Goal: Task Accomplishment & Management: Manage account settings

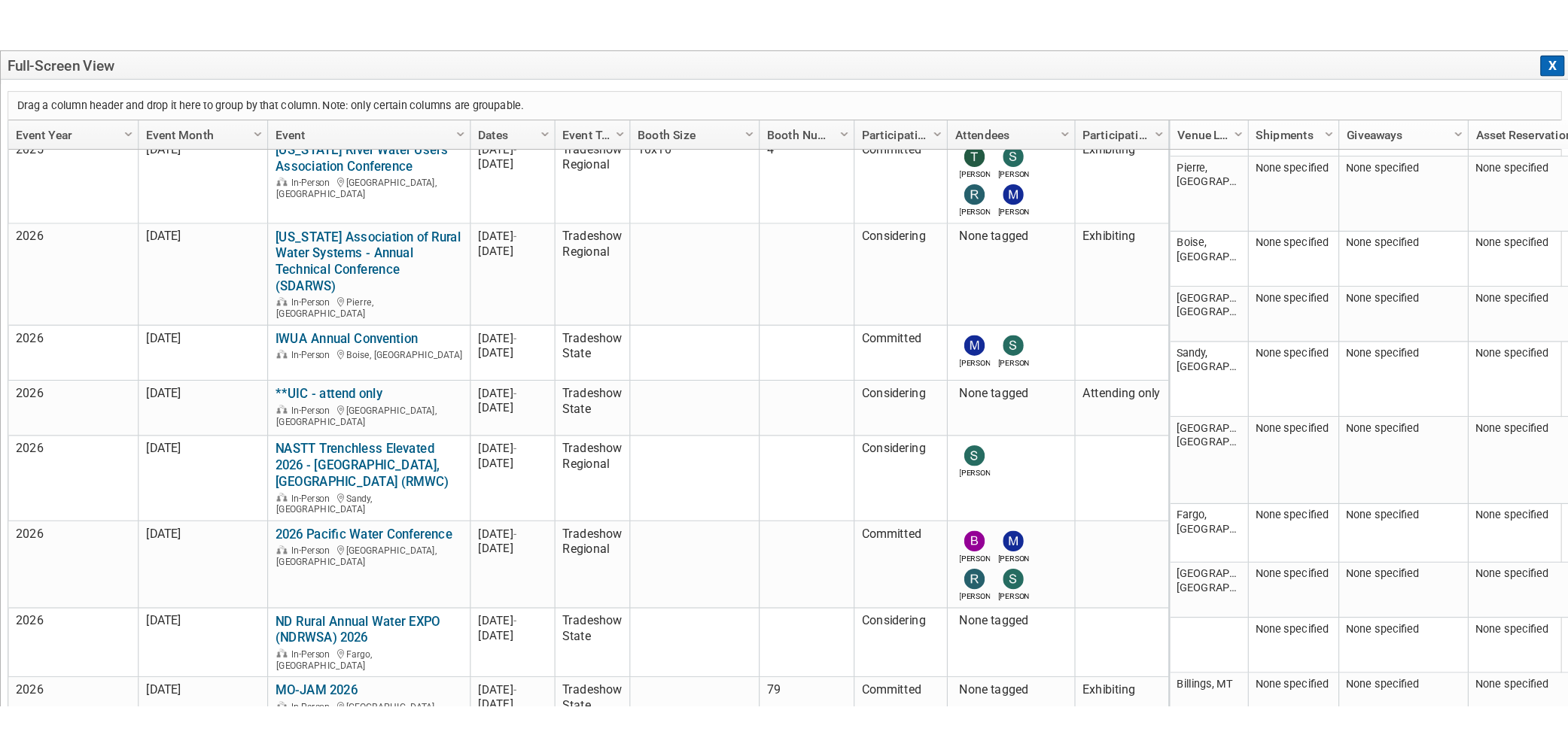
scroll to position [518, 0]
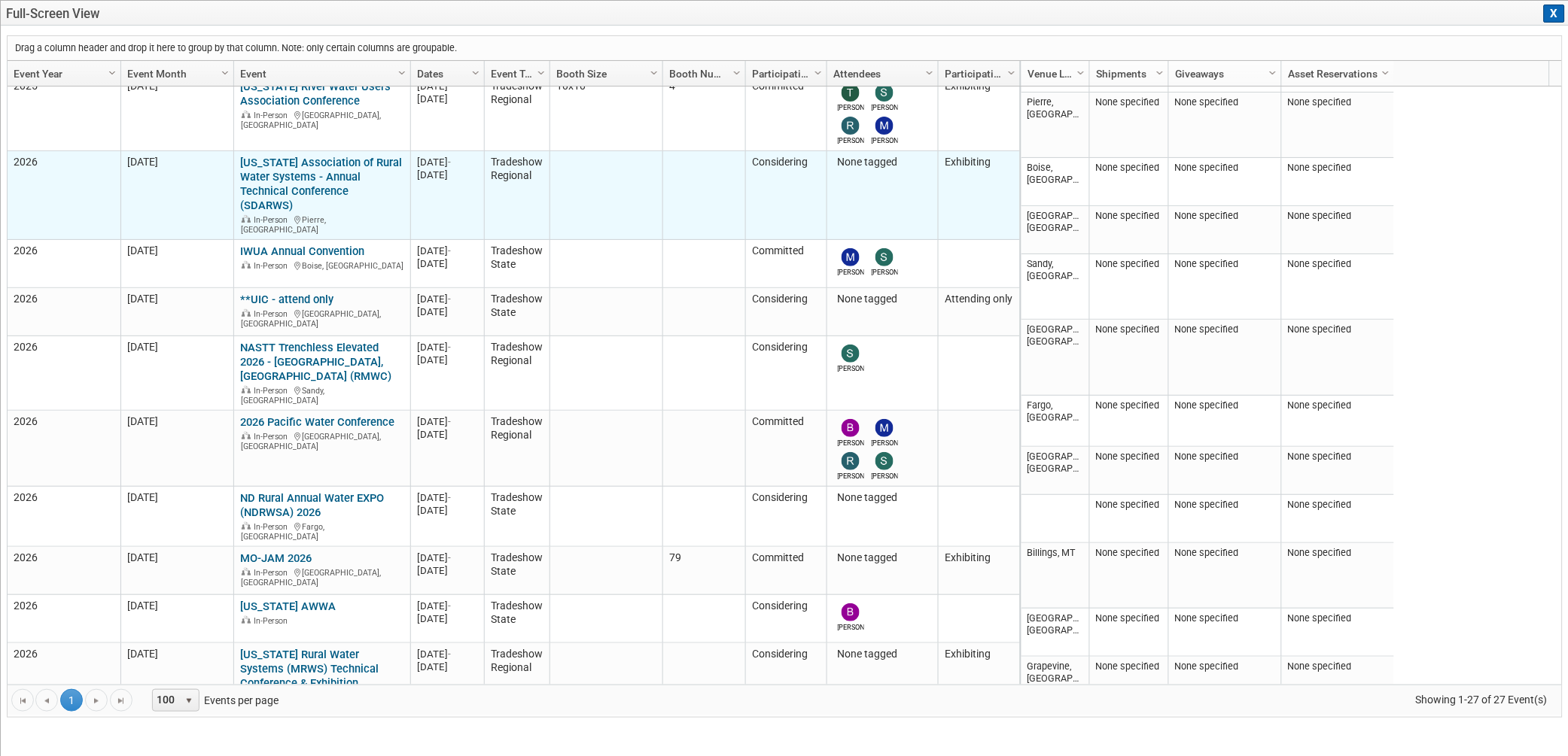
click at [886, 156] on div "None tagged" at bounding box center [882, 163] width 98 height 14
click at [318, 156] on link "[US_STATE] Association of Rural Water Systems - Annual Technical Conference (SD…" at bounding box center [321, 184] width 162 height 57
click at [326, 156] on link "[US_STATE] Association of Rural Water Systems - Annual Technical Conference (SD…" at bounding box center [321, 184] width 162 height 57
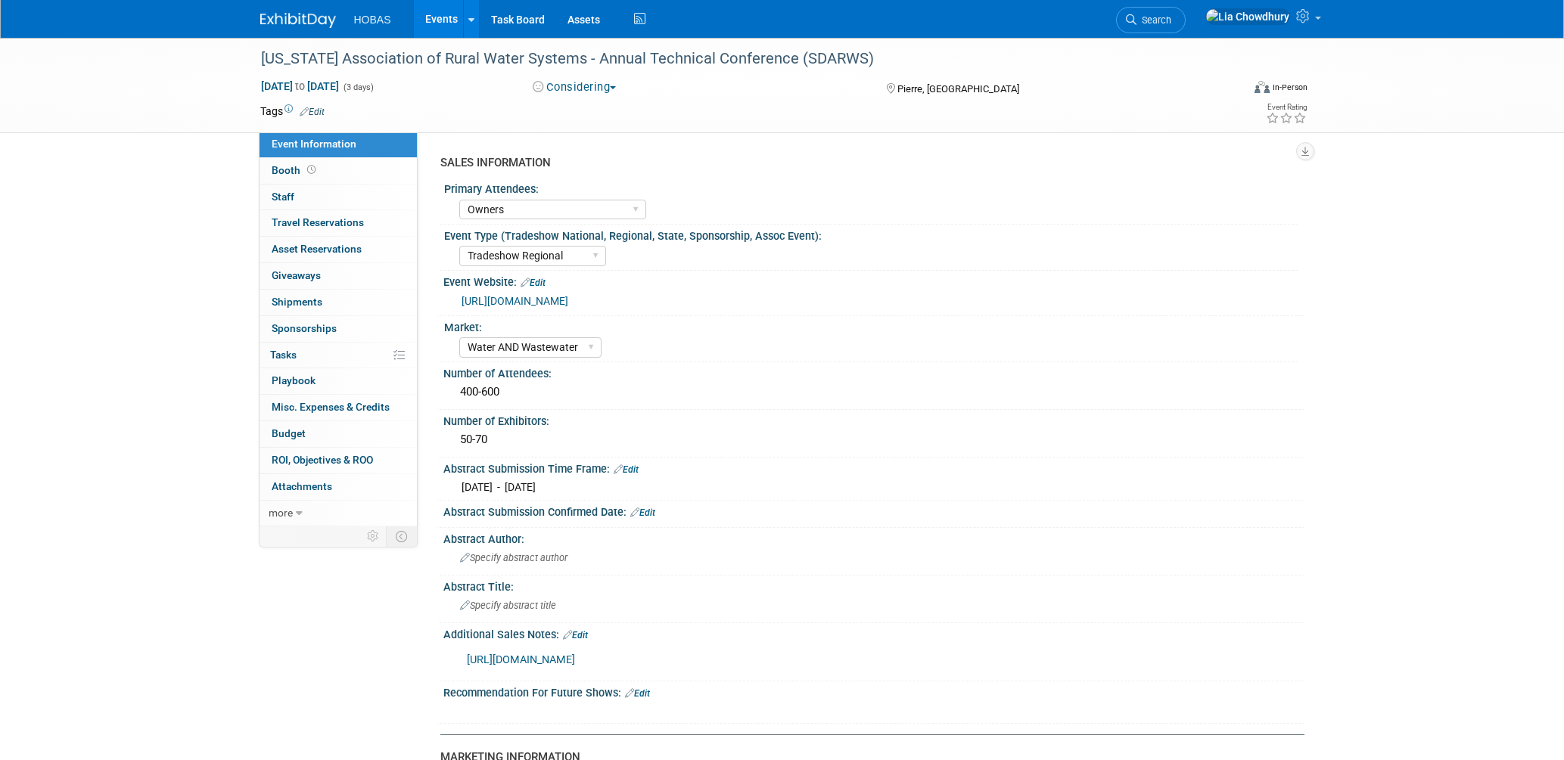
select select "Owners"
select select "Tradeshow Regional"
select select "Water AND Wastewater"
select select "Exhibiting"
click at [278, 209] on link "0 Staff 0" at bounding box center [338, 198] width 157 height 26
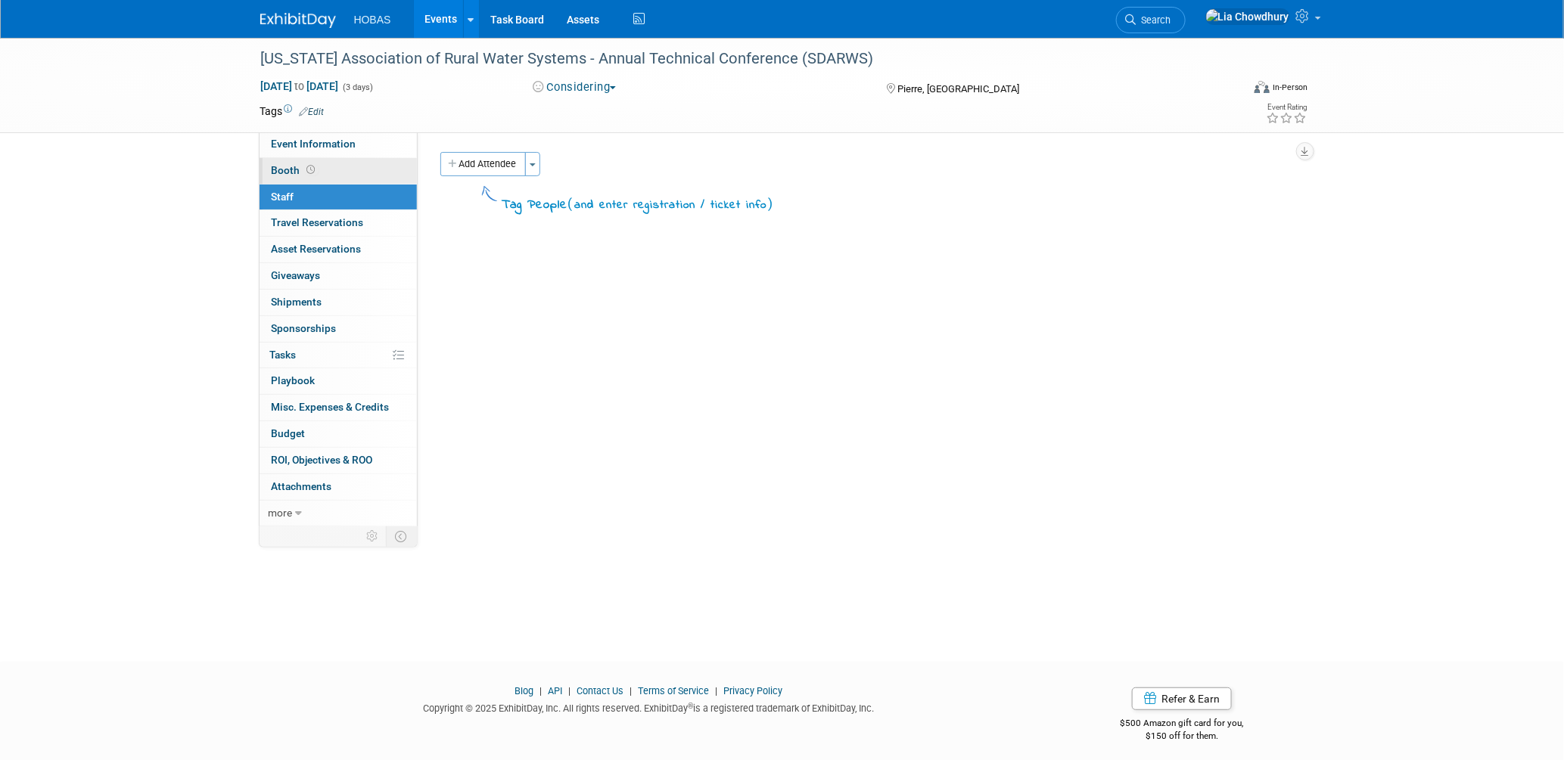
click at [281, 166] on span "Booth" at bounding box center [295, 170] width 47 height 12
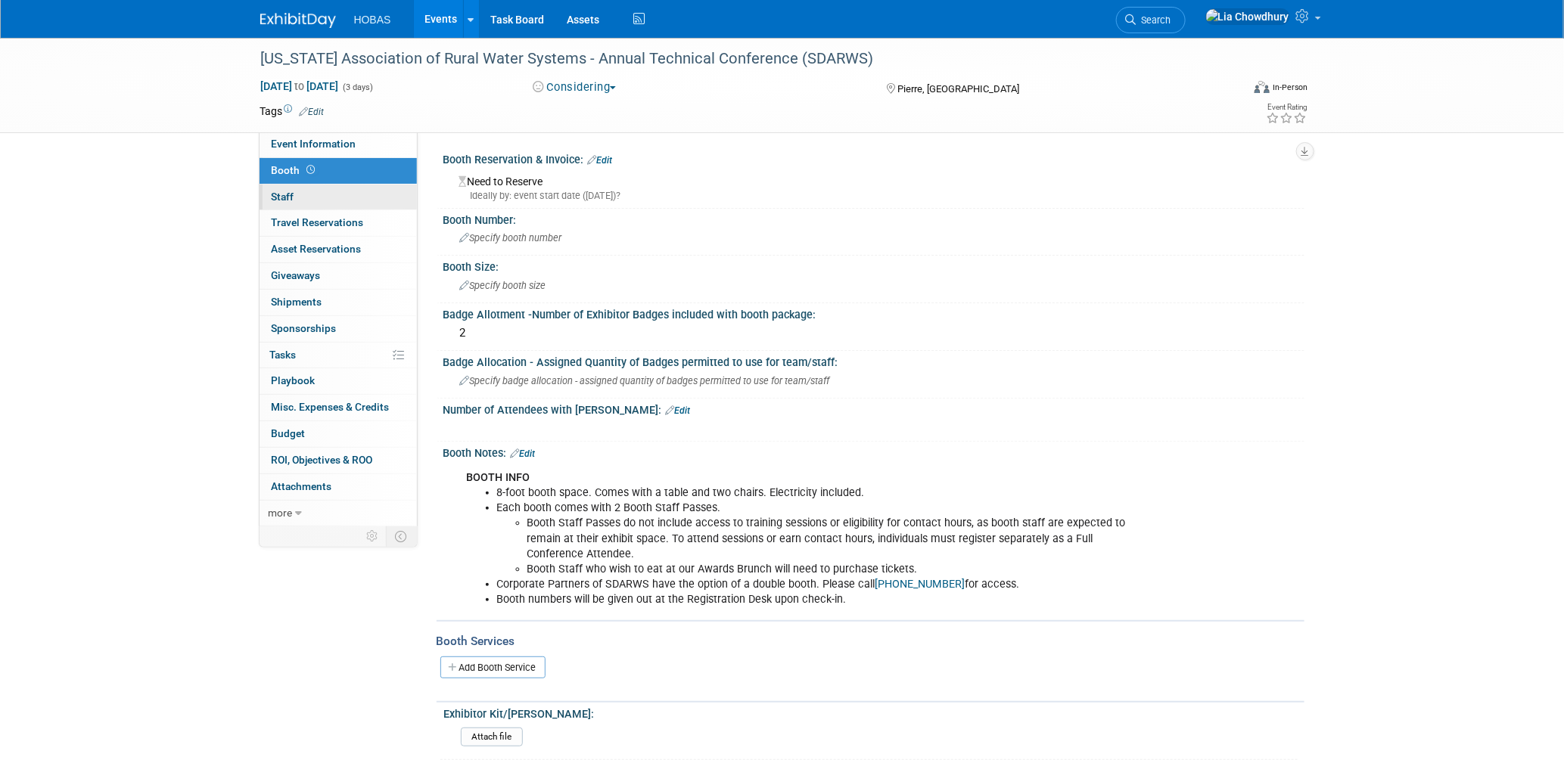
click at [310, 206] on link "0 Staff 0" at bounding box center [338, 198] width 157 height 26
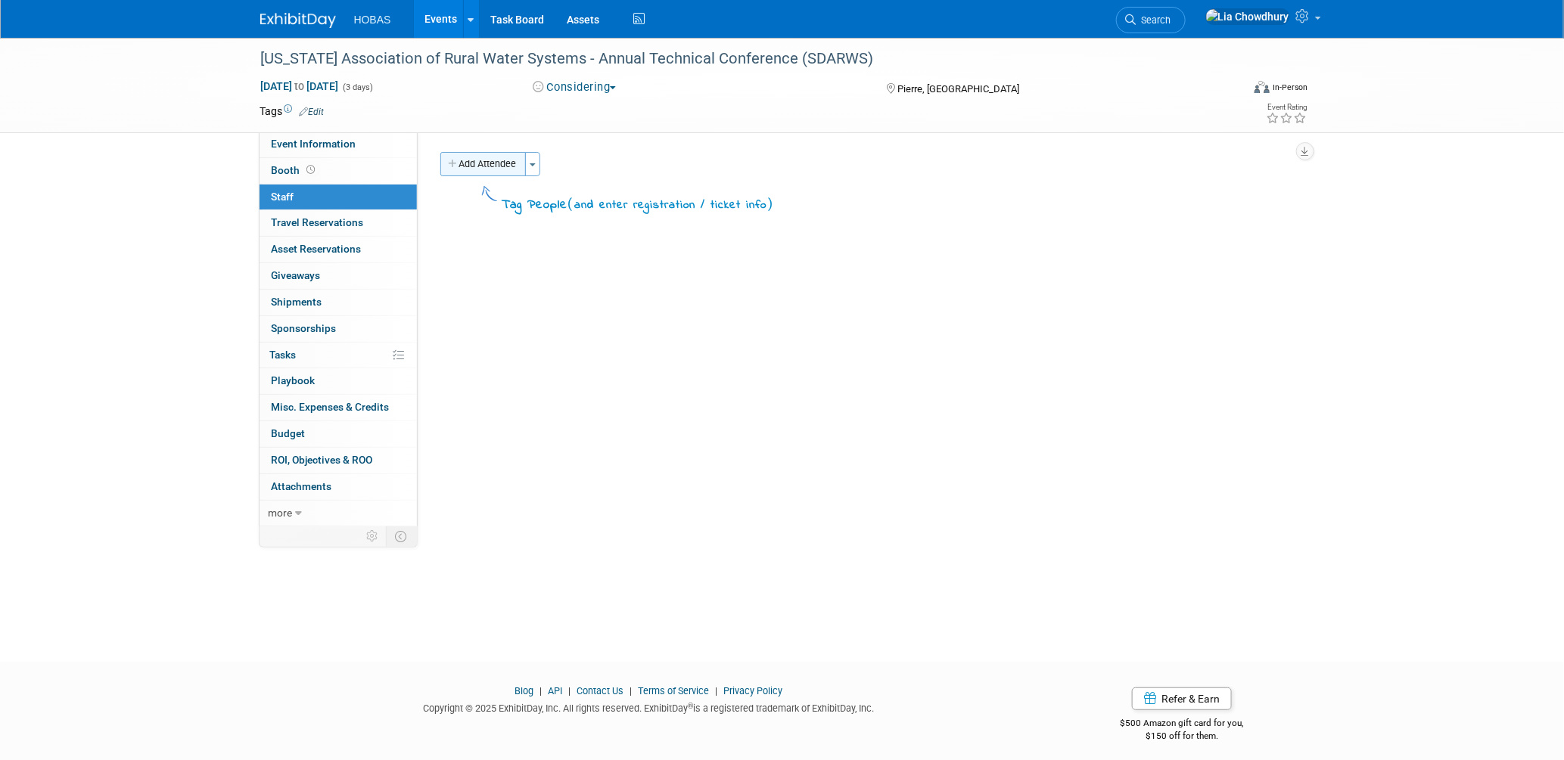
click at [507, 164] on button "Add Attendee" at bounding box center [483, 164] width 86 height 24
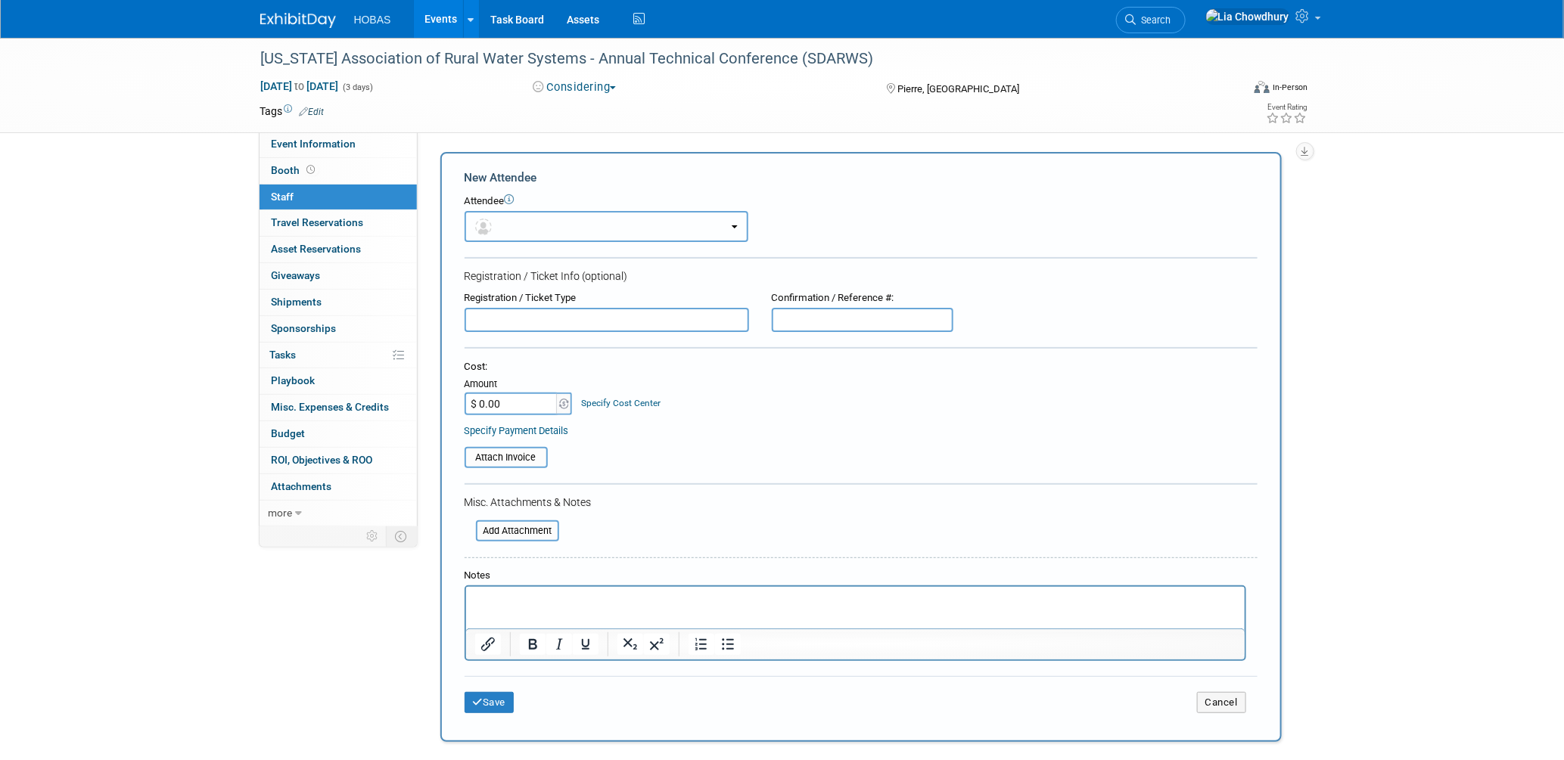
click at [510, 229] on button "button" at bounding box center [607, 226] width 284 height 31
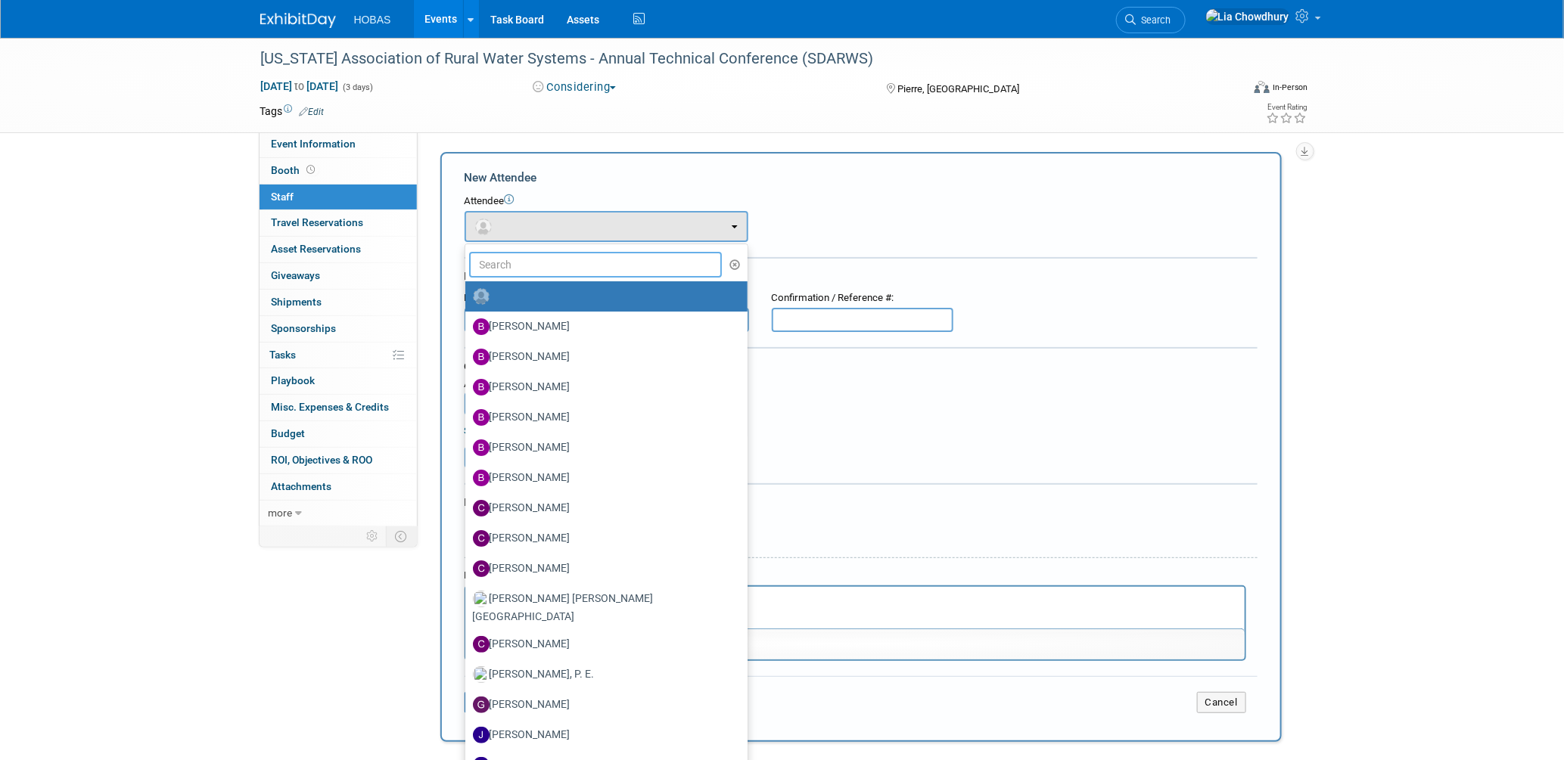
click at [519, 261] on input "text" at bounding box center [595, 265] width 253 height 26
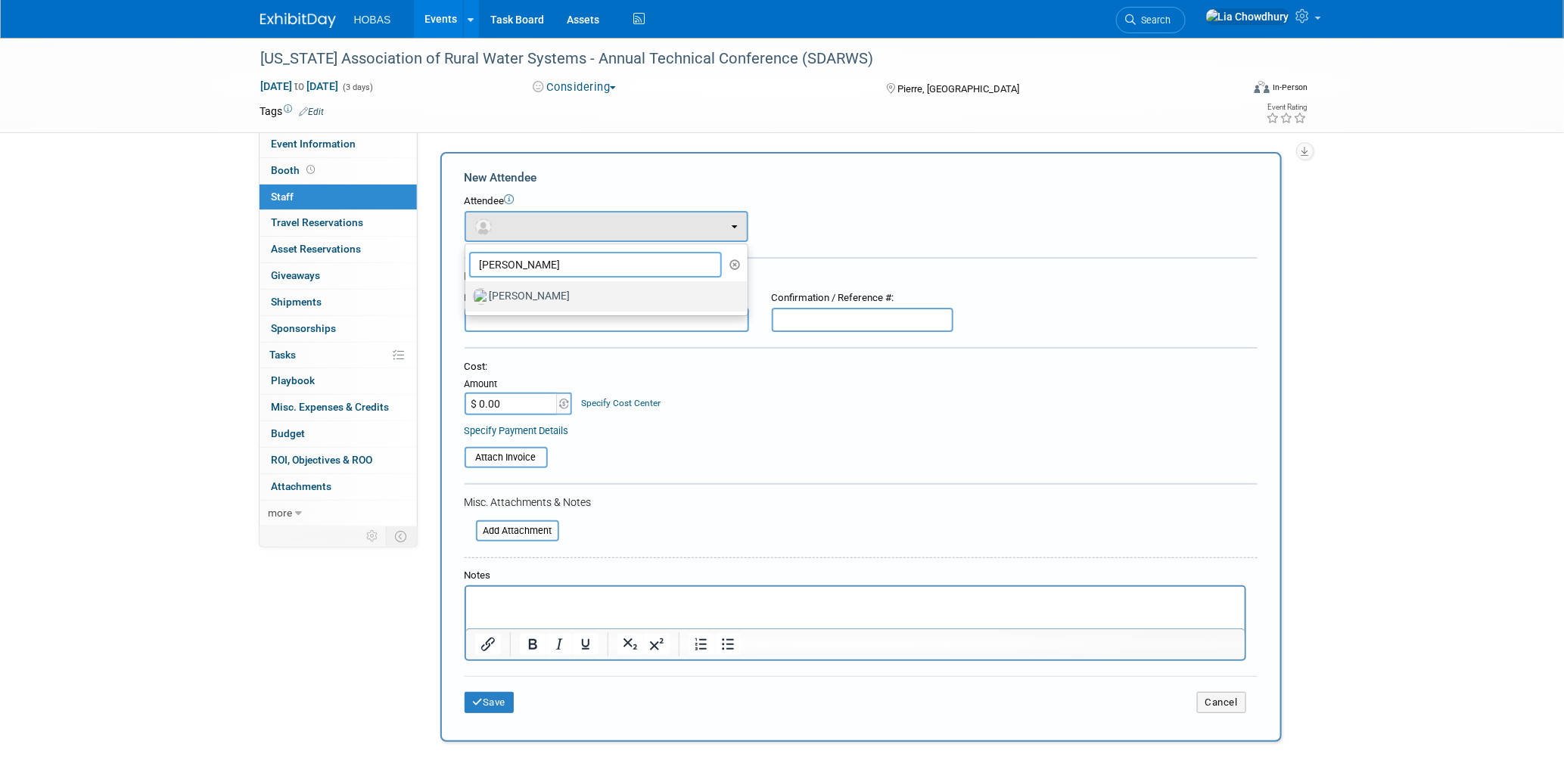
type input "[PERSON_NAME]"
click at [595, 285] on label "Jim Mahony" at bounding box center [603, 297] width 260 height 24
click at [468, 290] on input "Jim Mahony" at bounding box center [463, 295] width 10 height 10
select select "f7f13ba9-73b0-41aa-a48c-0e044a619cd8"
select select "2"
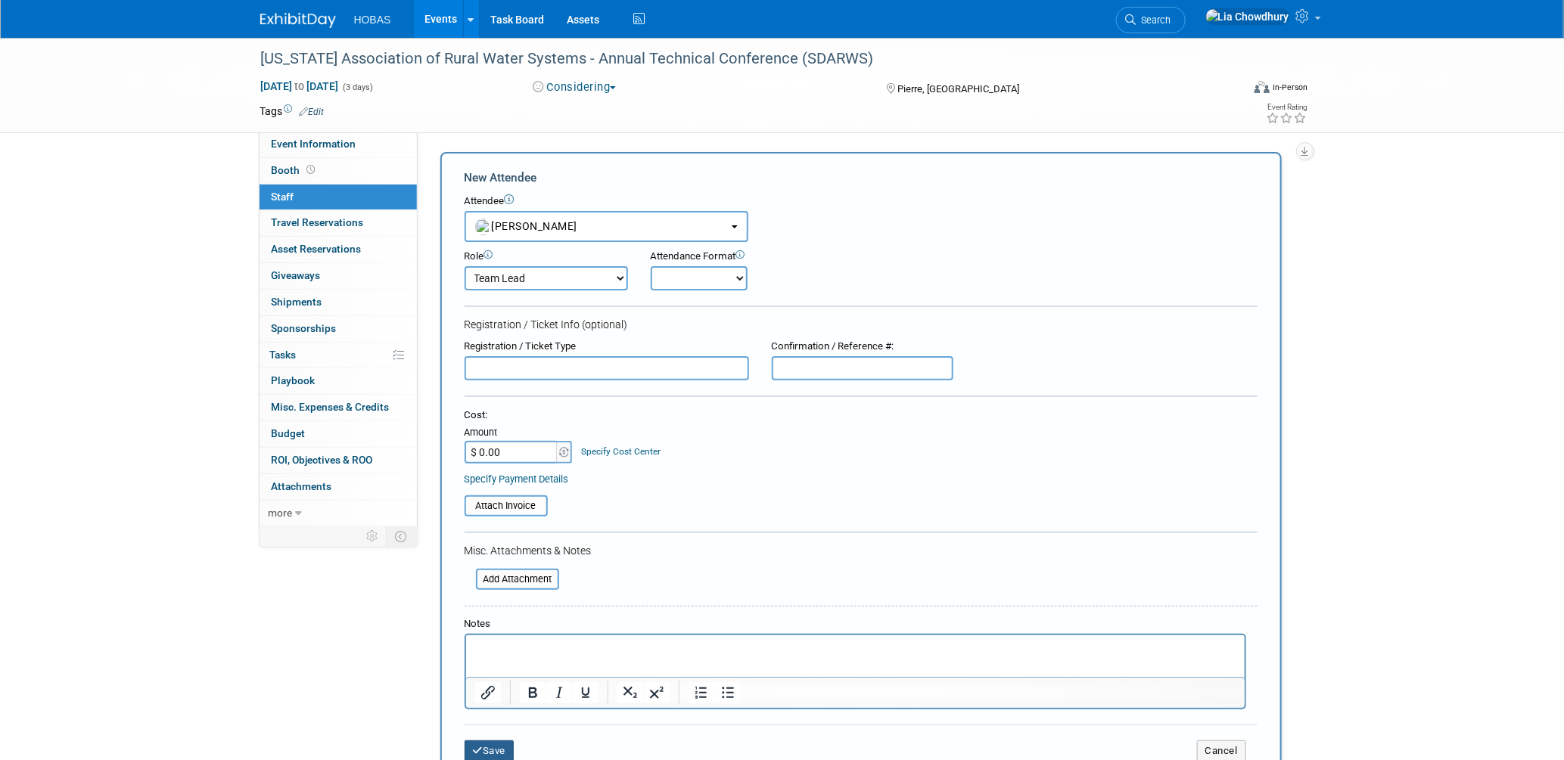
click at [489, 741] on button "Save" at bounding box center [490, 751] width 50 height 21
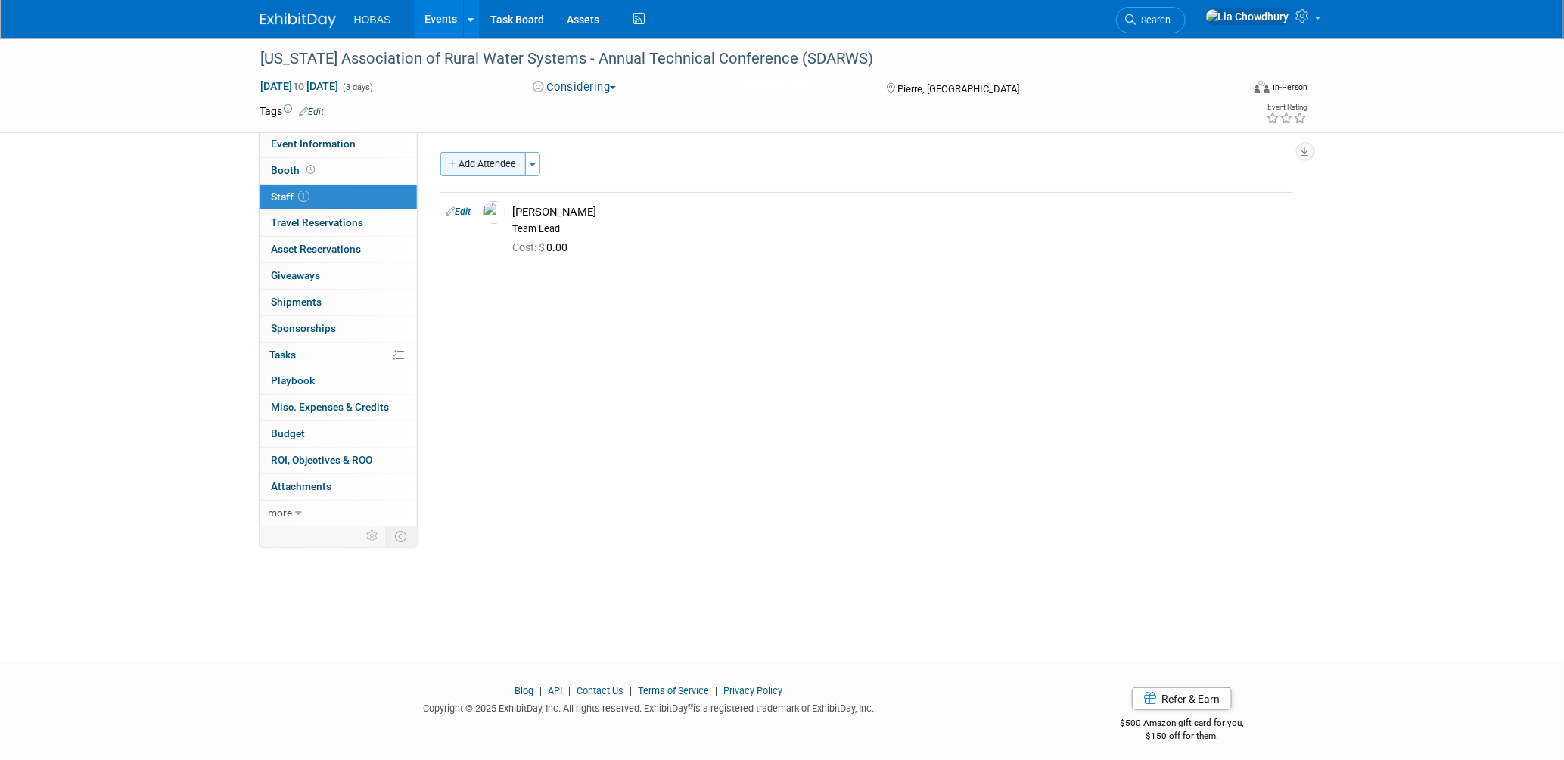
click at [477, 160] on button "Add Attendee" at bounding box center [483, 164] width 86 height 24
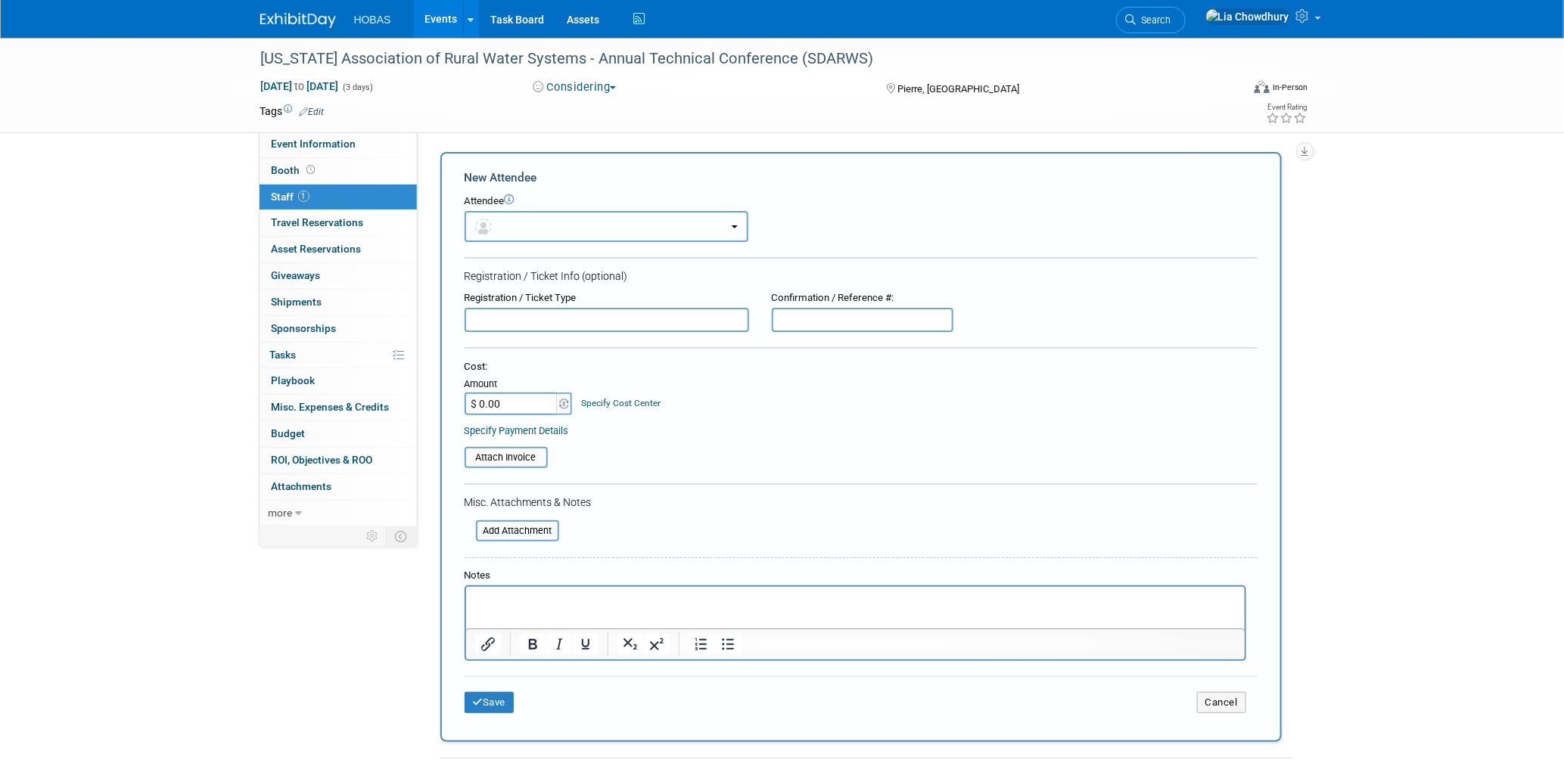
click at [525, 222] on button "button" at bounding box center [607, 226] width 284 height 31
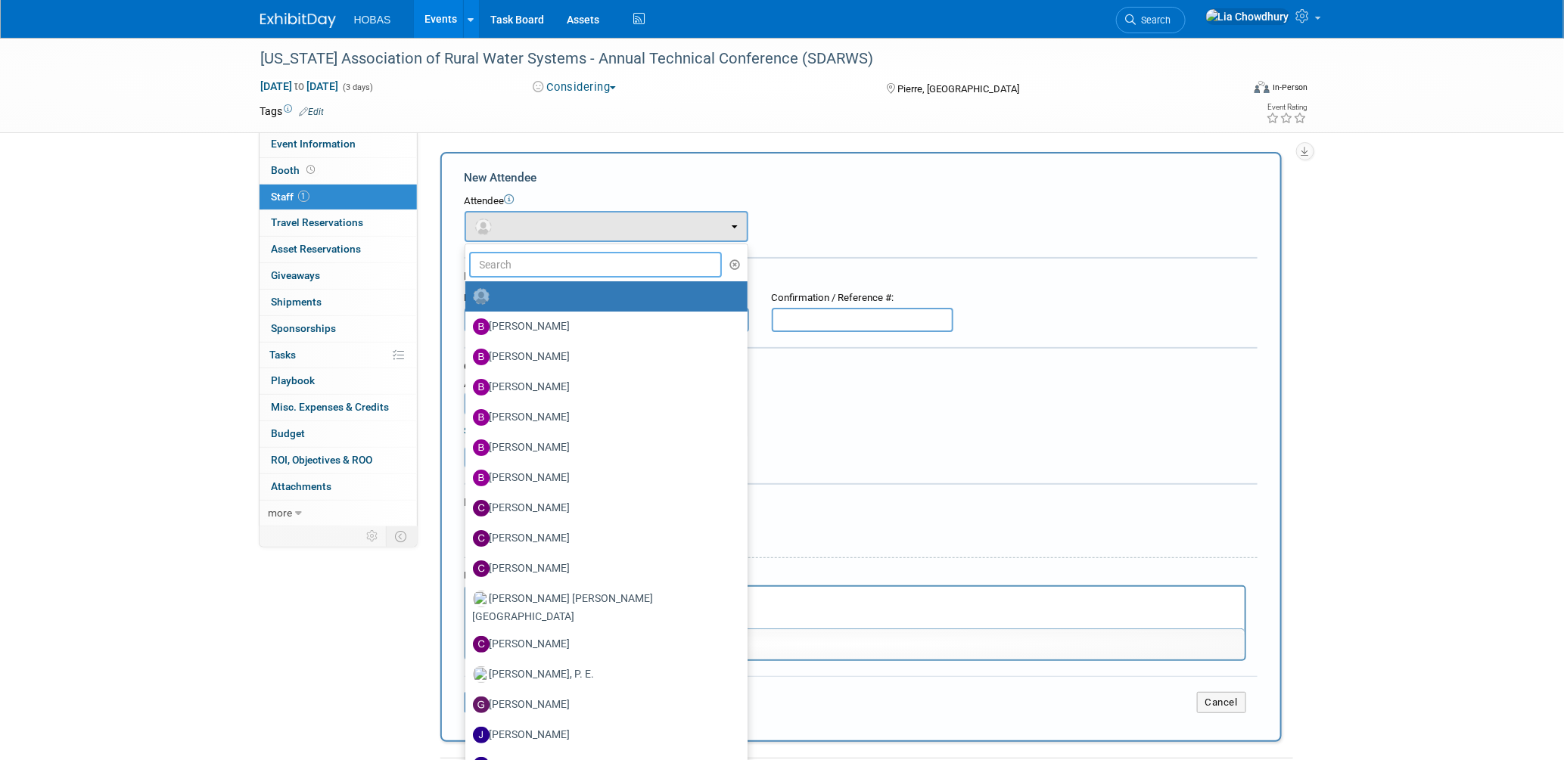
click at [524, 260] on input "text" at bounding box center [595, 265] width 253 height 26
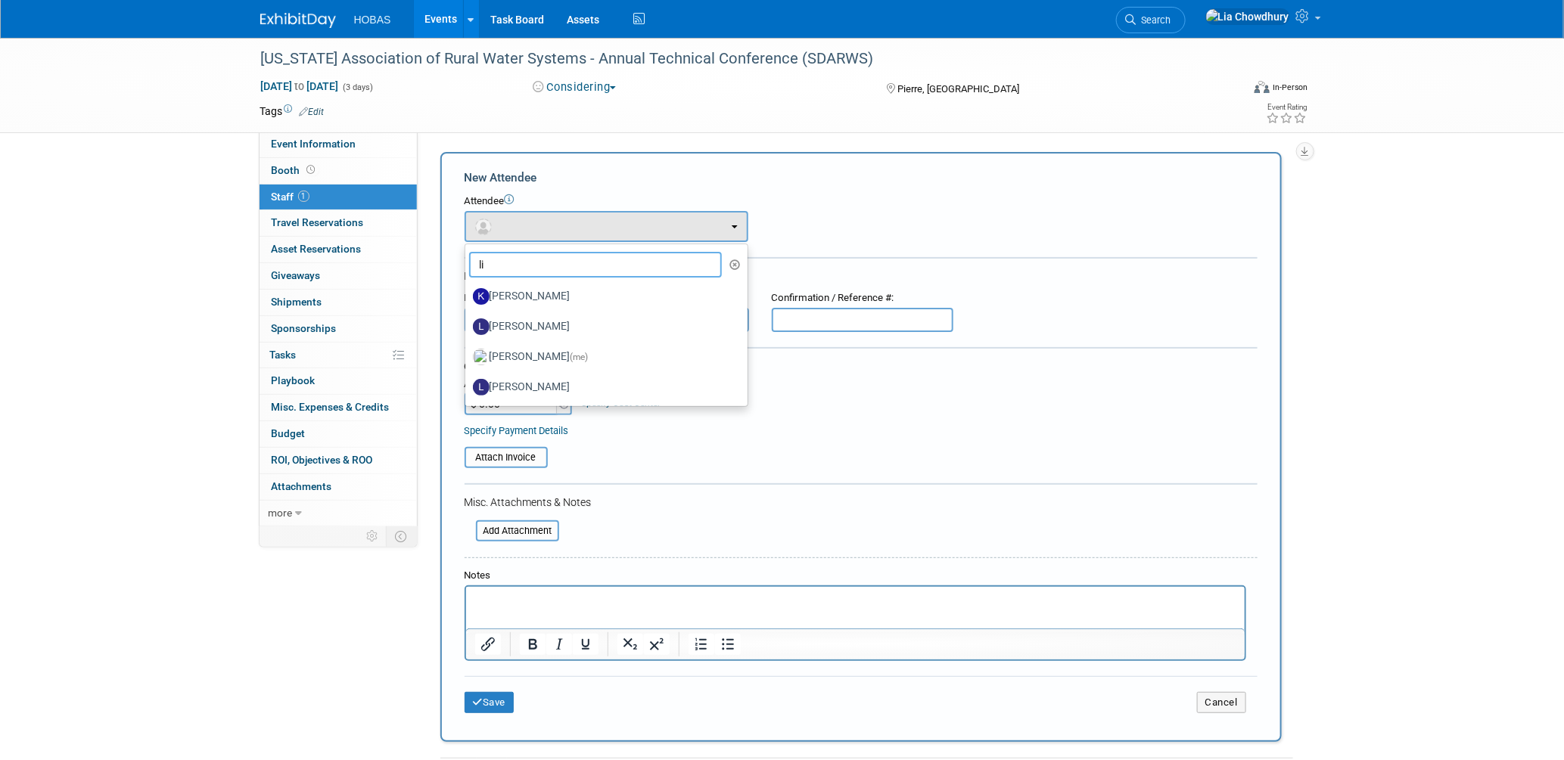
type input "l"
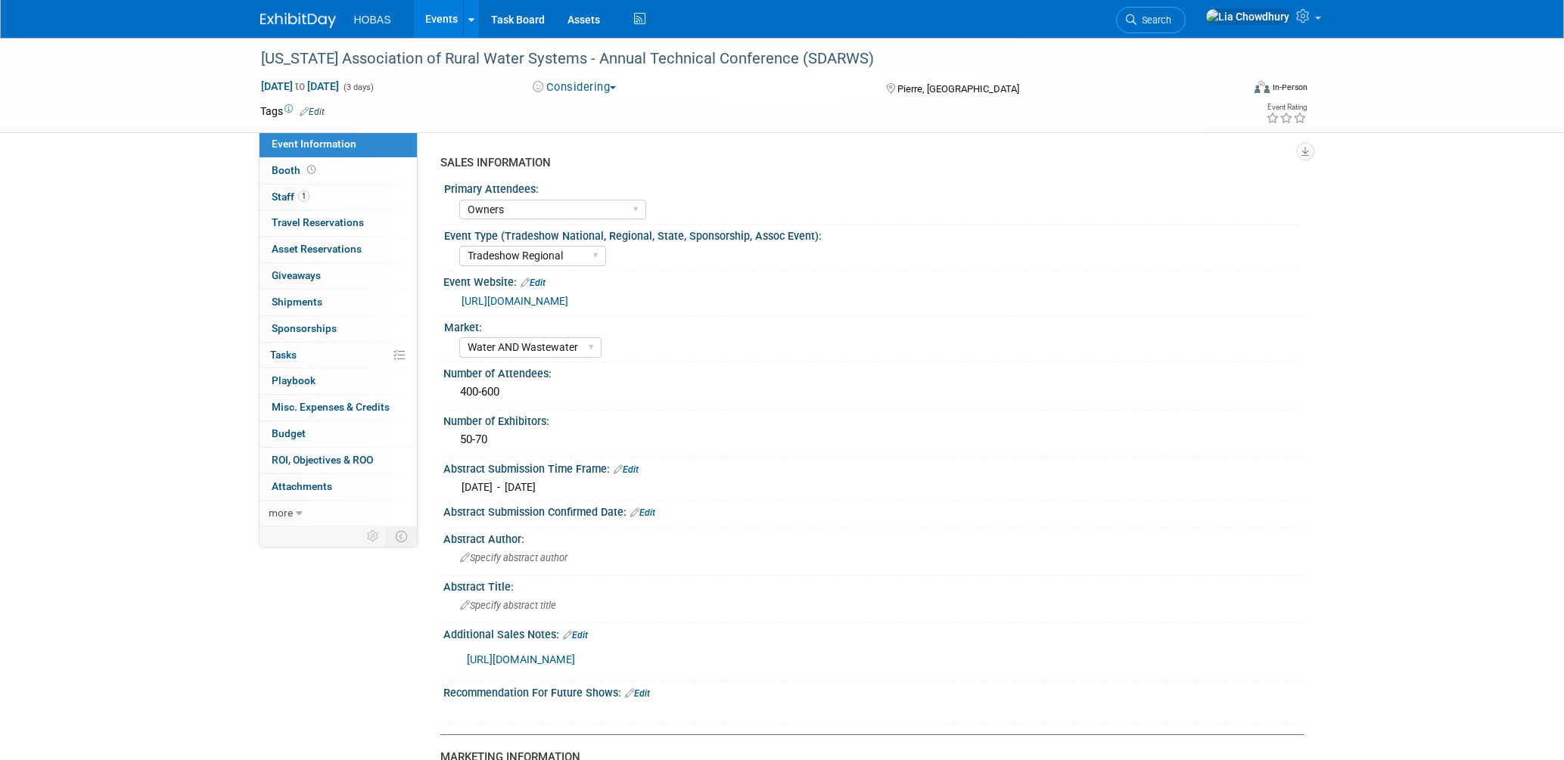
select select "Owners"
select select "Tradeshow Regional"
select select "Water AND Wastewater"
select select "Exhibiting"
click at [307, 170] on icon at bounding box center [311, 170] width 8 height 8
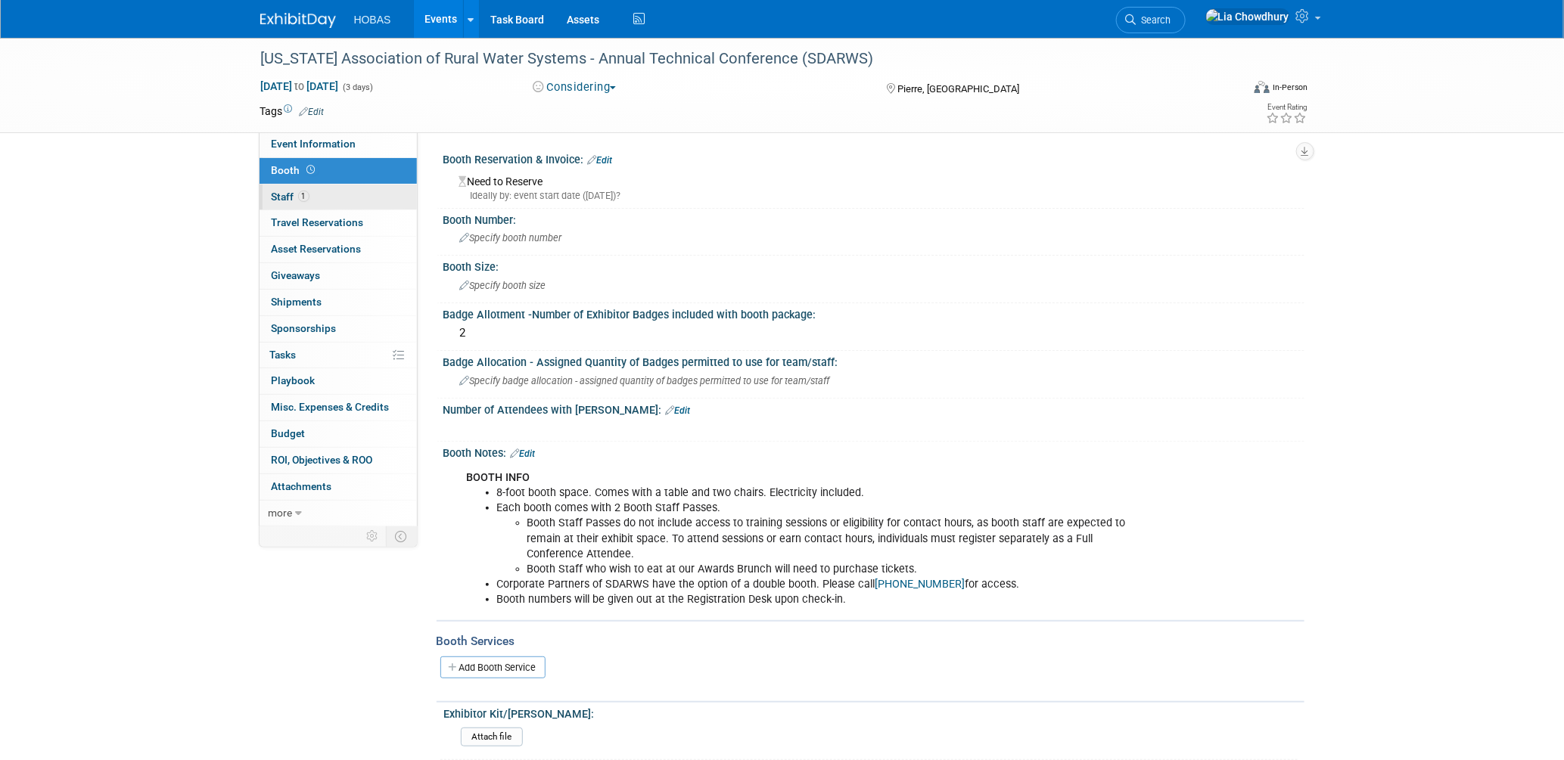
click at [284, 197] on span "Staff 1" at bounding box center [291, 197] width 38 height 12
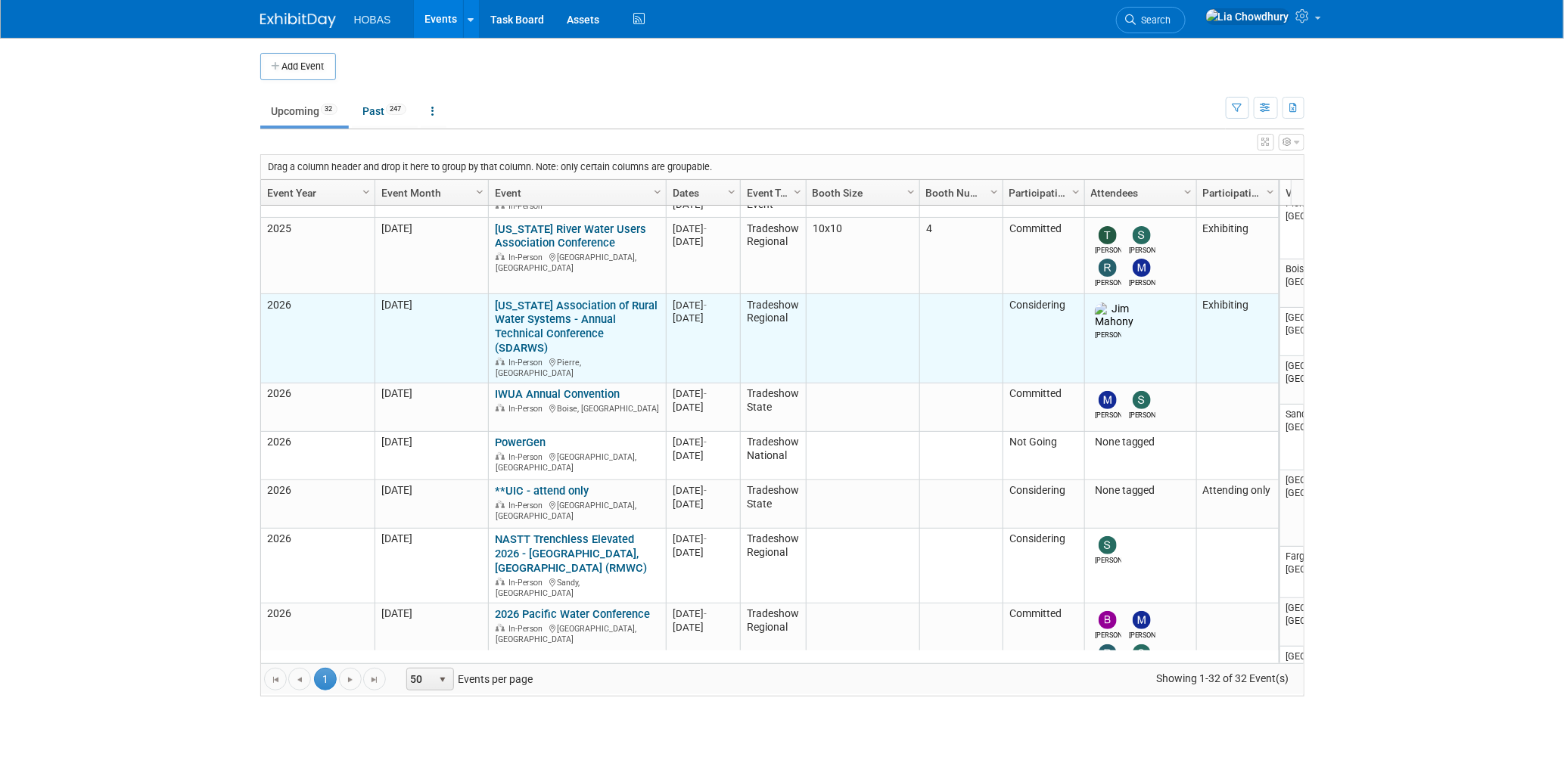
scroll to position [603, 0]
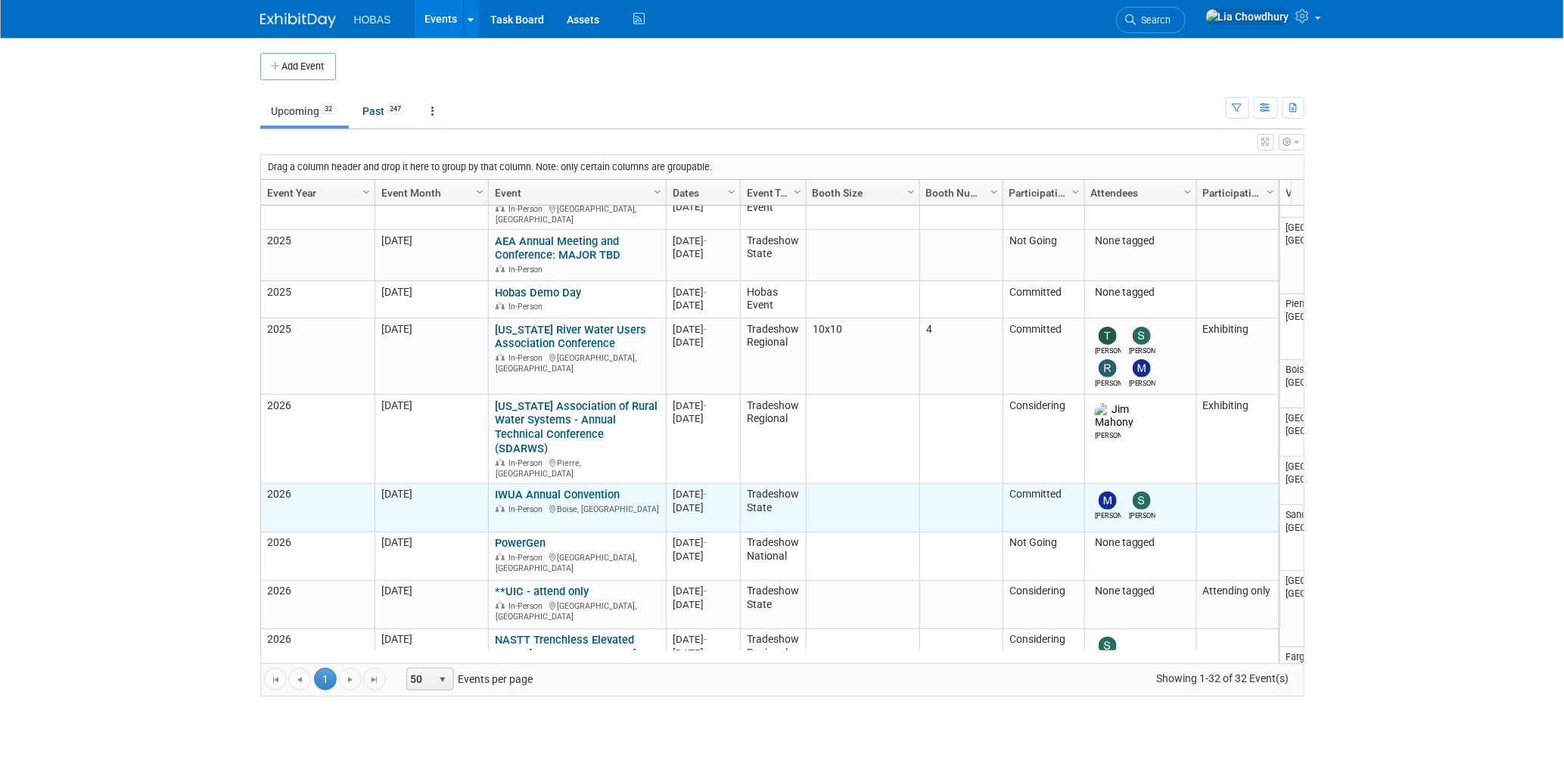
click at [597, 488] on link "IWUA Annual Convention" at bounding box center [557, 495] width 125 height 14
click at [588, 488] on link "IWUA Annual Convention" at bounding box center [557, 495] width 125 height 14
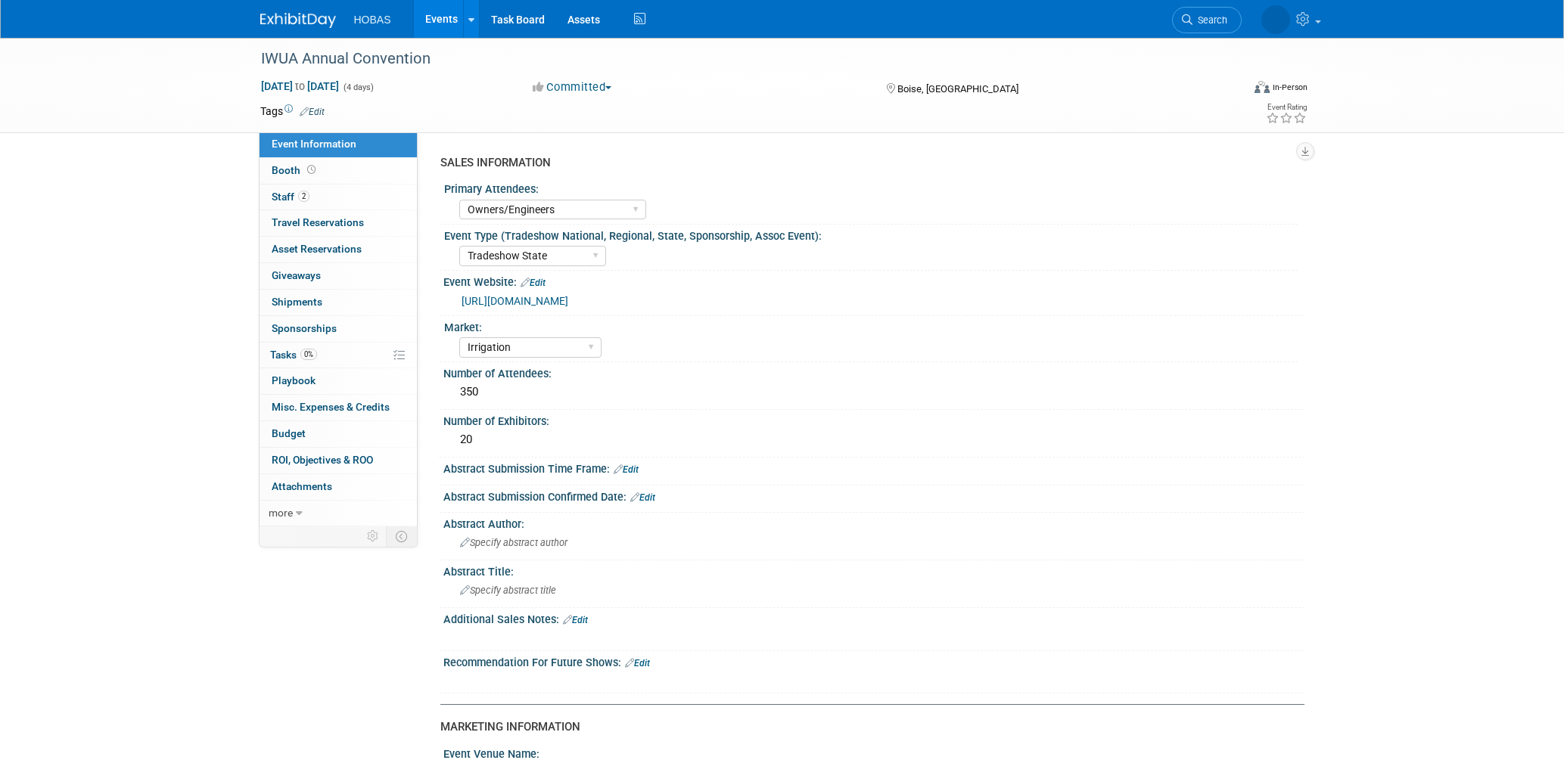
select select "Owners/Engineers"
select select "Tradeshow State"
select select "Irrigation"
click at [300, 204] on link "2 Staff 2" at bounding box center [338, 198] width 157 height 26
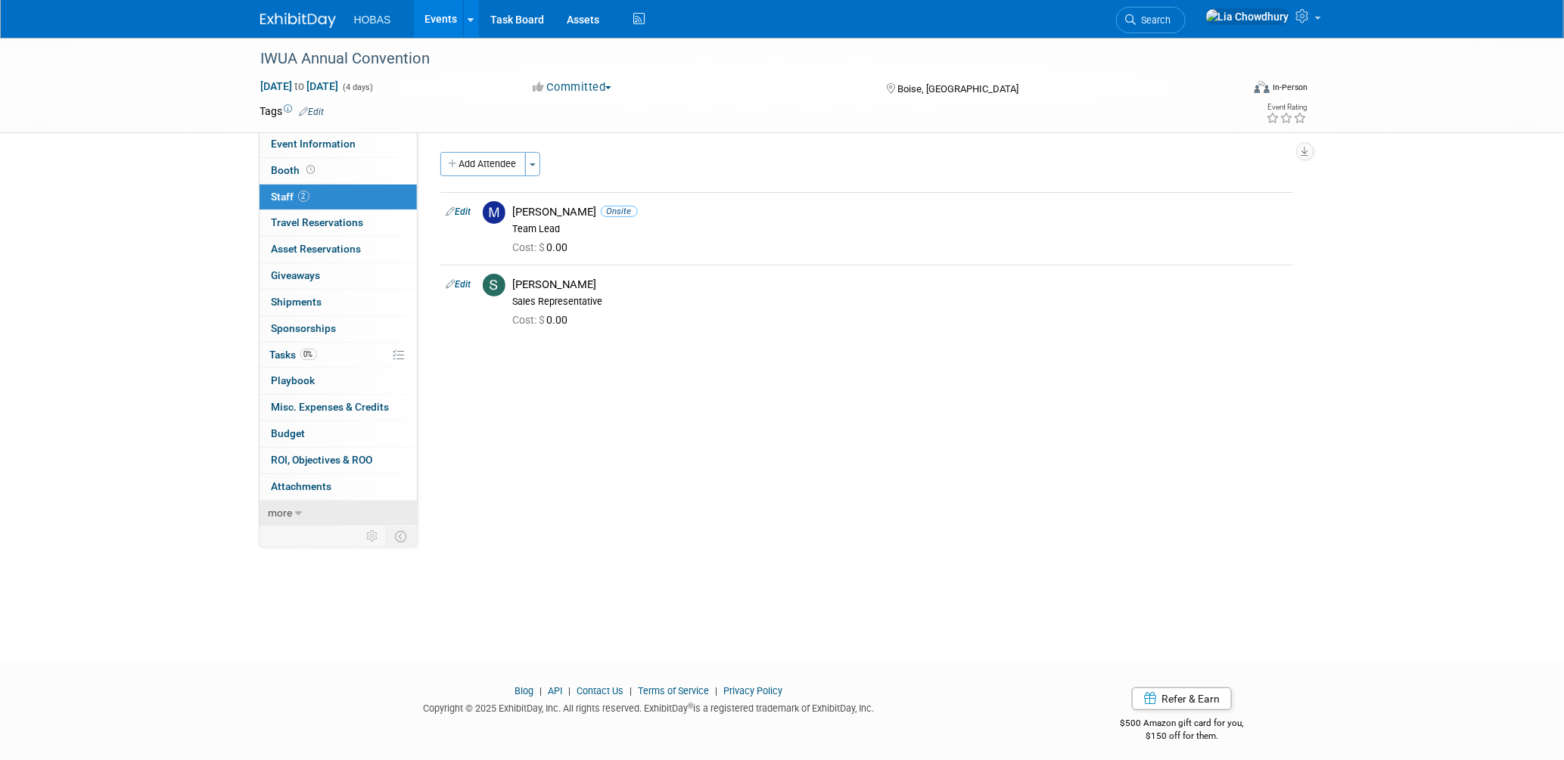
click at [279, 518] on span "more" at bounding box center [281, 513] width 24 height 12
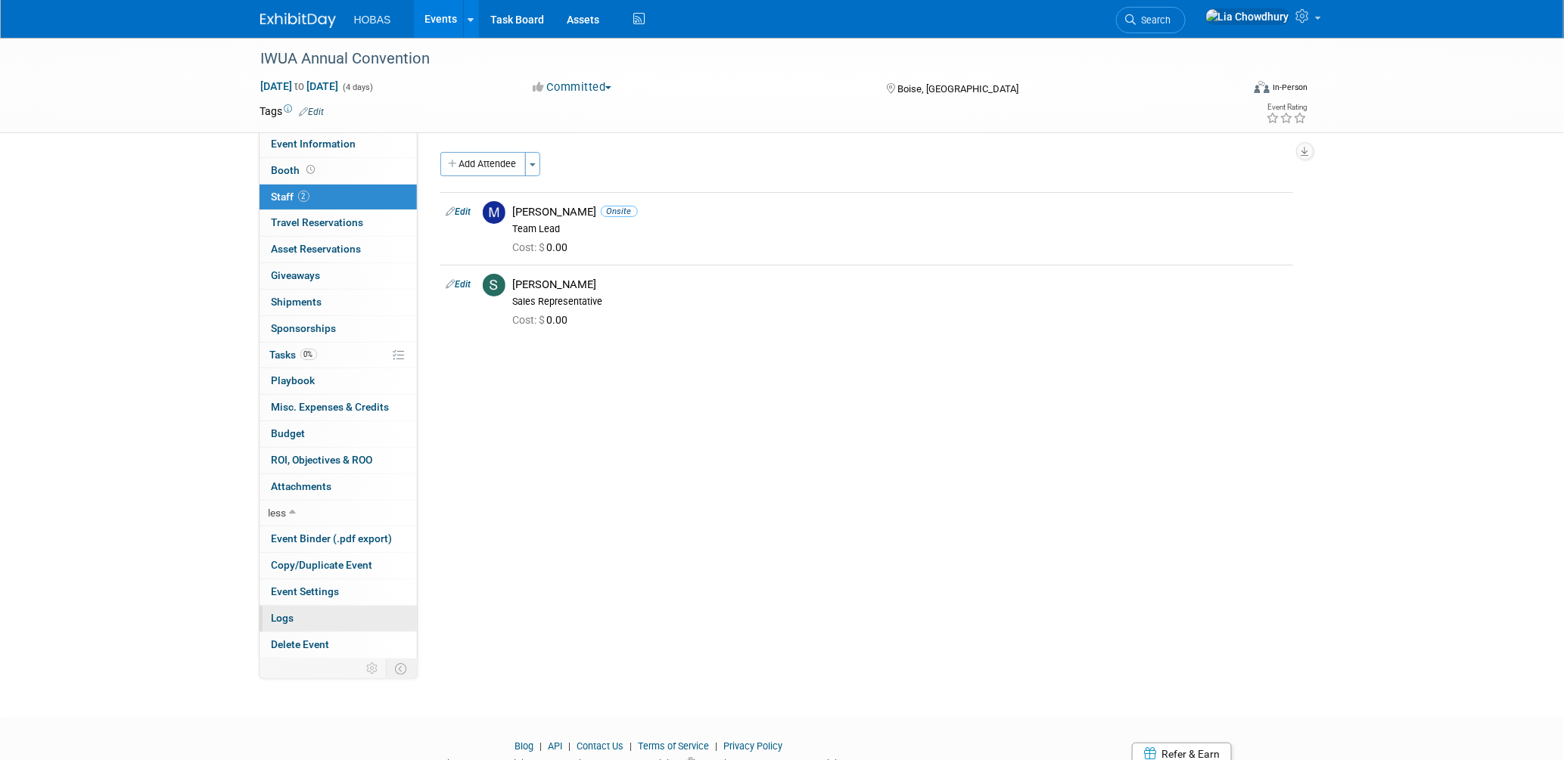
click at [303, 617] on link "Logs" at bounding box center [338, 619] width 157 height 26
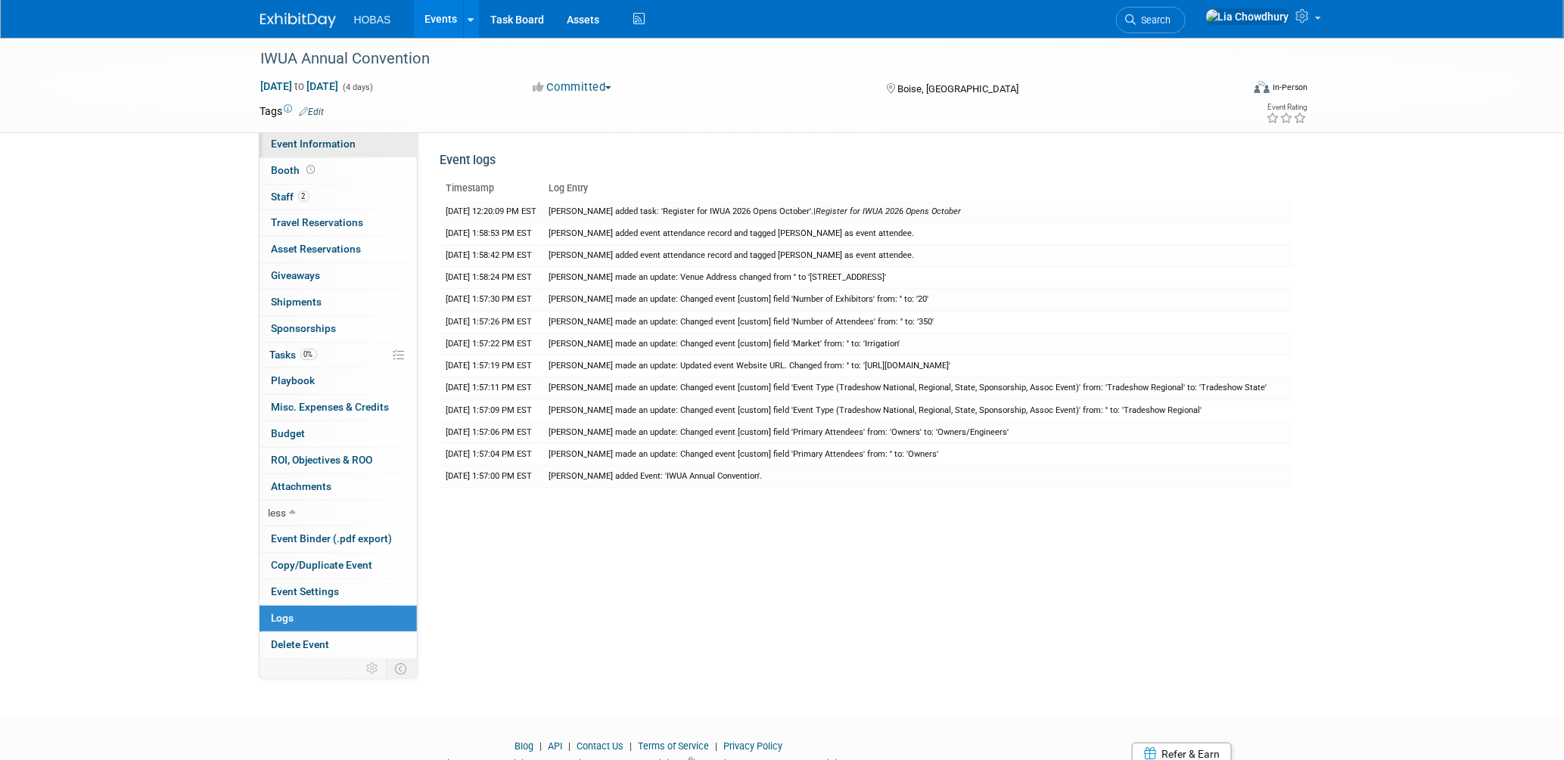
click at [308, 145] on span "Event Information" at bounding box center [314, 144] width 85 height 12
select select "Owners/Engineers"
select select "Tradeshow State"
select select "Irrigation"
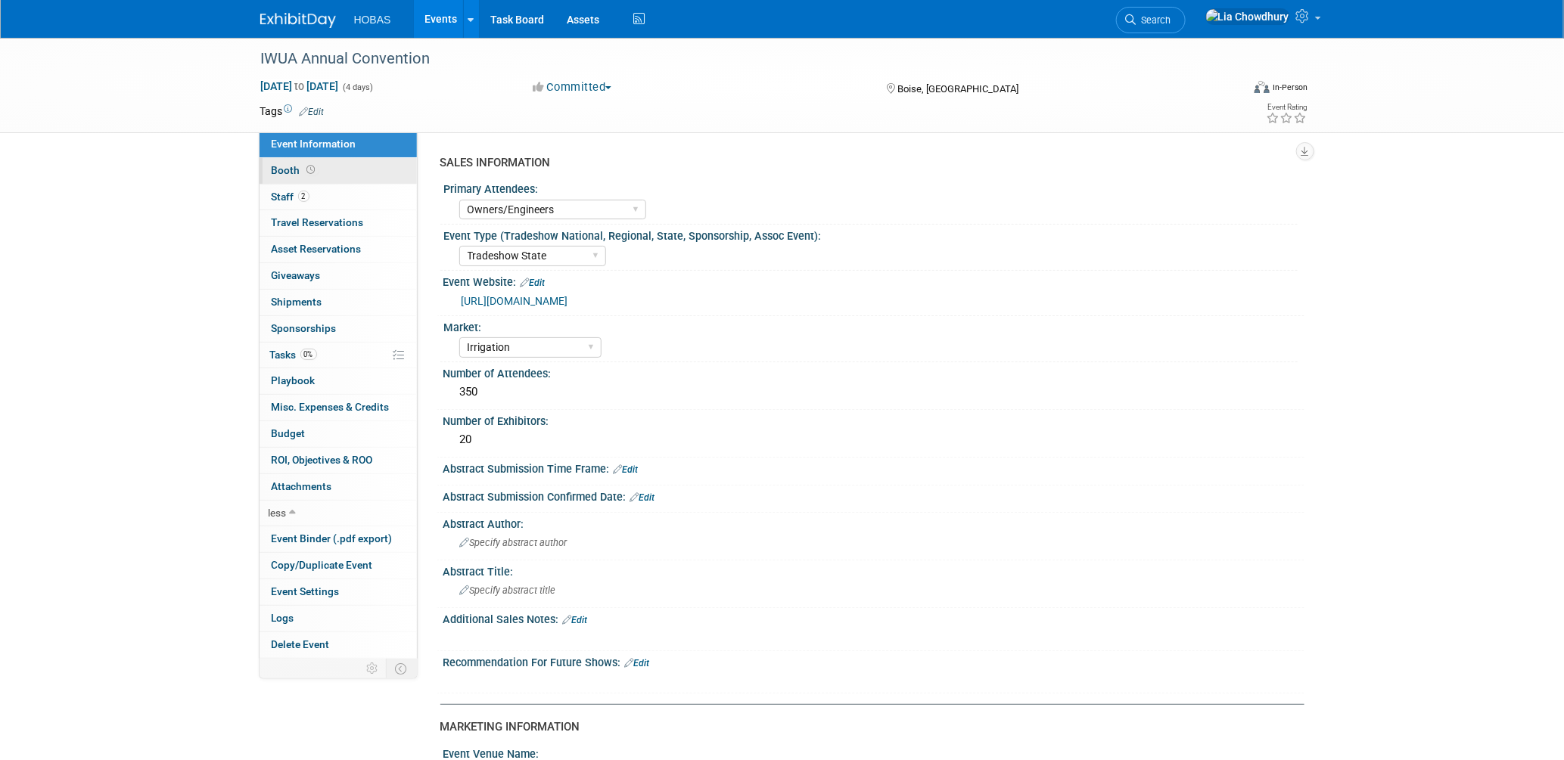
click at [304, 180] on link "Booth" at bounding box center [338, 171] width 157 height 26
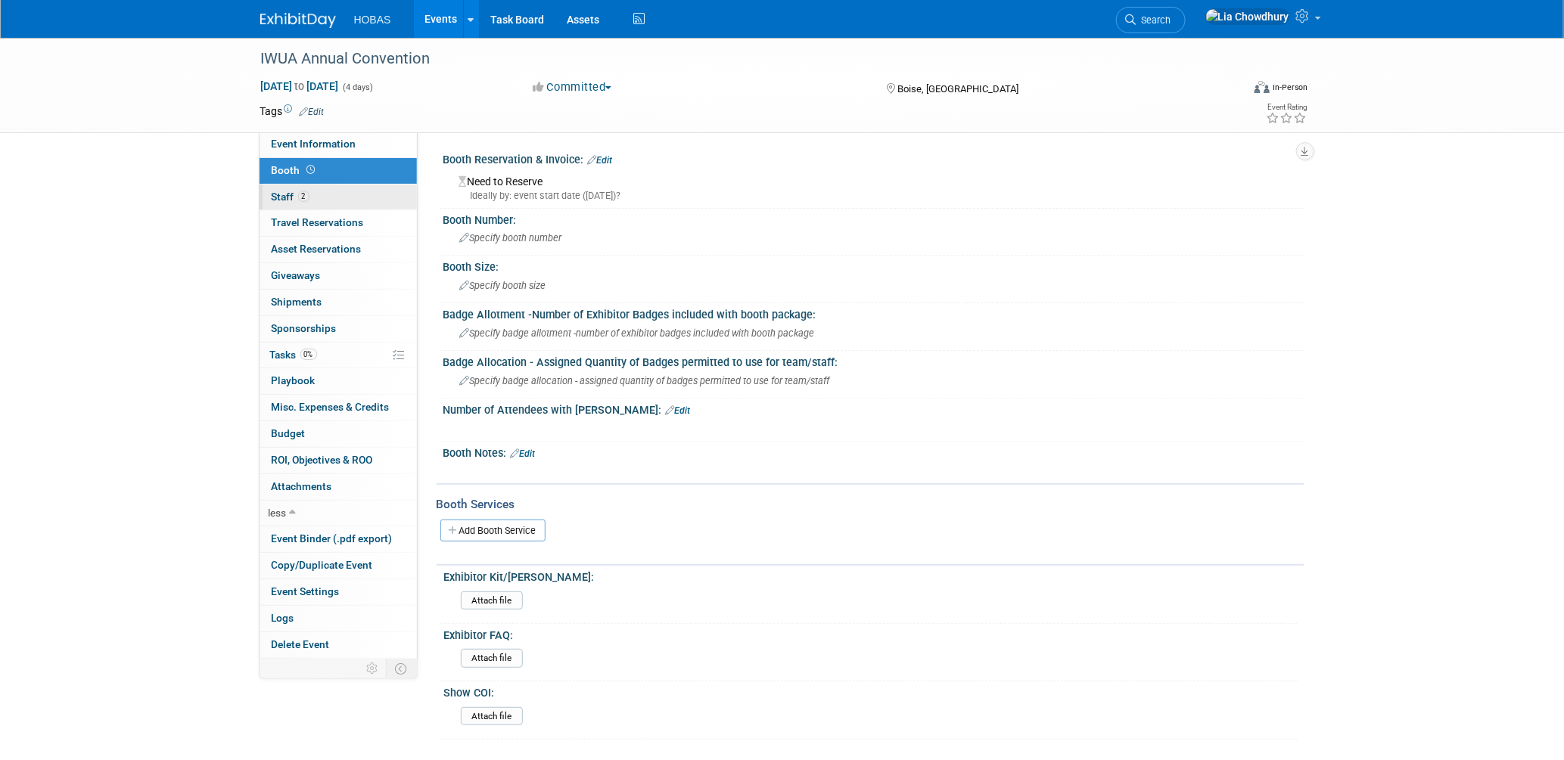
click at [303, 188] on link "2 Staff 2" at bounding box center [338, 198] width 157 height 26
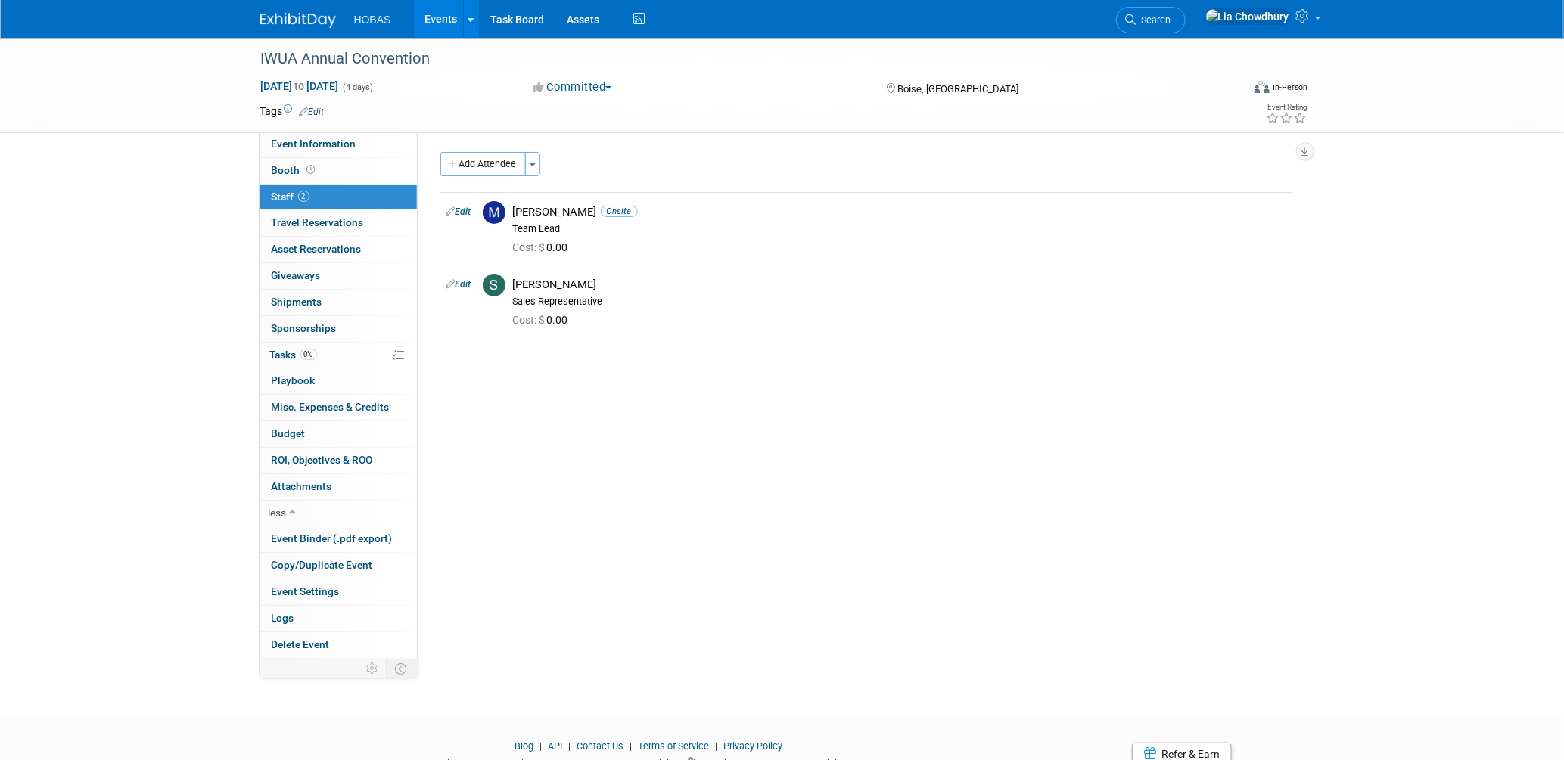
click at [458, 214] on link "Edit" at bounding box center [458, 212] width 25 height 11
select select "48ea6882-31d5-4f85-8e43-60edfe367408"
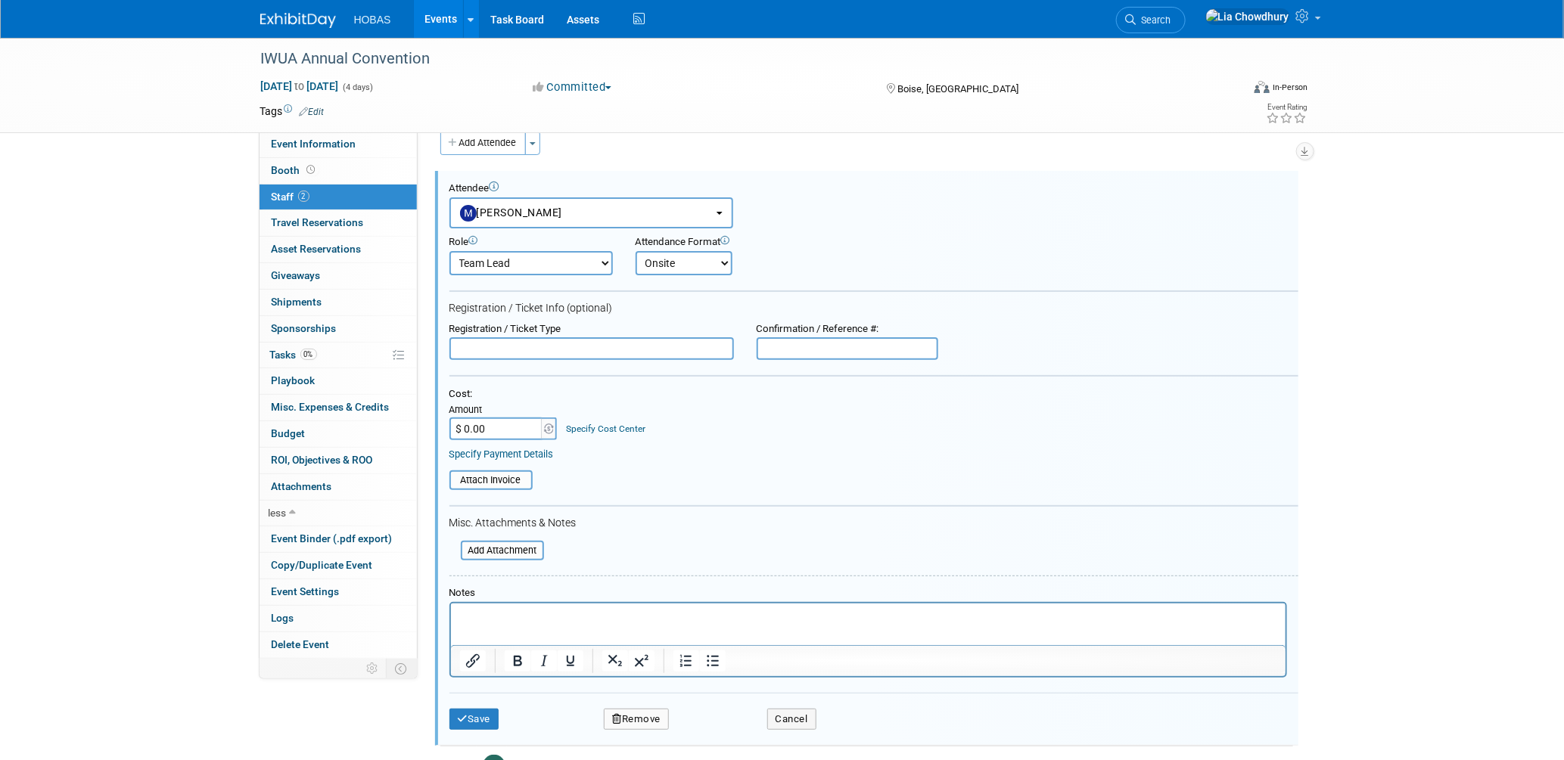
click at [621, 713] on button "Remove" at bounding box center [636, 719] width 65 height 21
click at [710, 719] on icon at bounding box center [708, 722] width 9 height 8
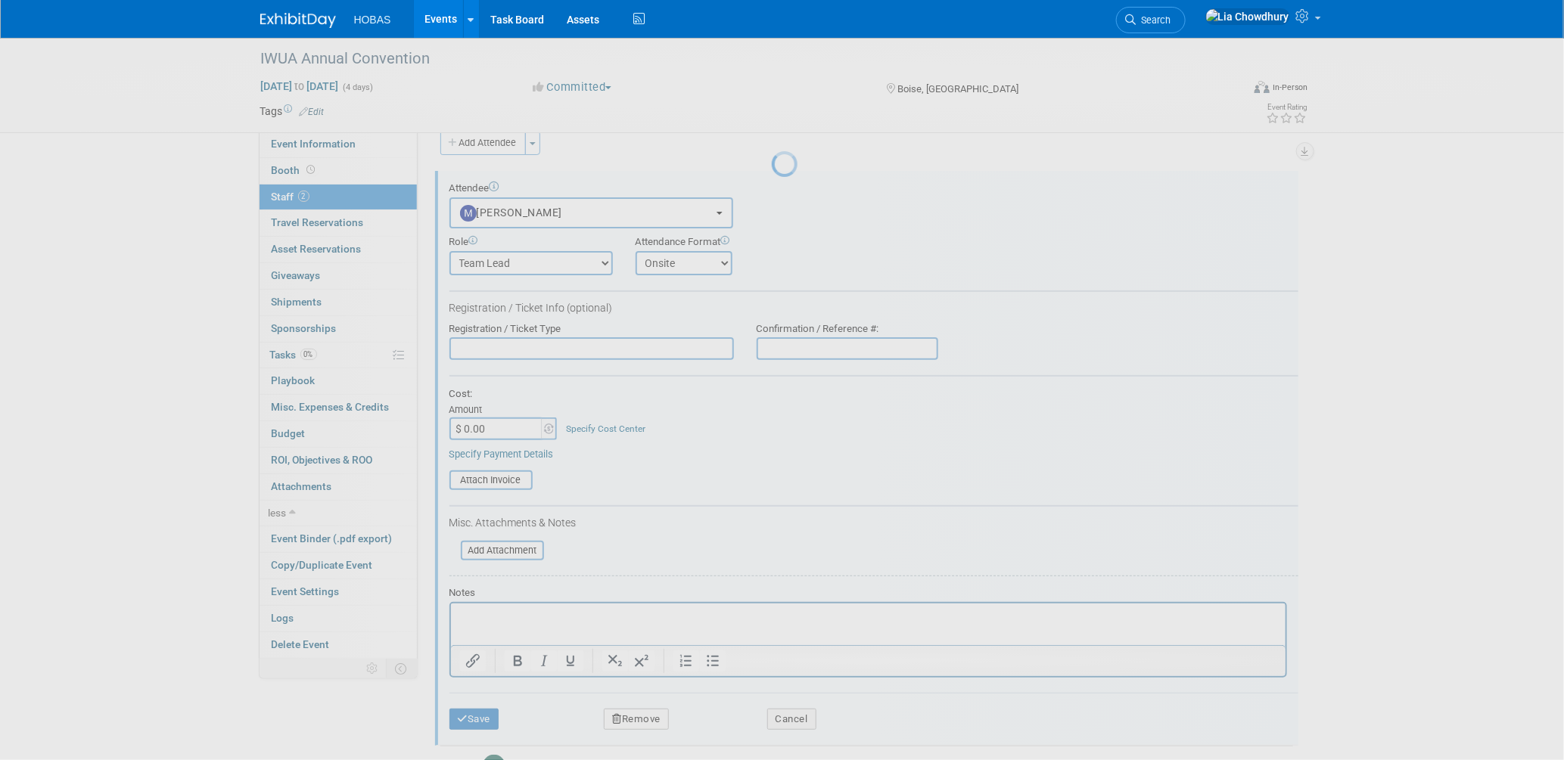
scroll to position [21, 0]
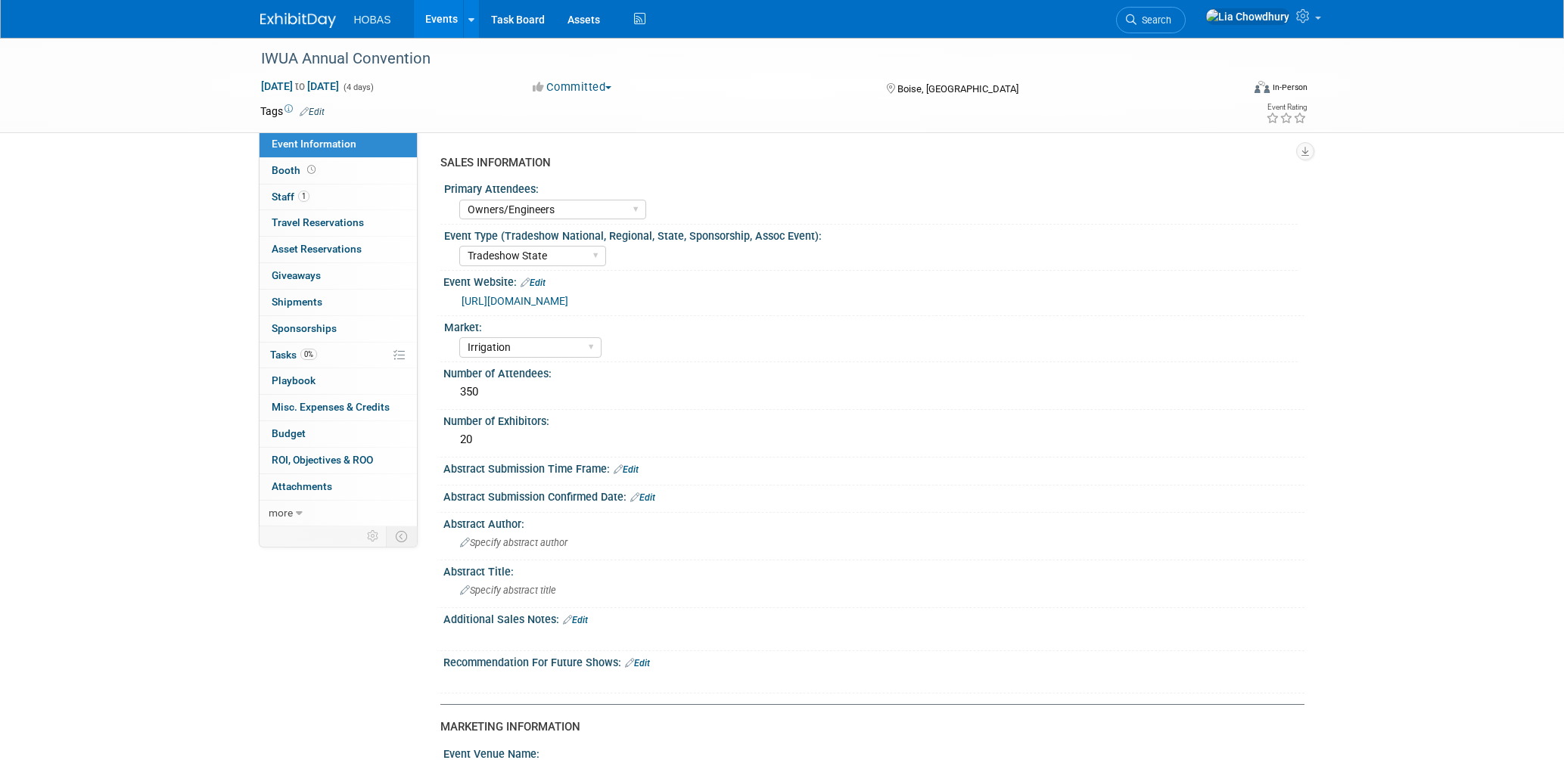
select select "Owners/Engineers"
select select "Tradeshow State"
select select "Irrigation"
click at [278, 204] on link "1 Staff 1" at bounding box center [338, 198] width 157 height 26
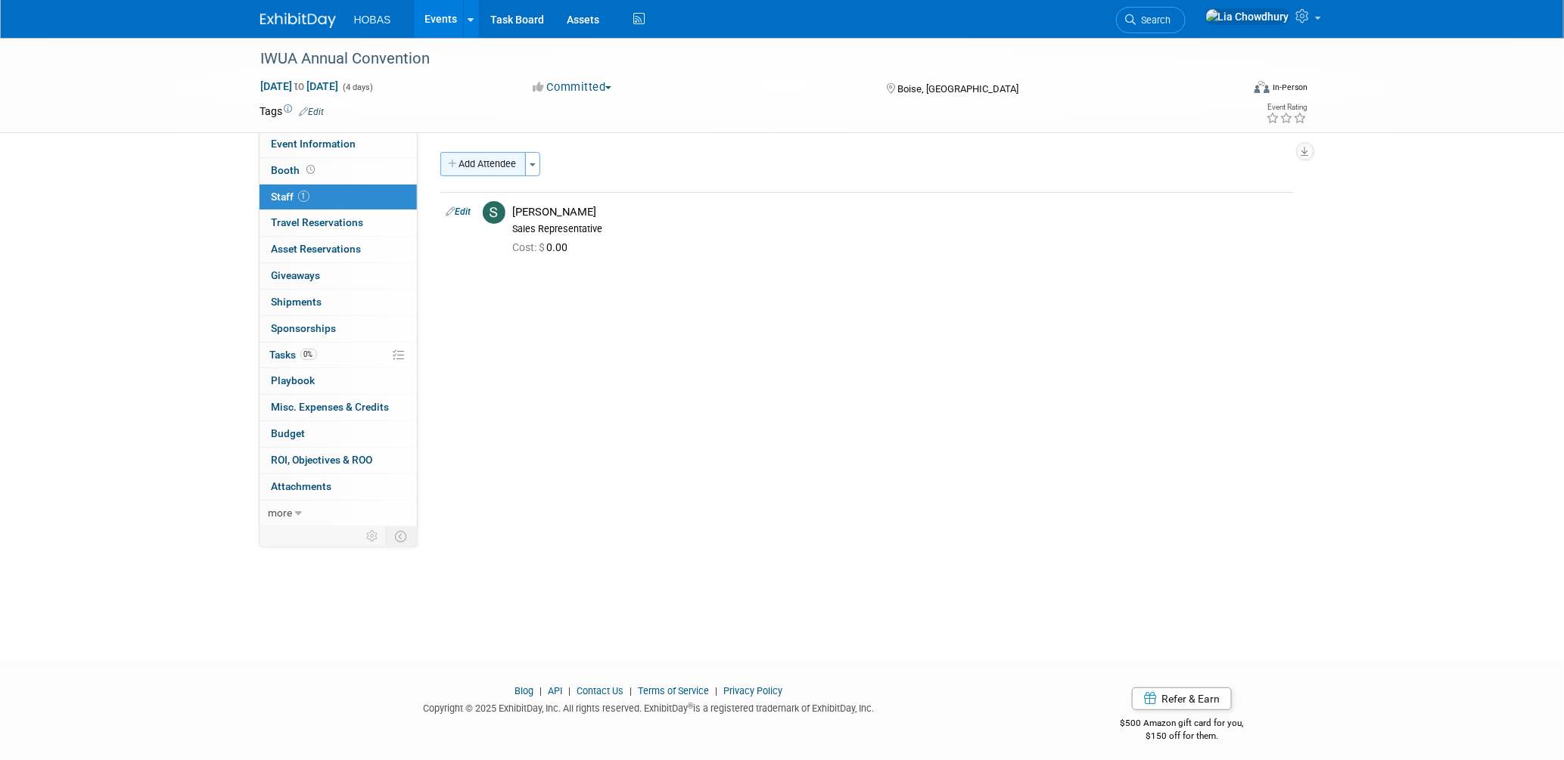
click at [504, 173] on button "Add Attendee" at bounding box center [483, 164] width 86 height 24
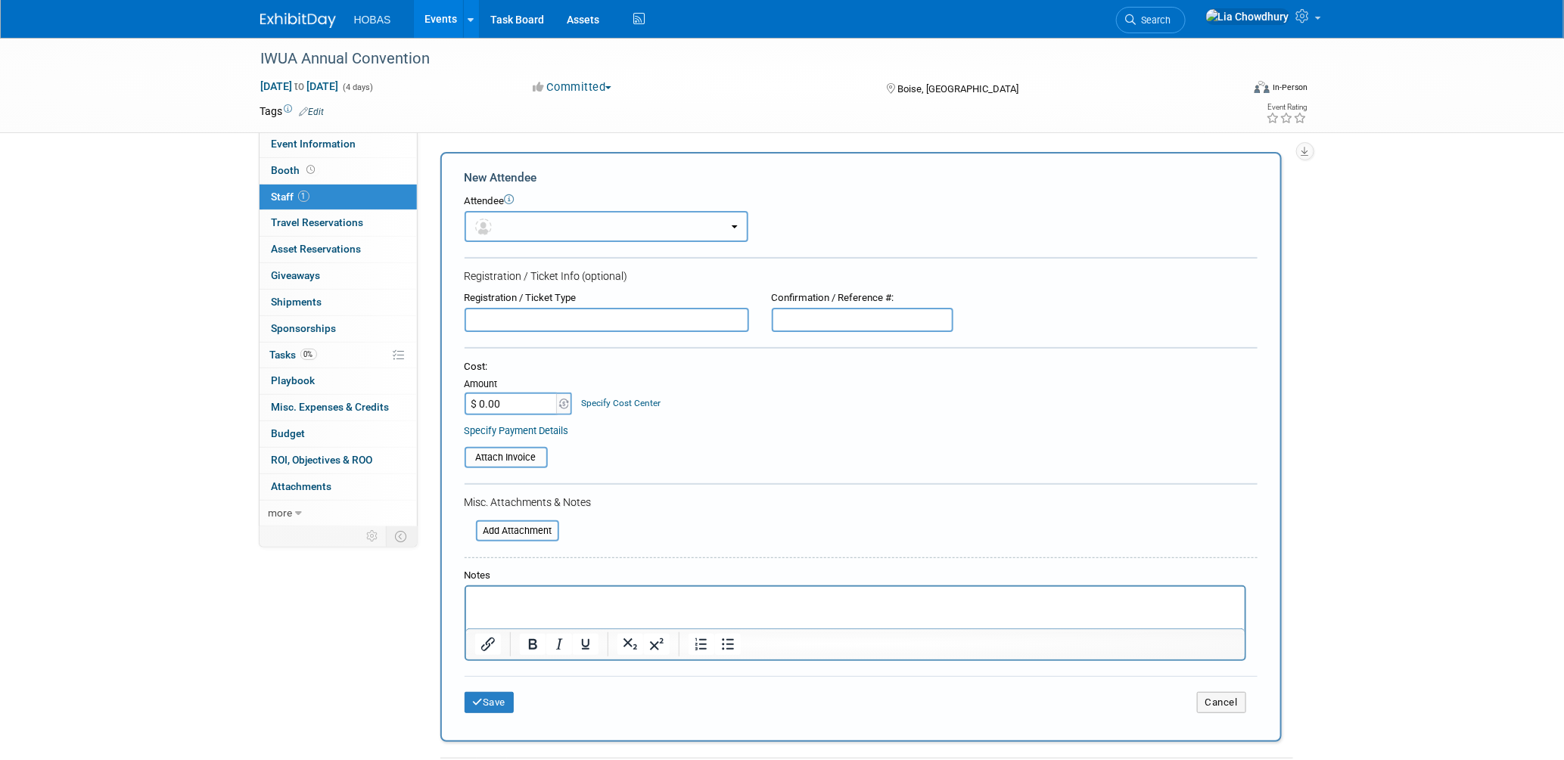
click at [507, 222] on button "button" at bounding box center [607, 226] width 284 height 31
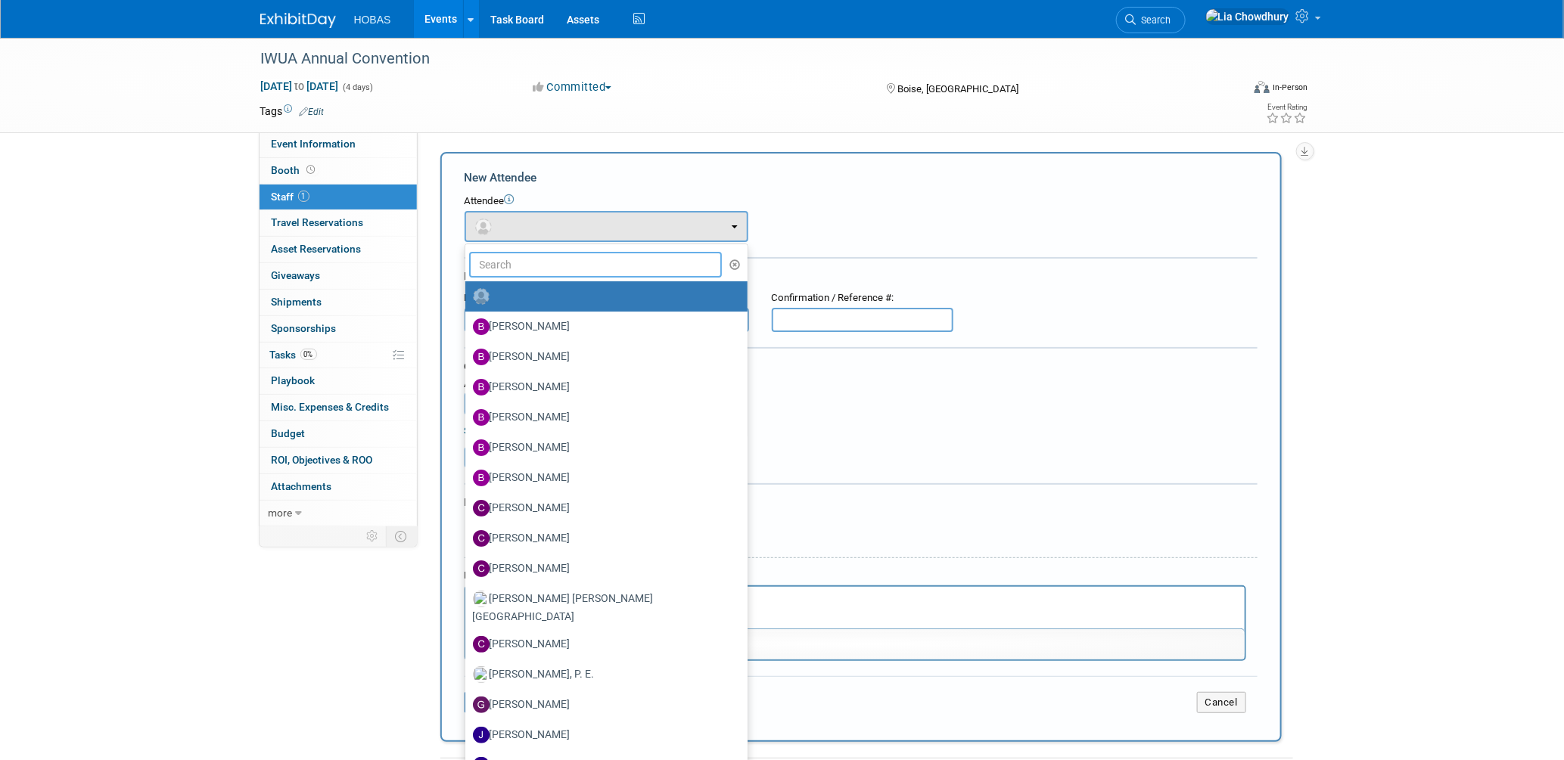
click at [541, 263] on input "text" at bounding box center [595, 265] width 253 height 26
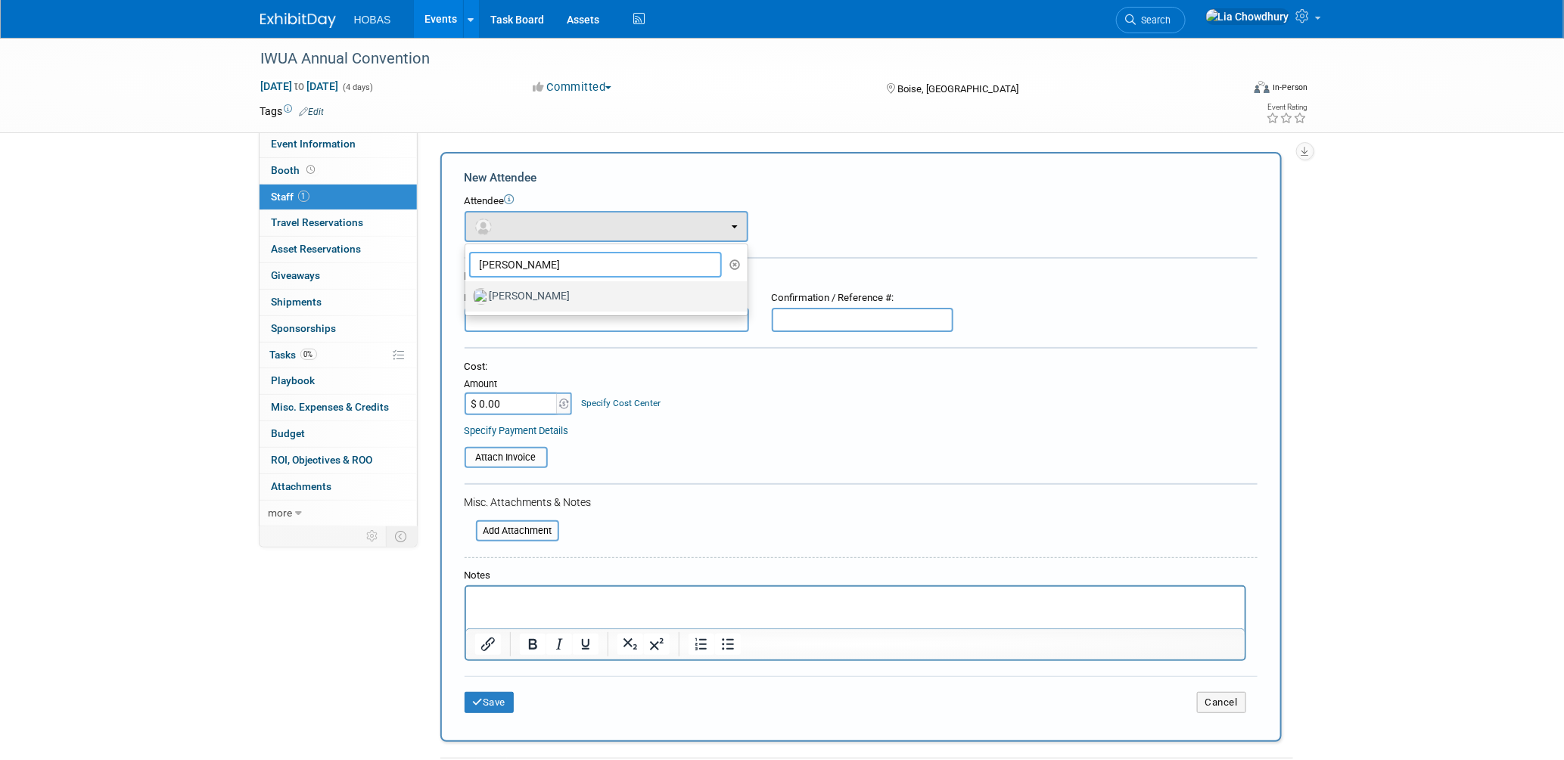
type input "jim"
click at [512, 292] on label "Jim Mahony" at bounding box center [603, 297] width 260 height 24
click at [468, 292] on input "Jim Mahony" at bounding box center [463, 295] width 10 height 10
select select "f7f13ba9-73b0-41aa-a48c-0e044a619cd8"
select select "2"
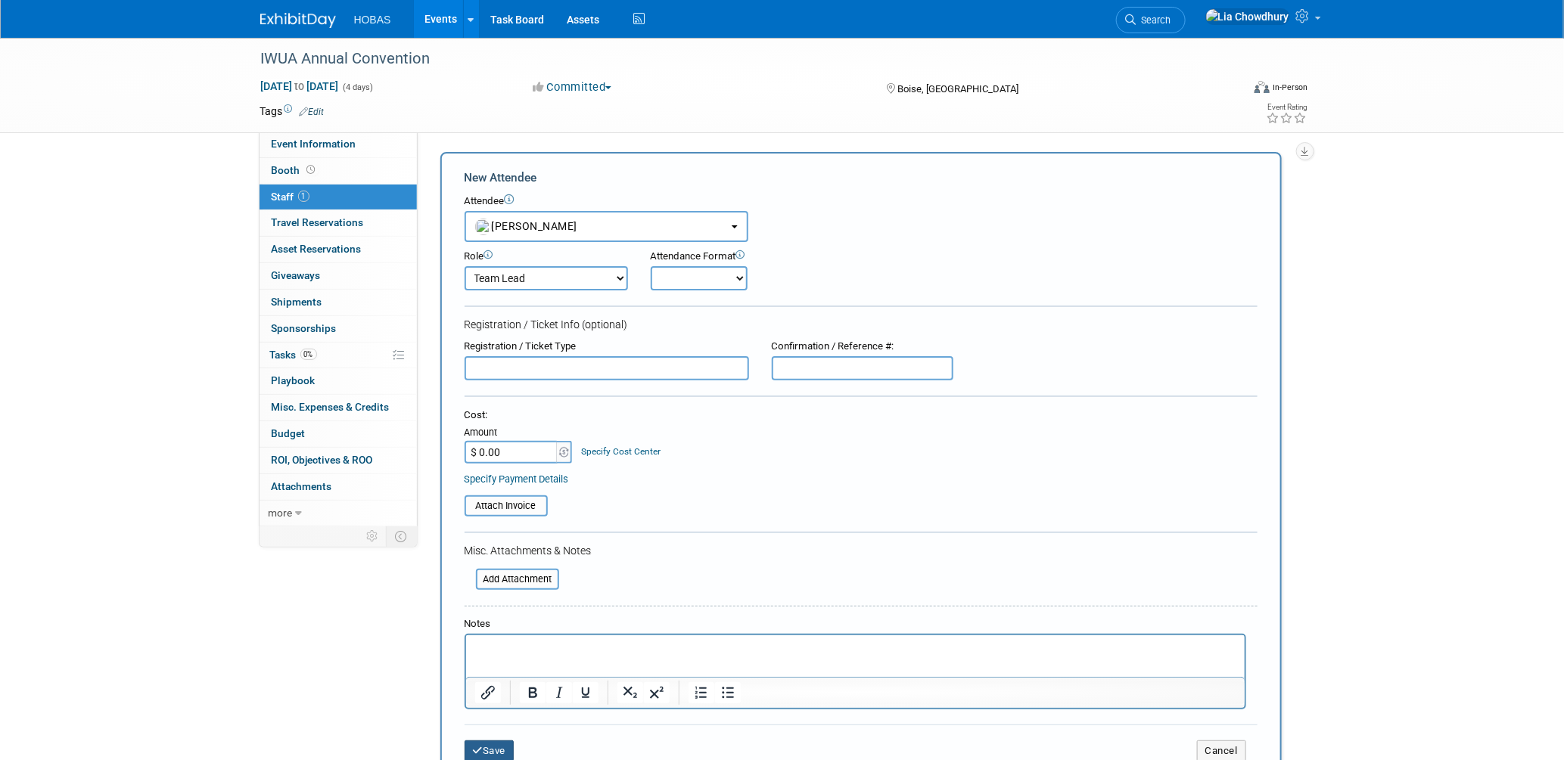
click at [497, 741] on button "Save" at bounding box center [490, 751] width 50 height 21
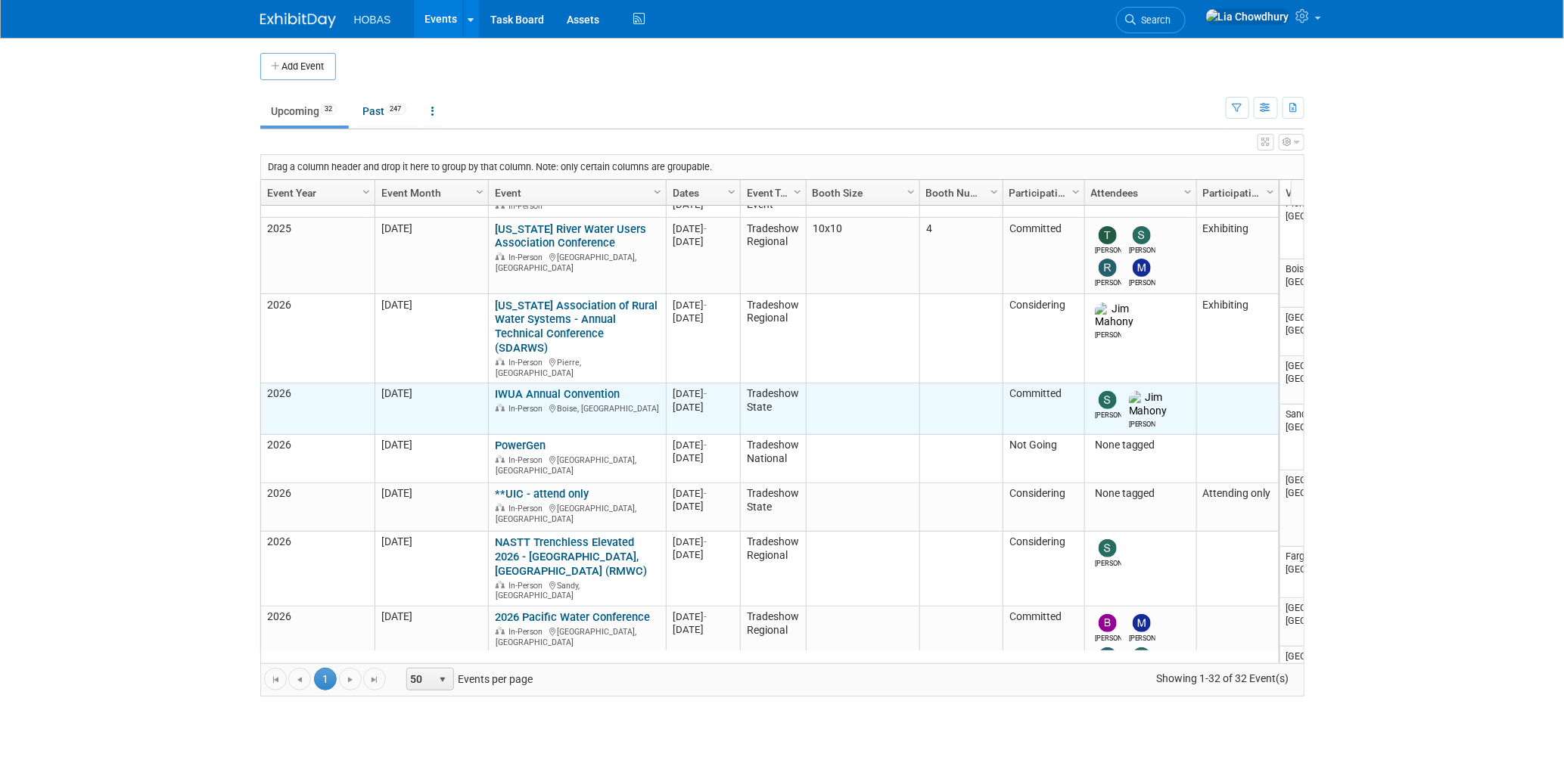
scroll to position [603, 0]
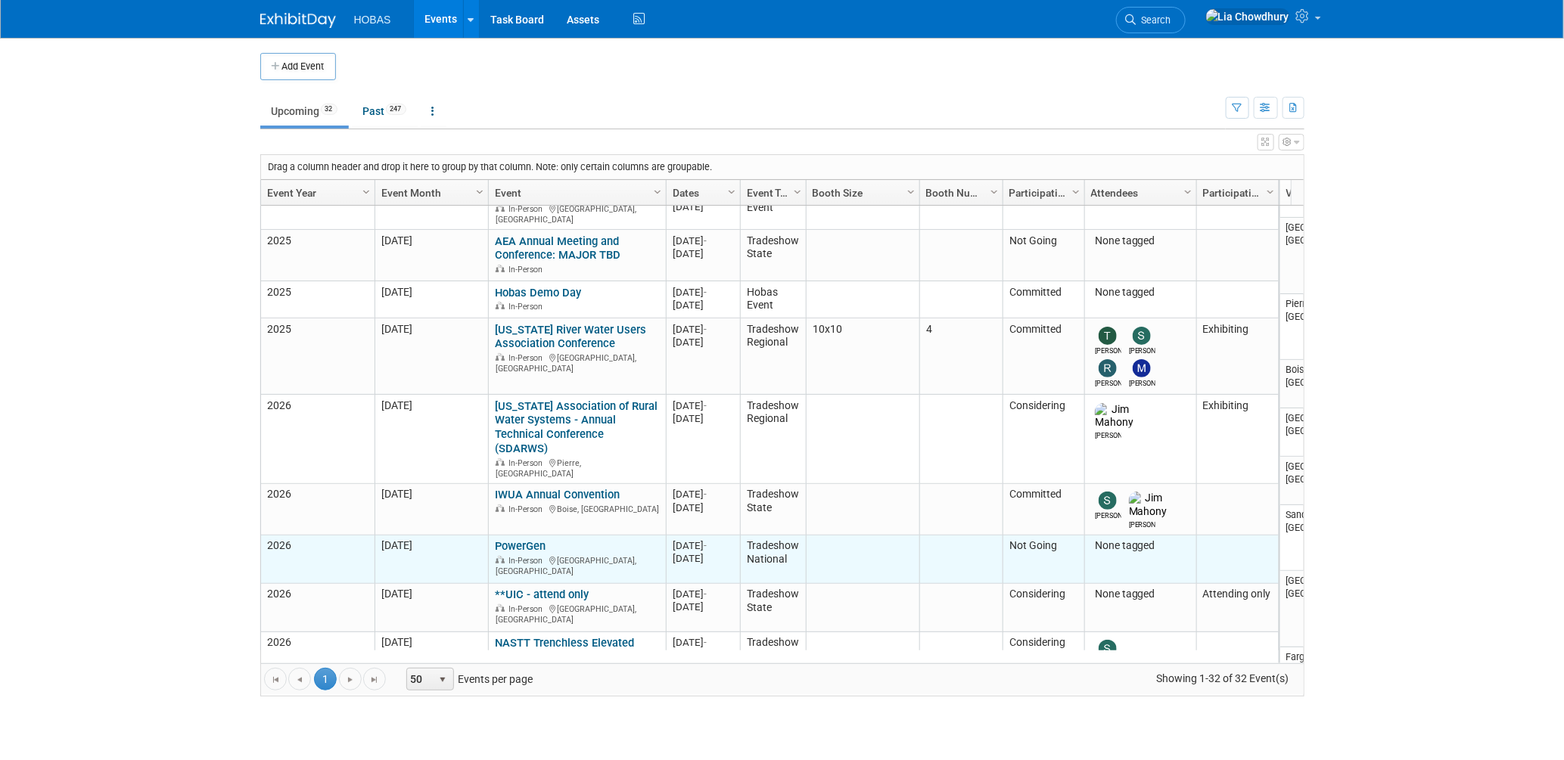
click at [538, 540] on link "PowerGen" at bounding box center [520, 547] width 51 height 14
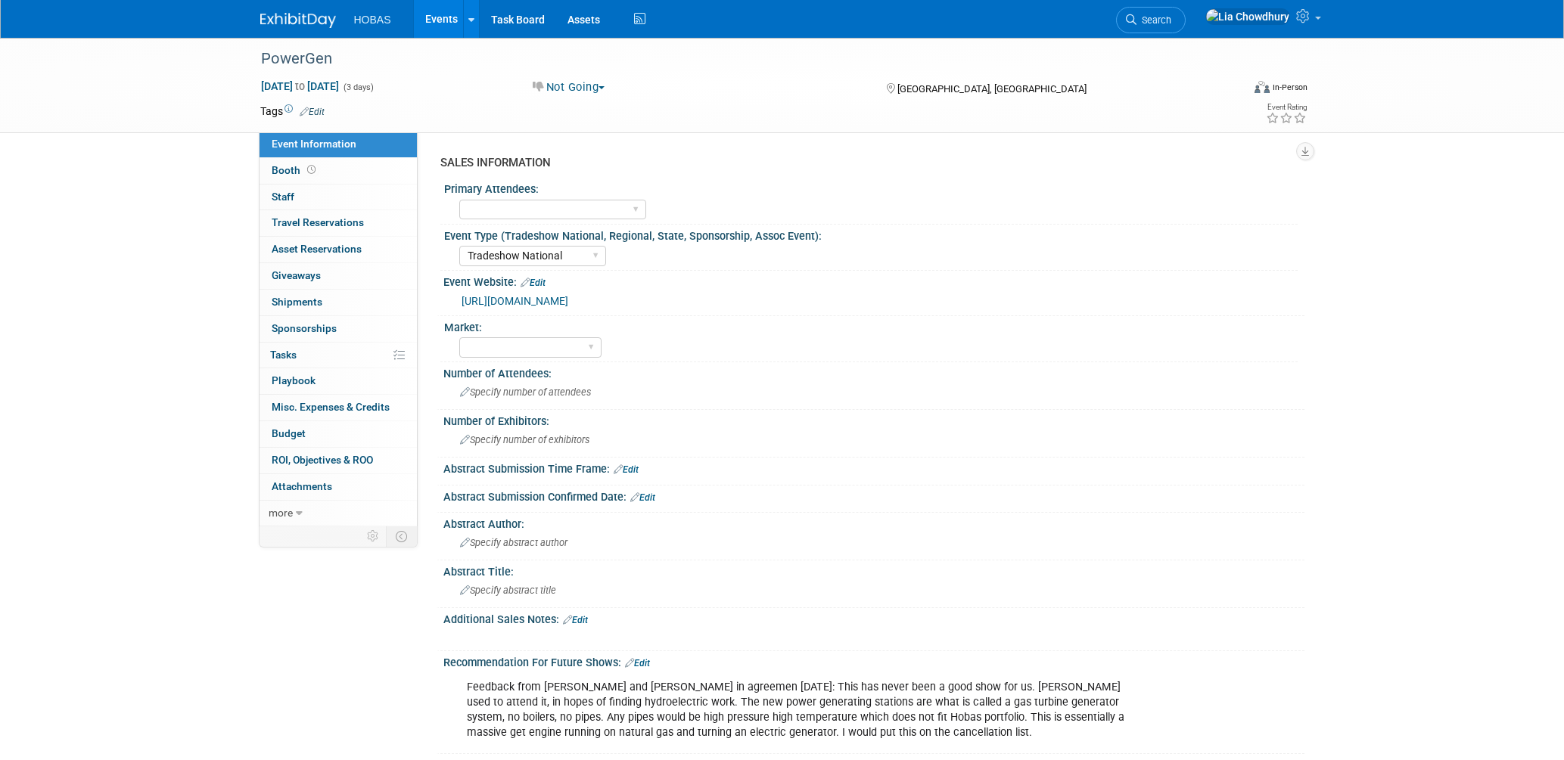
select select "Tradeshow National"
click at [281, 519] on span "more" at bounding box center [281, 513] width 24 height 12
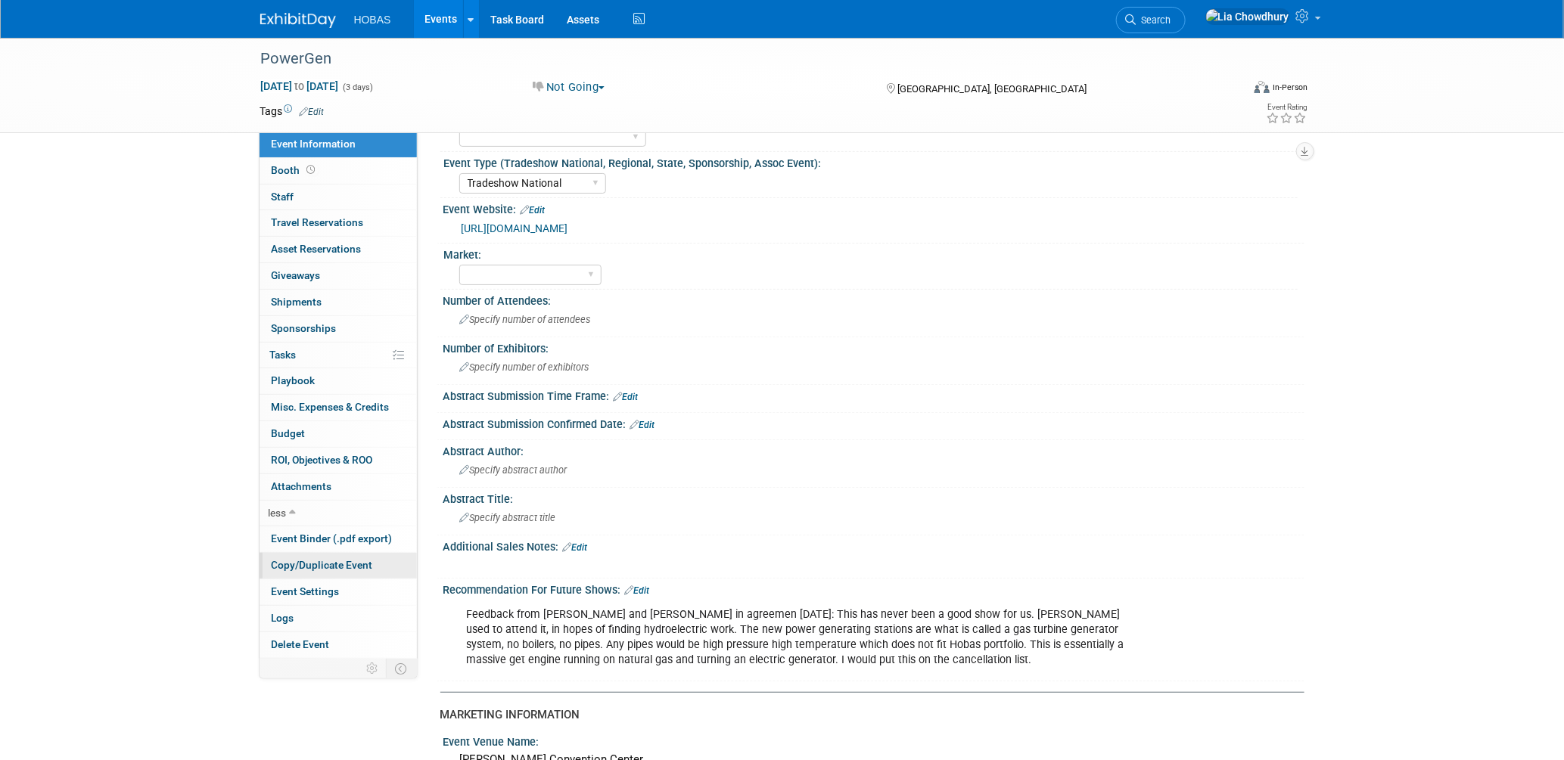
scroll to position [168, 0]
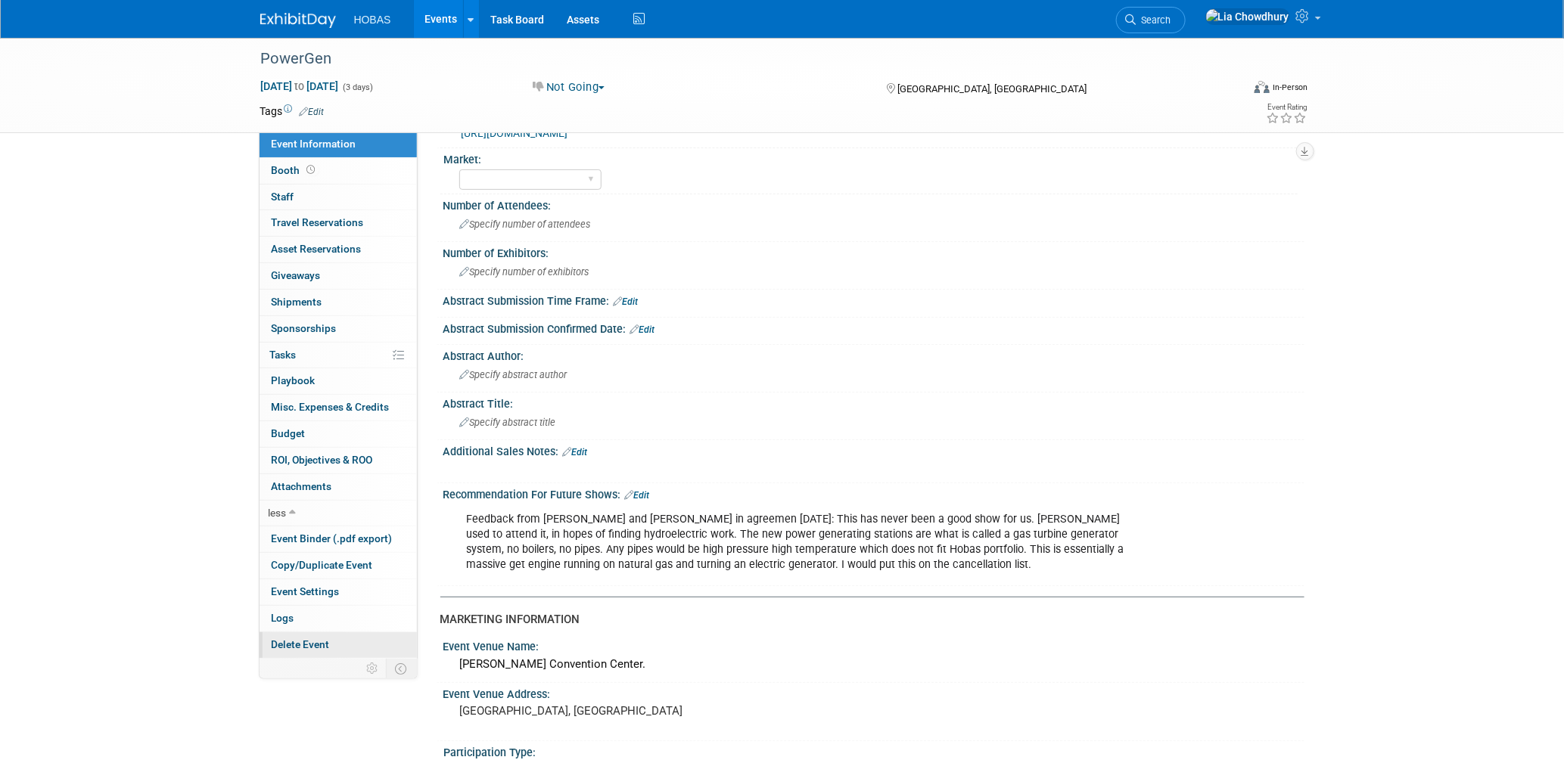
click at [303, 644] on span "Delete Event" at bounding box center [301, 645] width 58 height 12
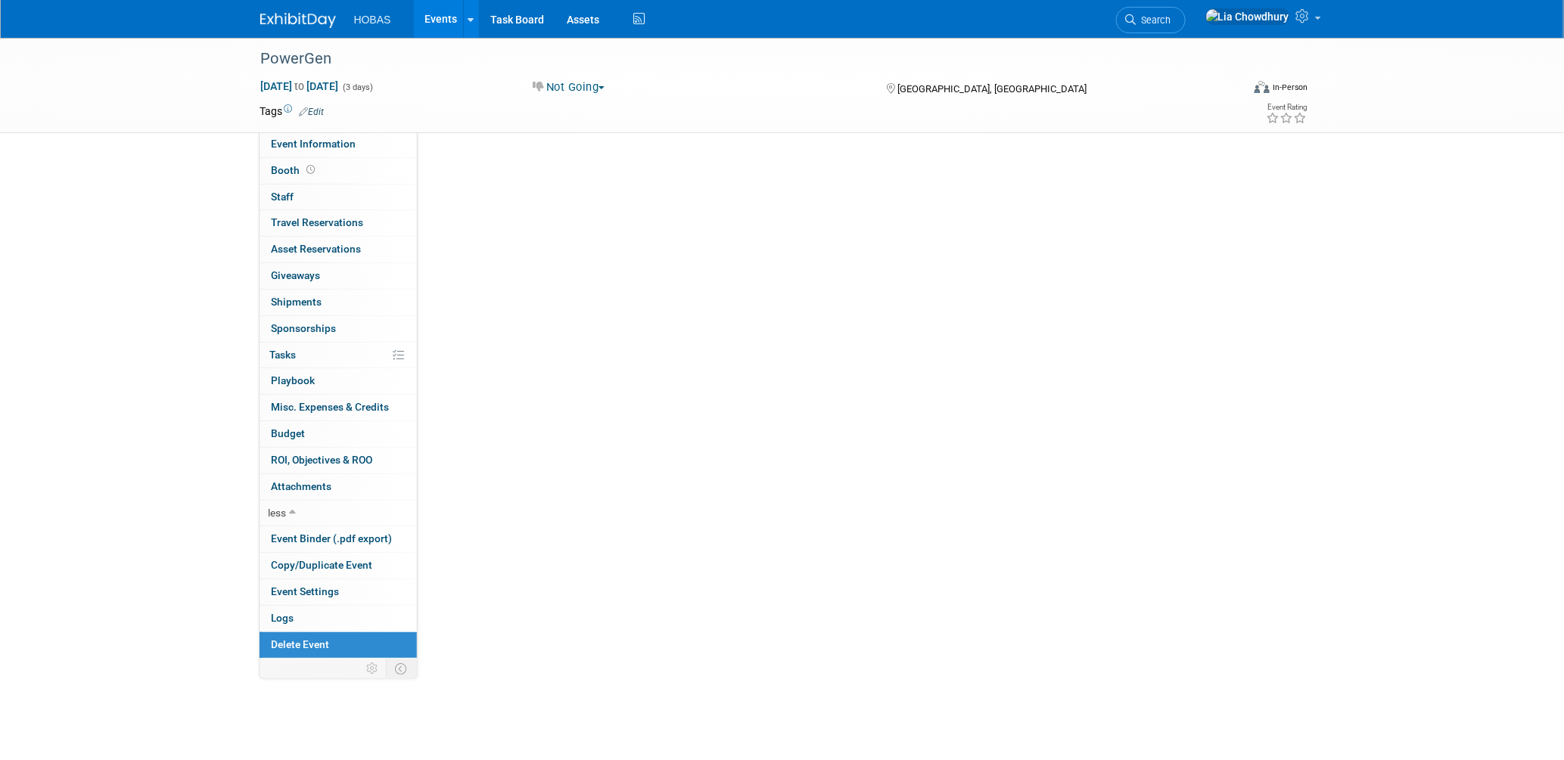
scroll to position [0, 0]
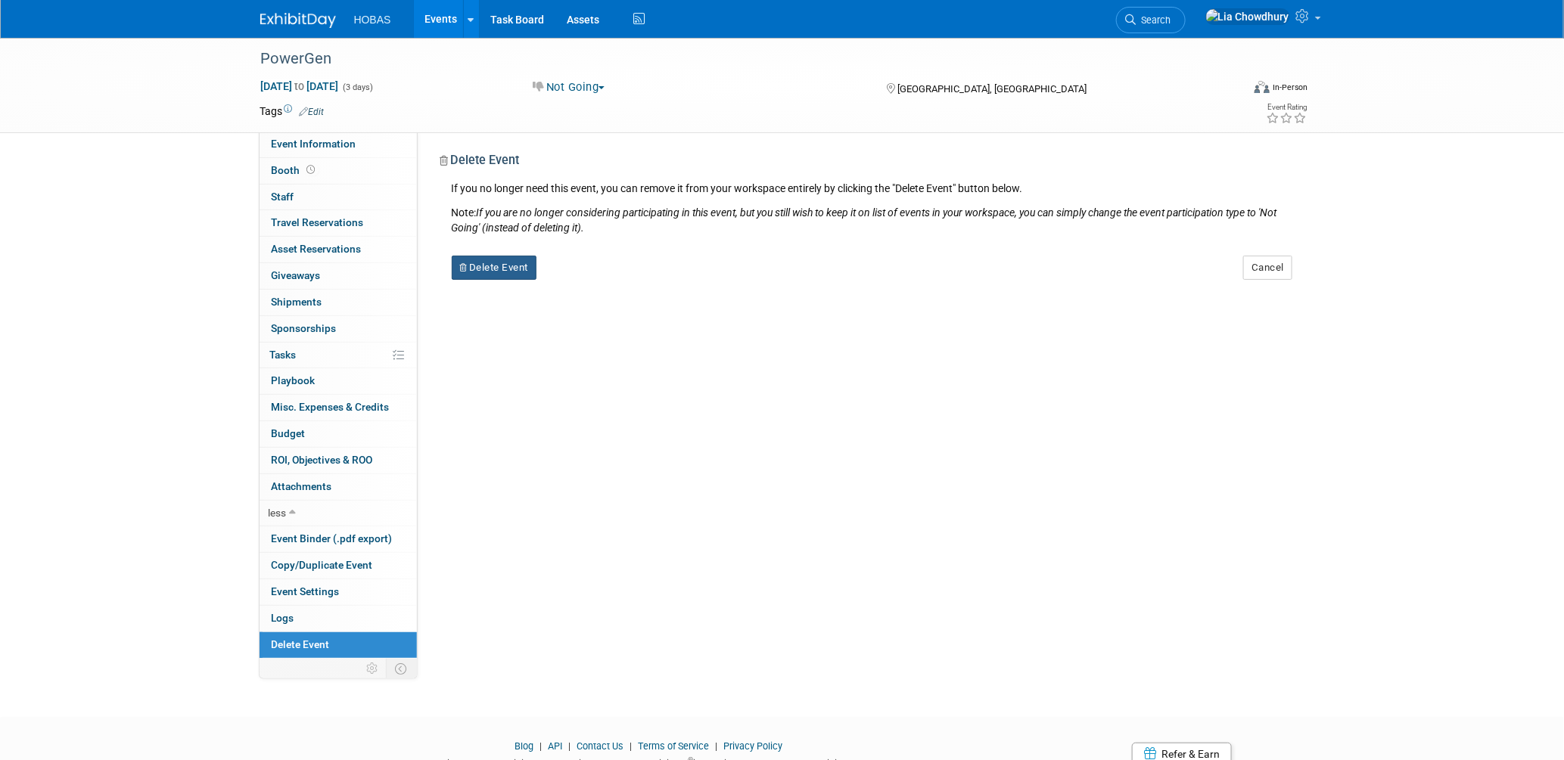
click at [515, 265] on button "Delete Event" at bounding box center [495, 268] width 86 height 24
click at [585, 278] on link "Yes" at bounding box center [590, 280] width 44 height 24
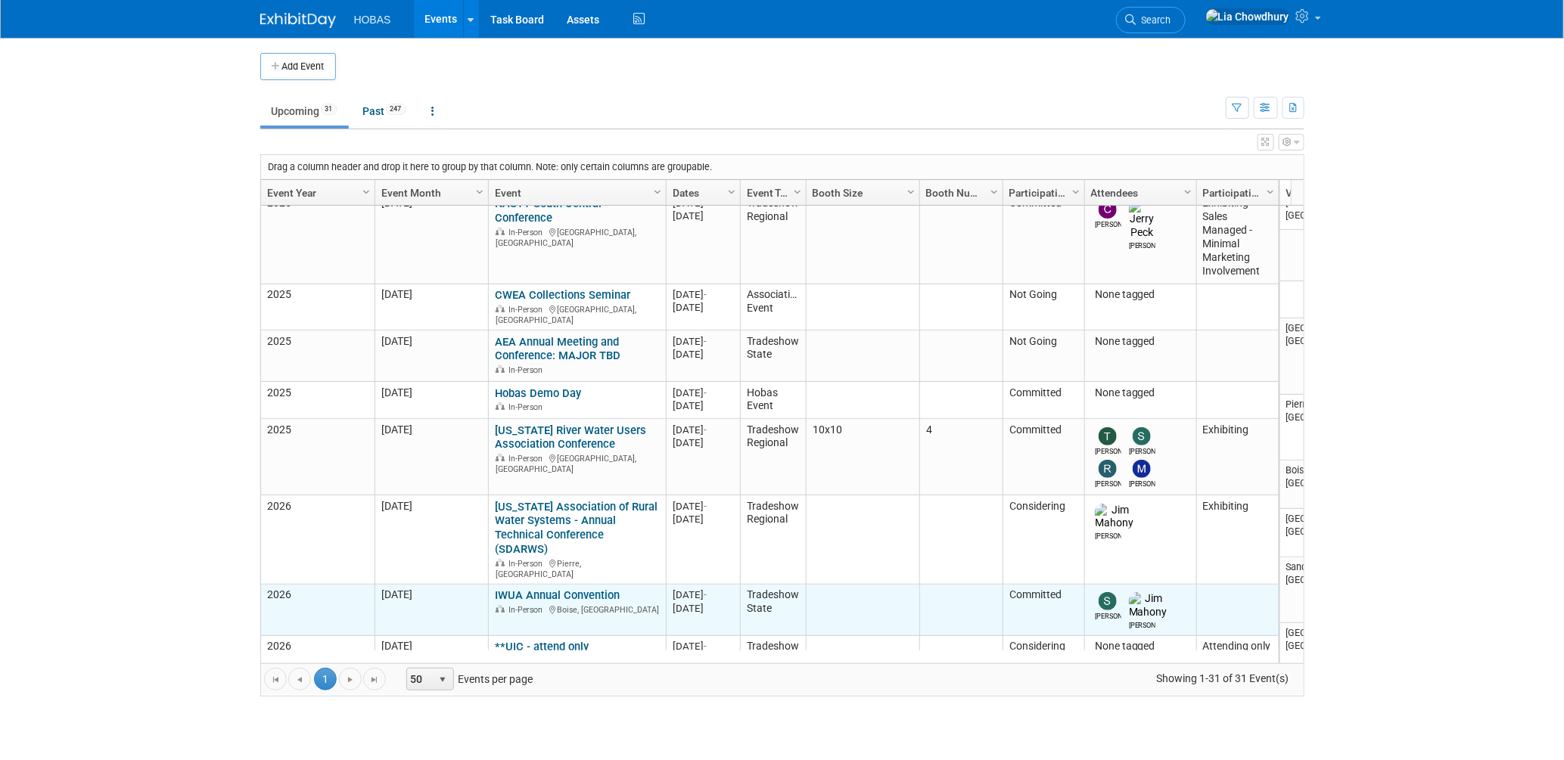
scroll to position [603, 0]
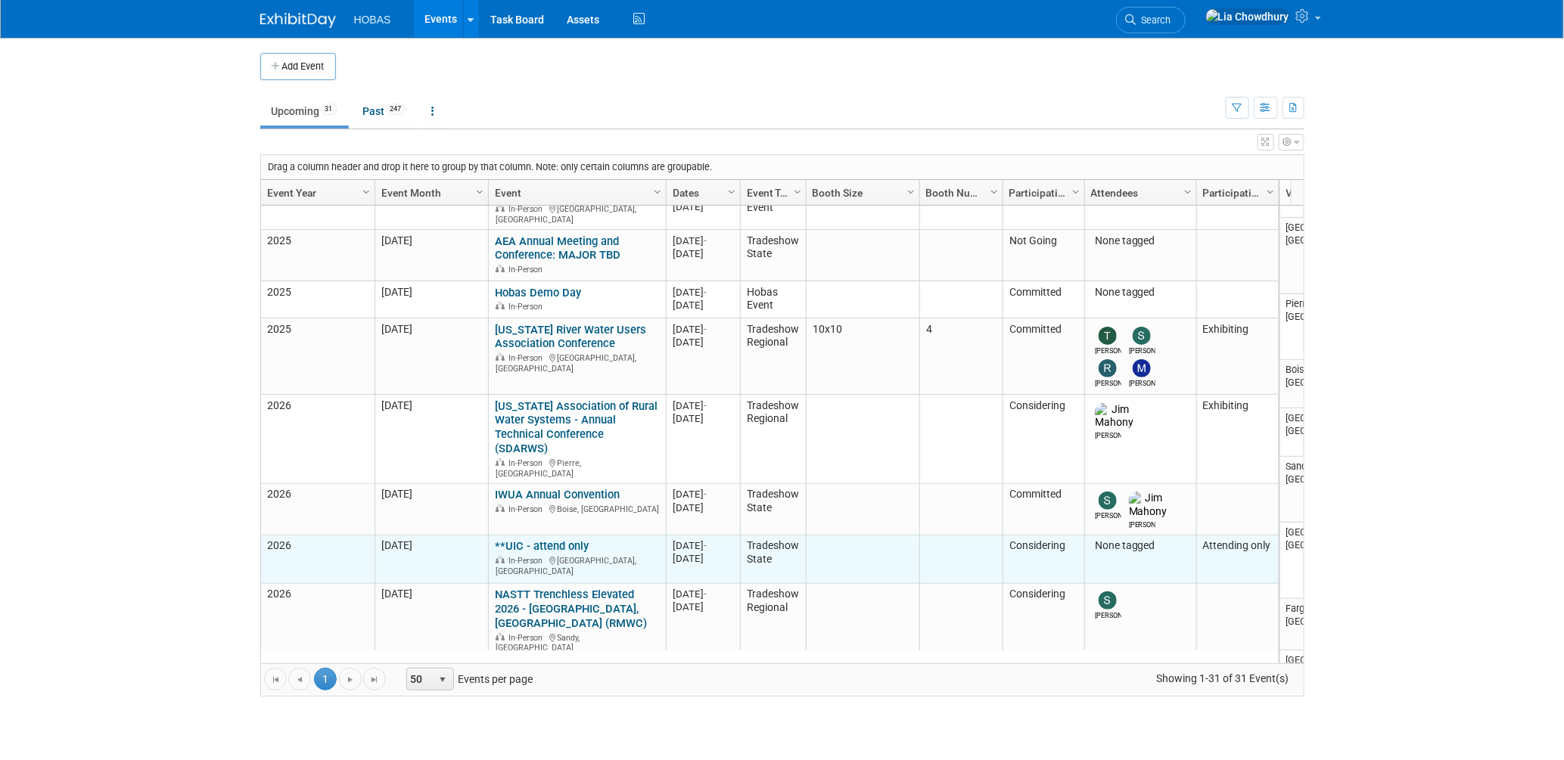
click at [543, 540] on link "**UIC - attend only" at bounding box center [542, 547] width 94 height 14
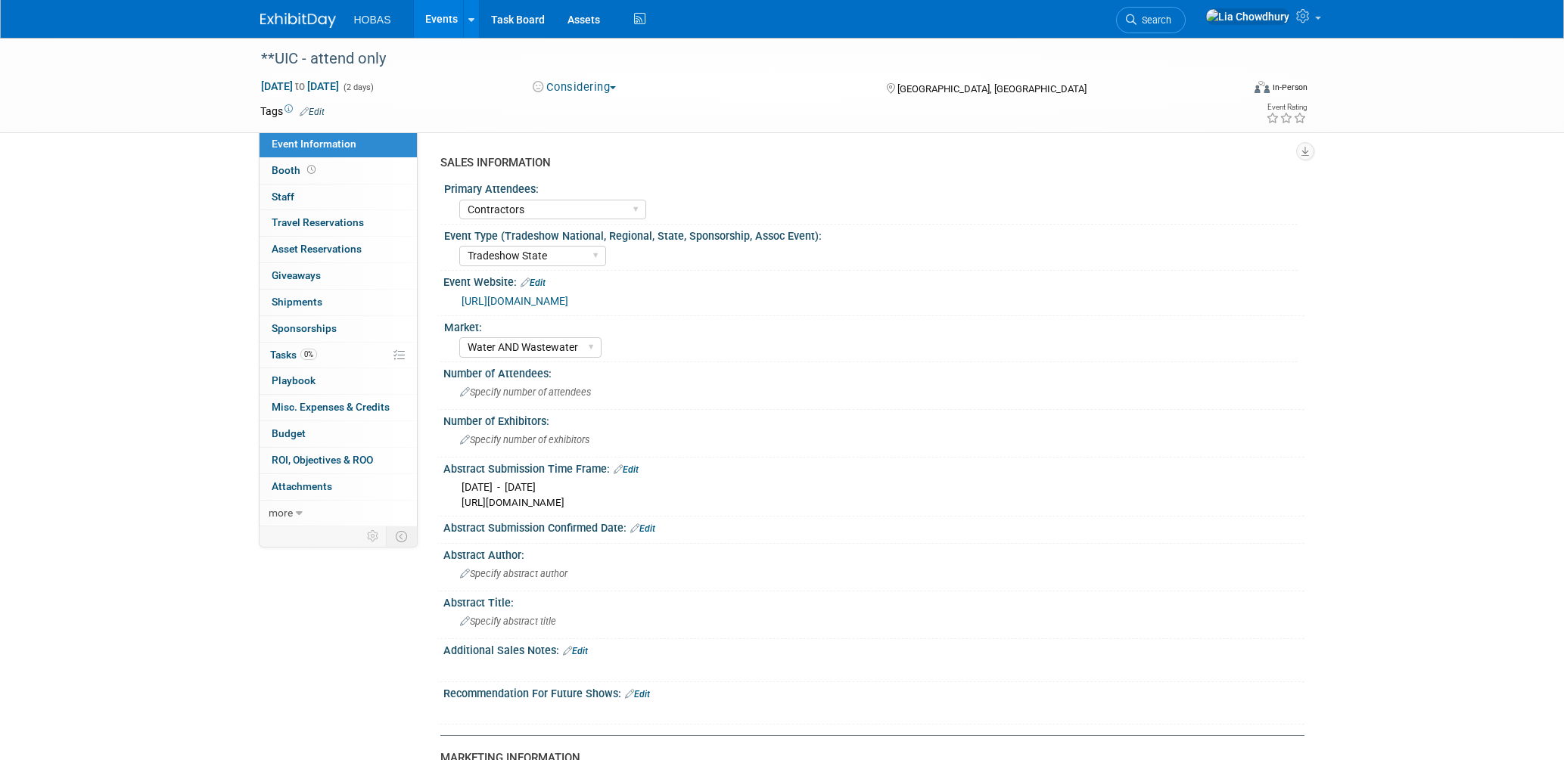
select select "Contractors"
select select "Tradeshow State"
select select "Water AND Wastewater"
select select "Attending only"
click at [265, 58] on div "**UIC - attend only" at bounding box center [737, 58] width 963 height 27
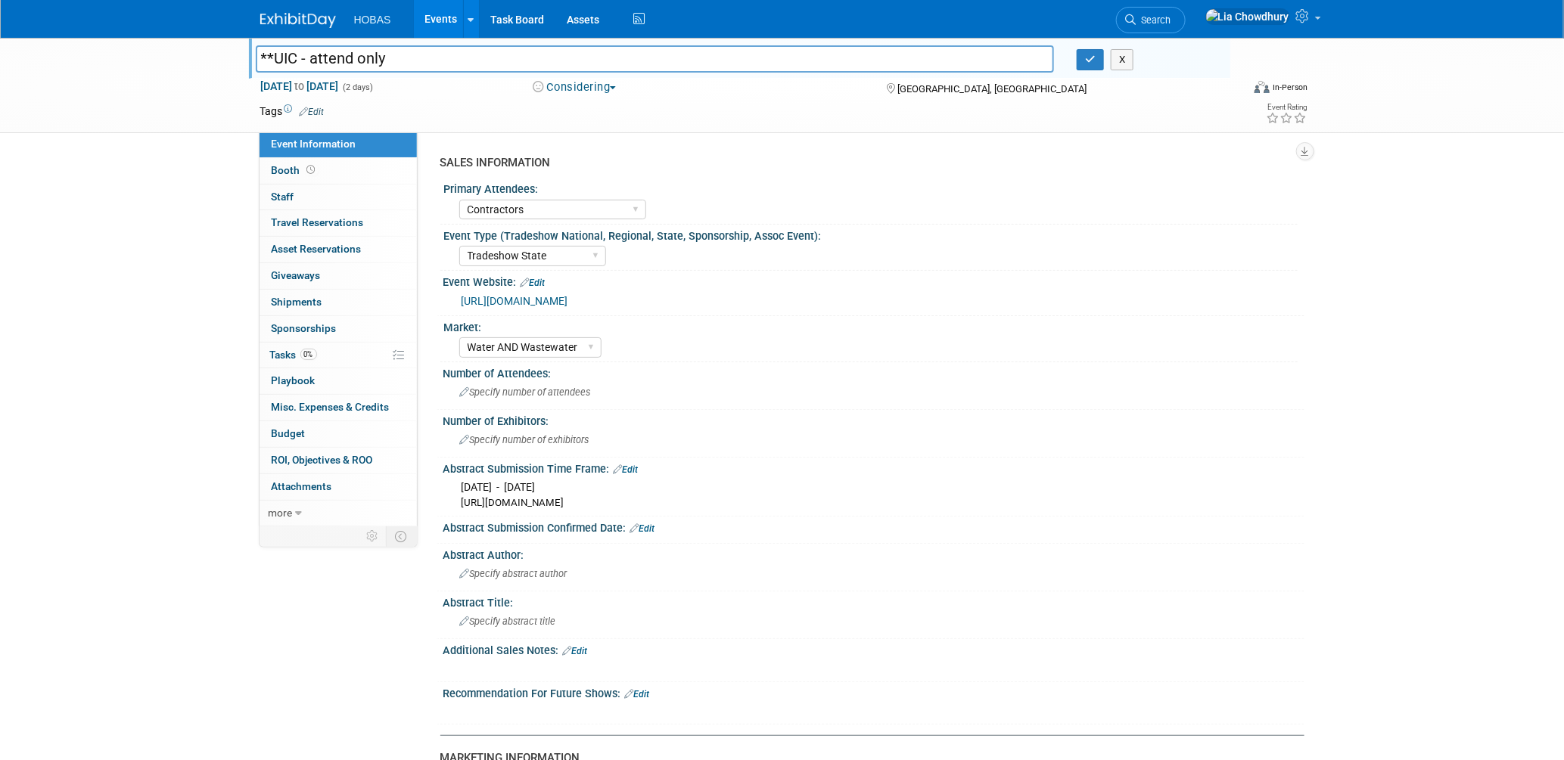
drag, startPoint x: 262, startPoint y: 51, endPoint x: 707, endPoint y: 48, distance: 444.9
click at [707, 48] on input "**UIC - attend only" at bounding box center [655, 58] width 799 height 26
click at [976, 55] on input "WALK - UIC" at bounding box center [655, 58] width 799 height 26
type input "WALK - UIC (Underground Infrastructure Conference)"
click at [1095, 67] on button "button" at bounding box center [1090, 59] width 27 height 21
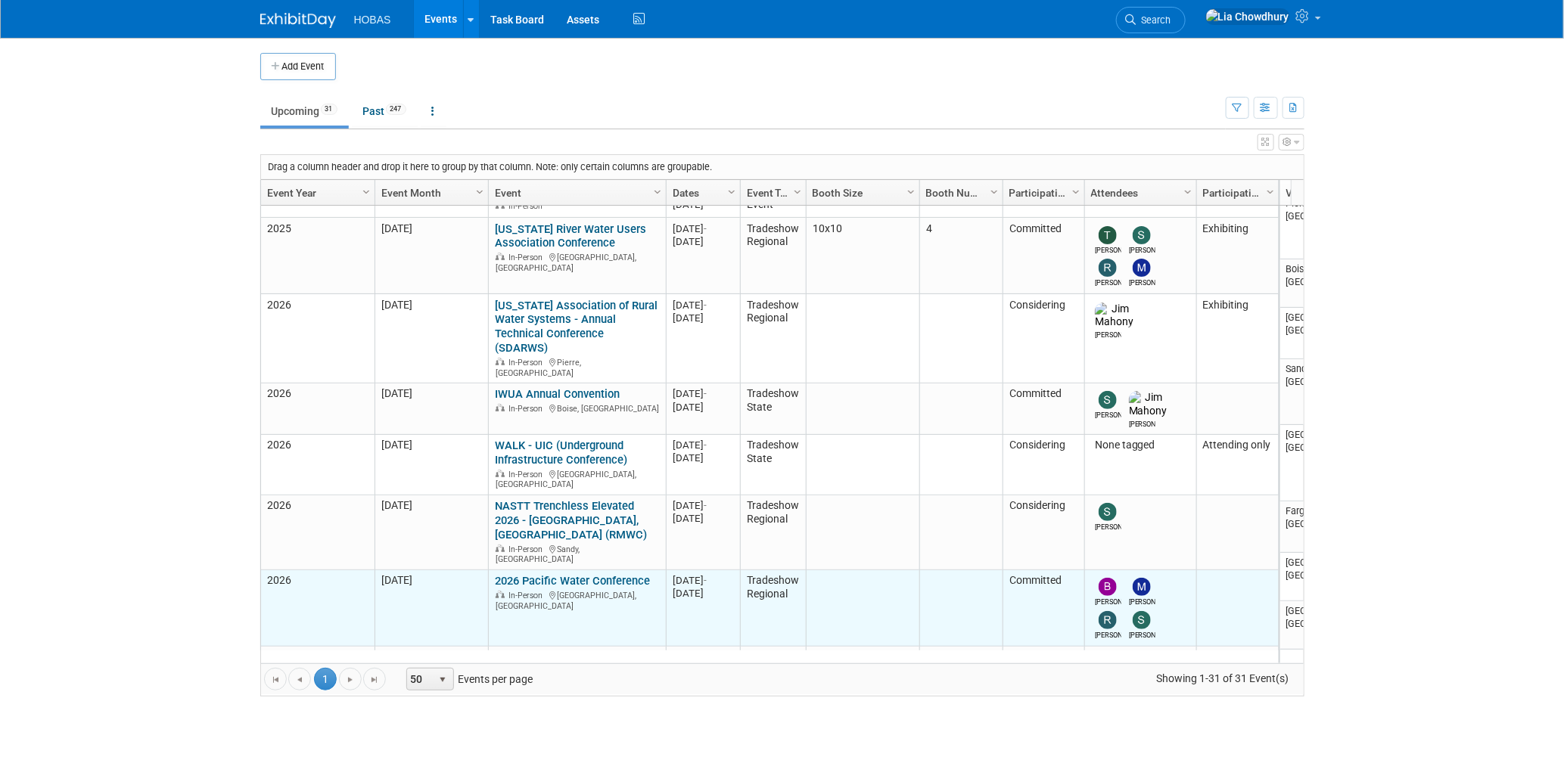
scroll to position [804, 0]
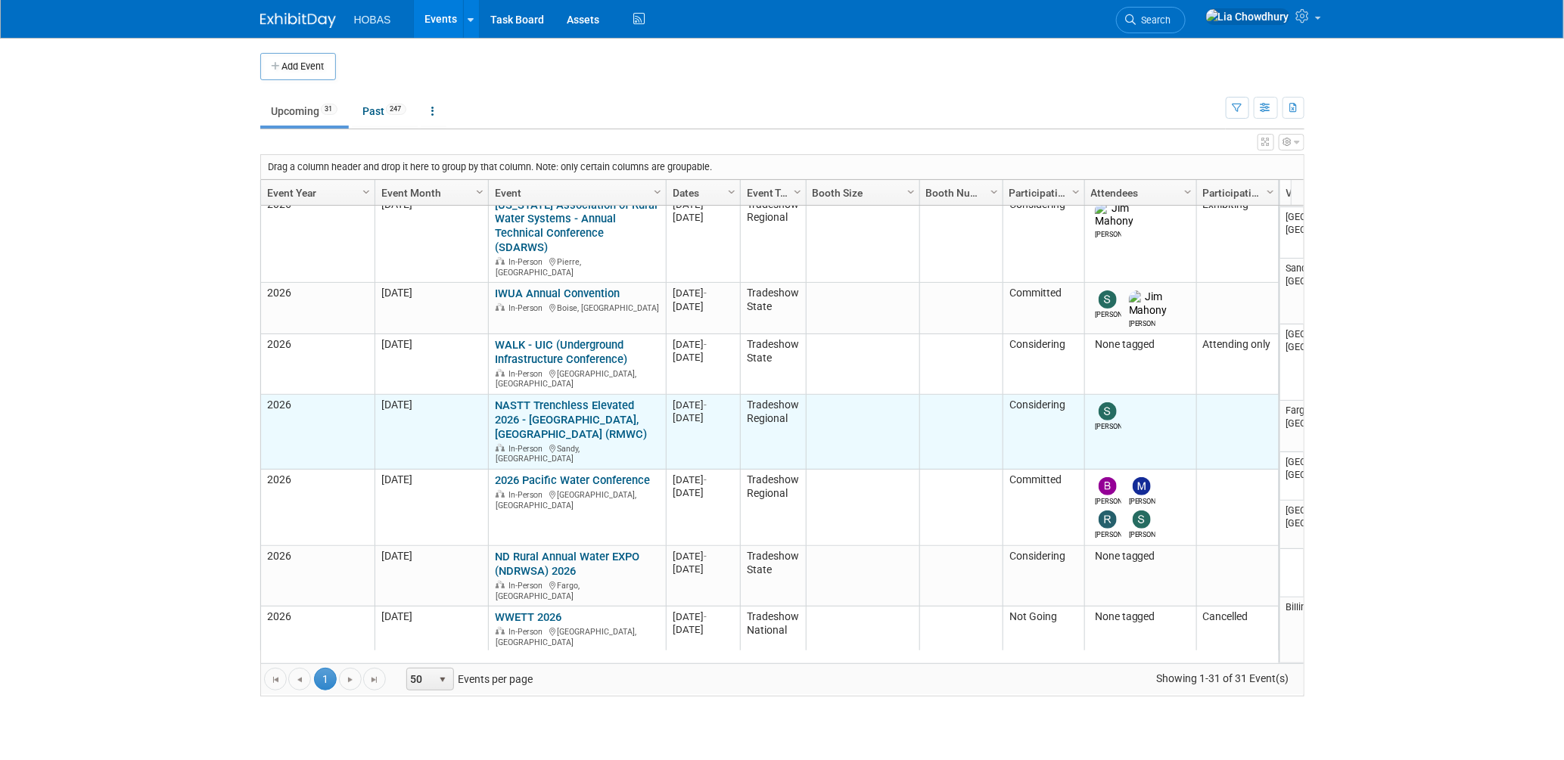
click at [583, 399] on link "NASTT Trenchless Elevated 2026 - [GEOGRAPHIC_DATA], [GEOGRAPHIC_DATA] (RMWC)" at bounding box center [571, 420] width 152 height 42
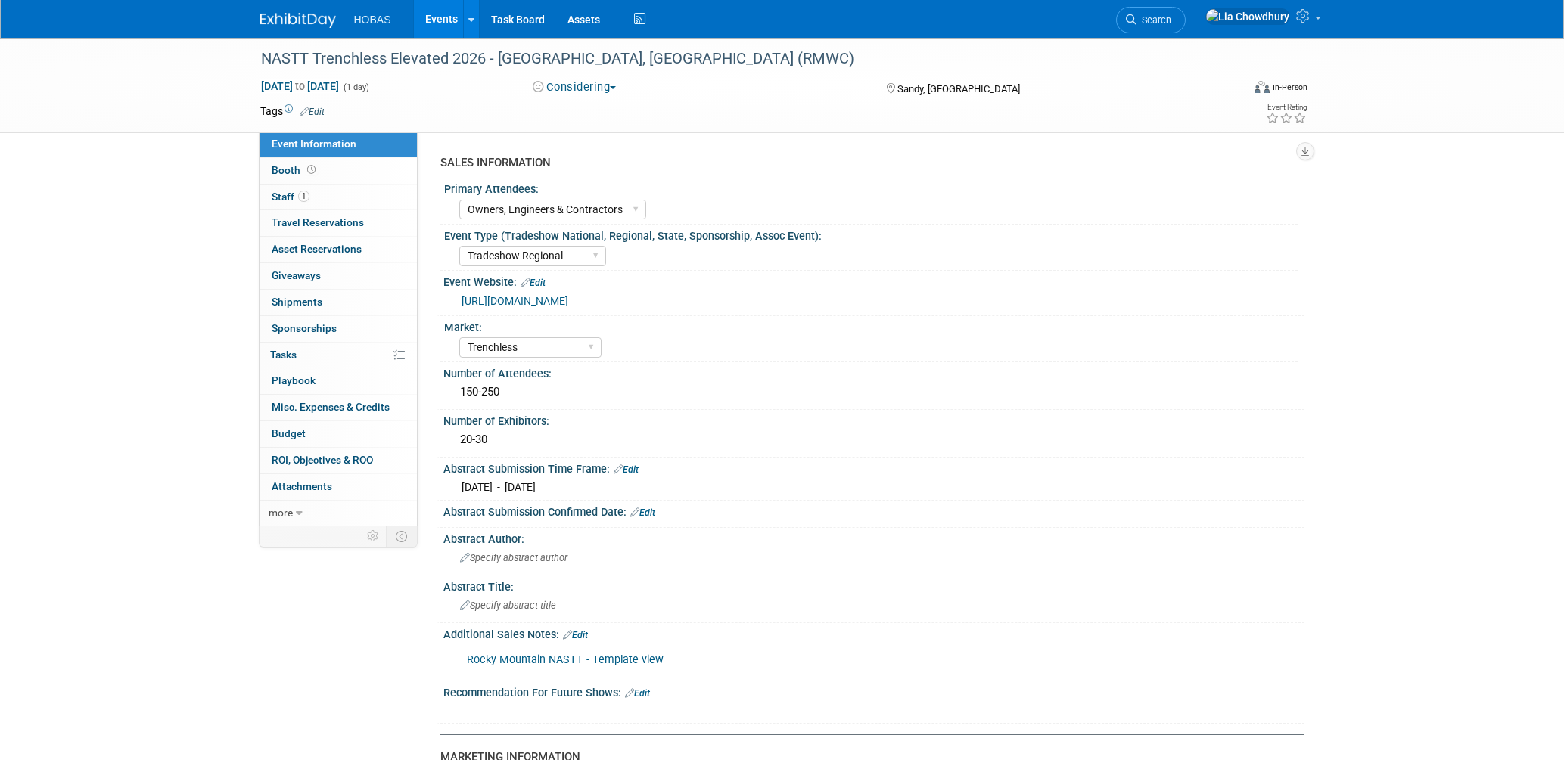
select select "Owners, Engineers & Contractors"
select select "Tradeshow Regional"
select select "Trenchless"
click at [273, 196] on span "Staff 1" at bounding box center [291, 197] width 38 height 12
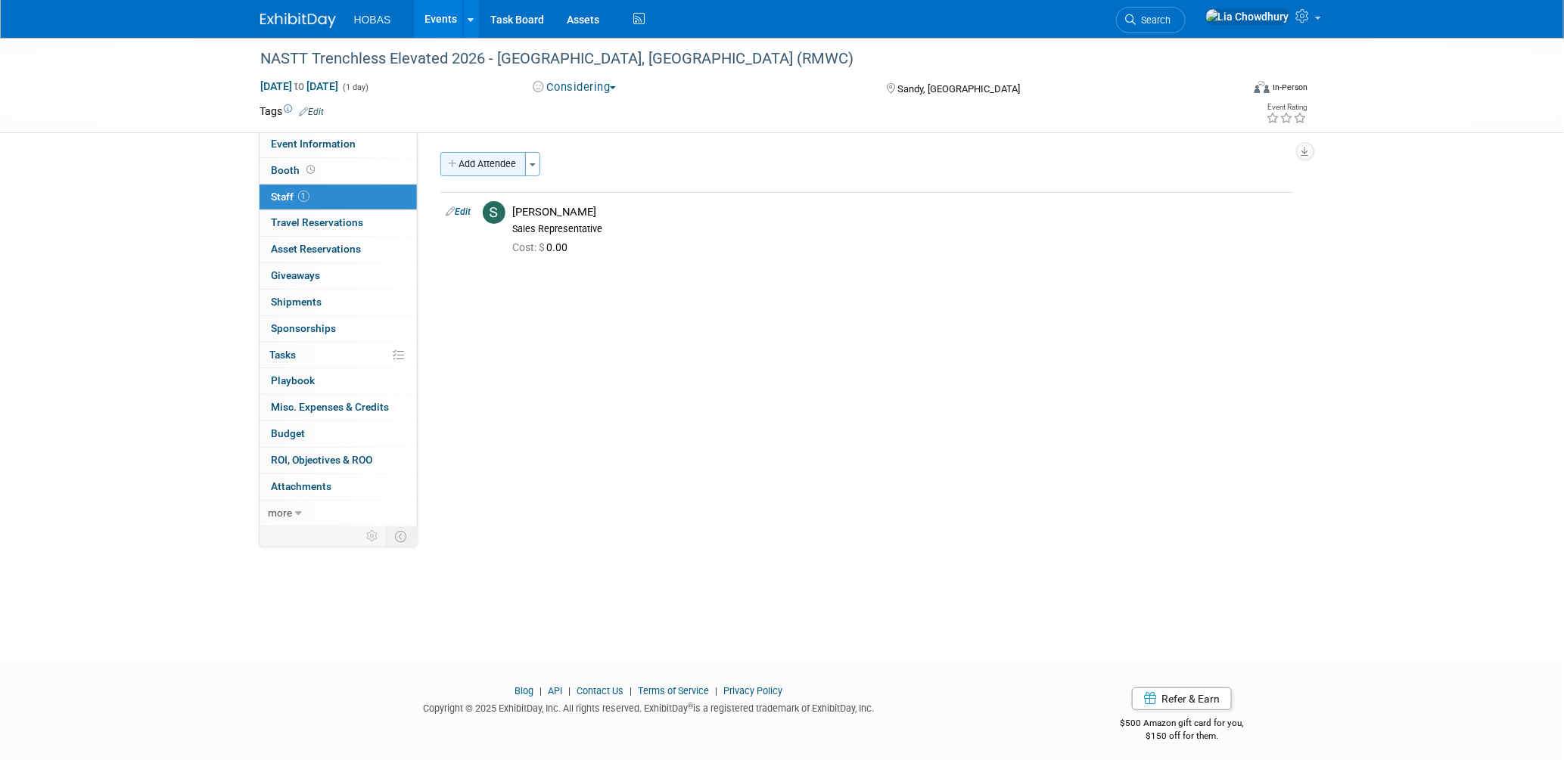
click at [502, 160] on button "Add Attendee" at bounding box center [483, 164] width 86 height 24
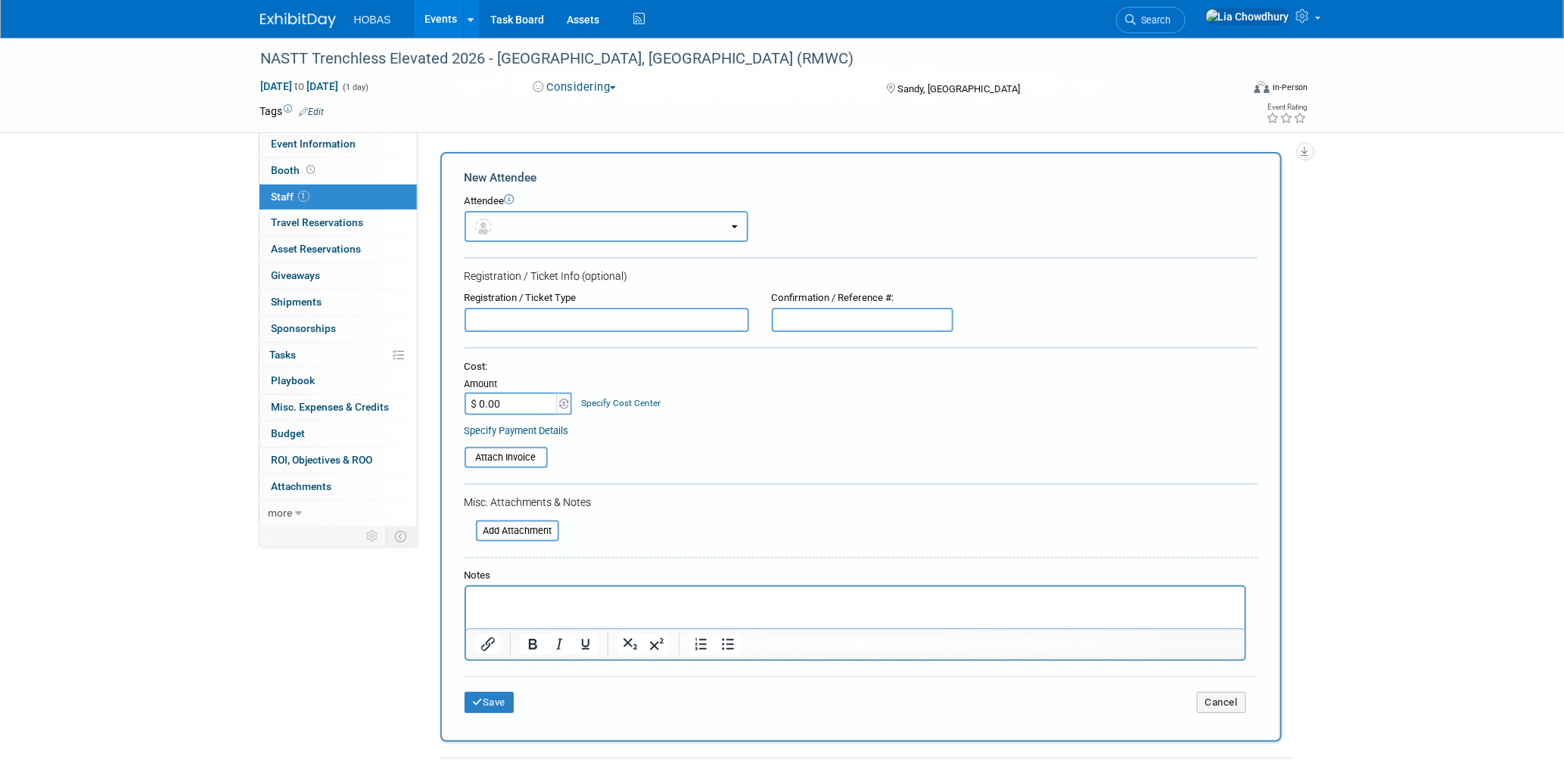
click at [495, 220] on span "button" at bounding box center [486, 226] width 22 height 12
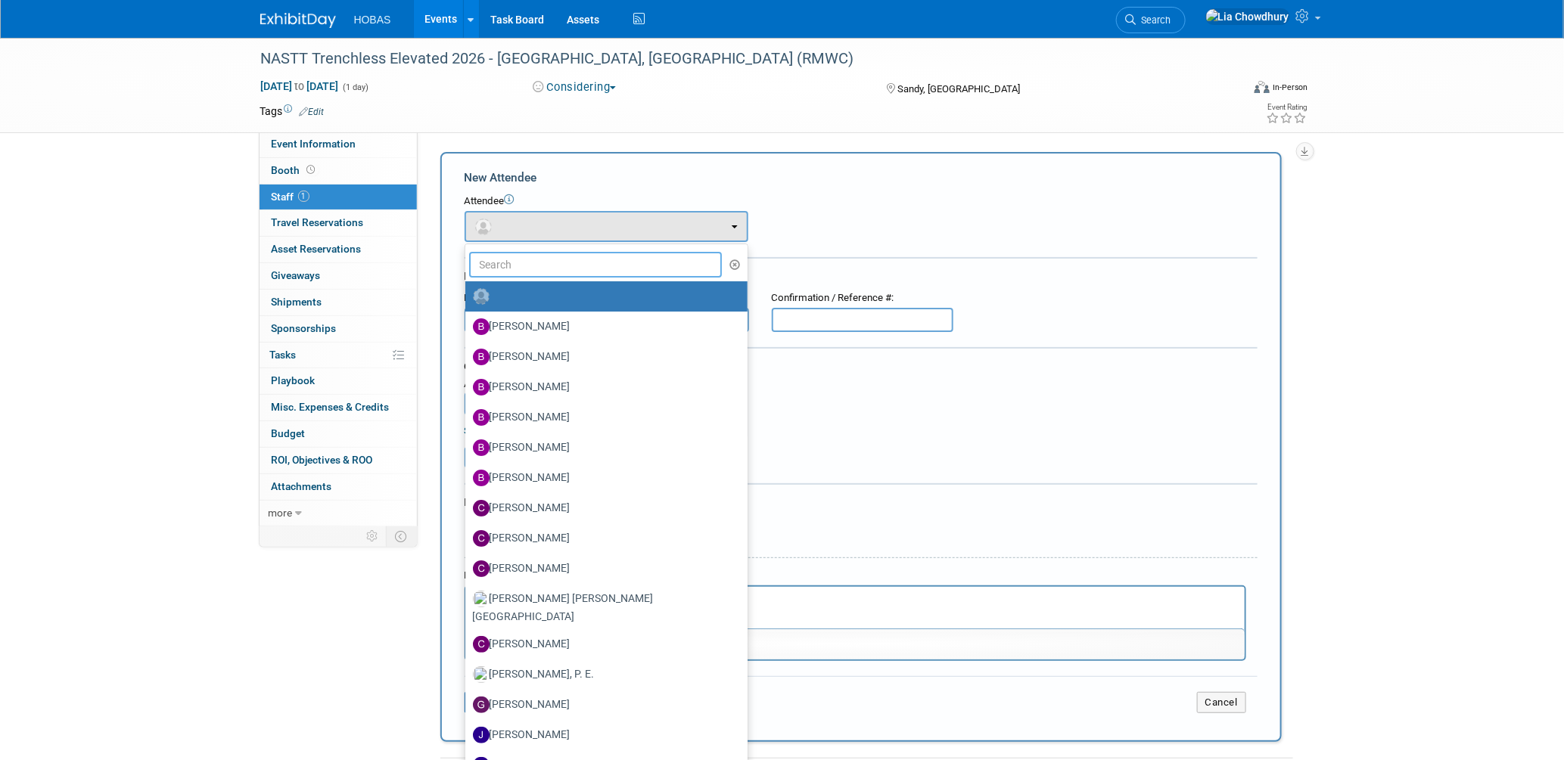
drag, startPoint x: 493, startPoint y: 262, endPoint x: 484, endPoint y: 248, distance: 16.4
click at [494, 261] on input "text" at bounding box center [595, 265] width 253 height 26
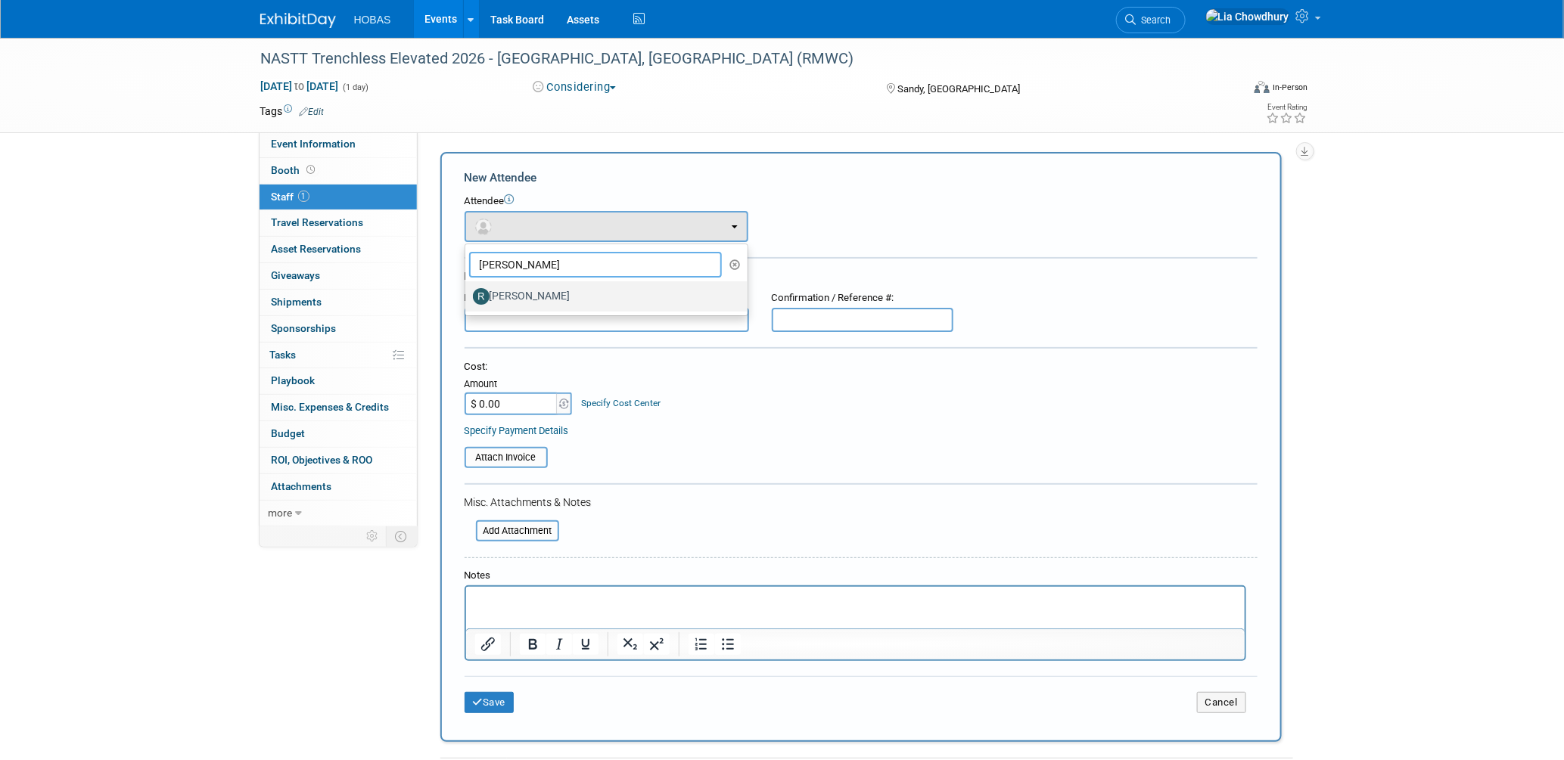
type input "[PERSON_NAME]"
click at [523, 297] on label "Rene Garcia" at bounding box center [603, 297] width 260 height 24
click at [468, 297] on input "Rene Garcia" at bounding box center [463, 295] width 10 height 10
select select "753fbfdf-9efa-4355-80f8-2f58a329e1ac"
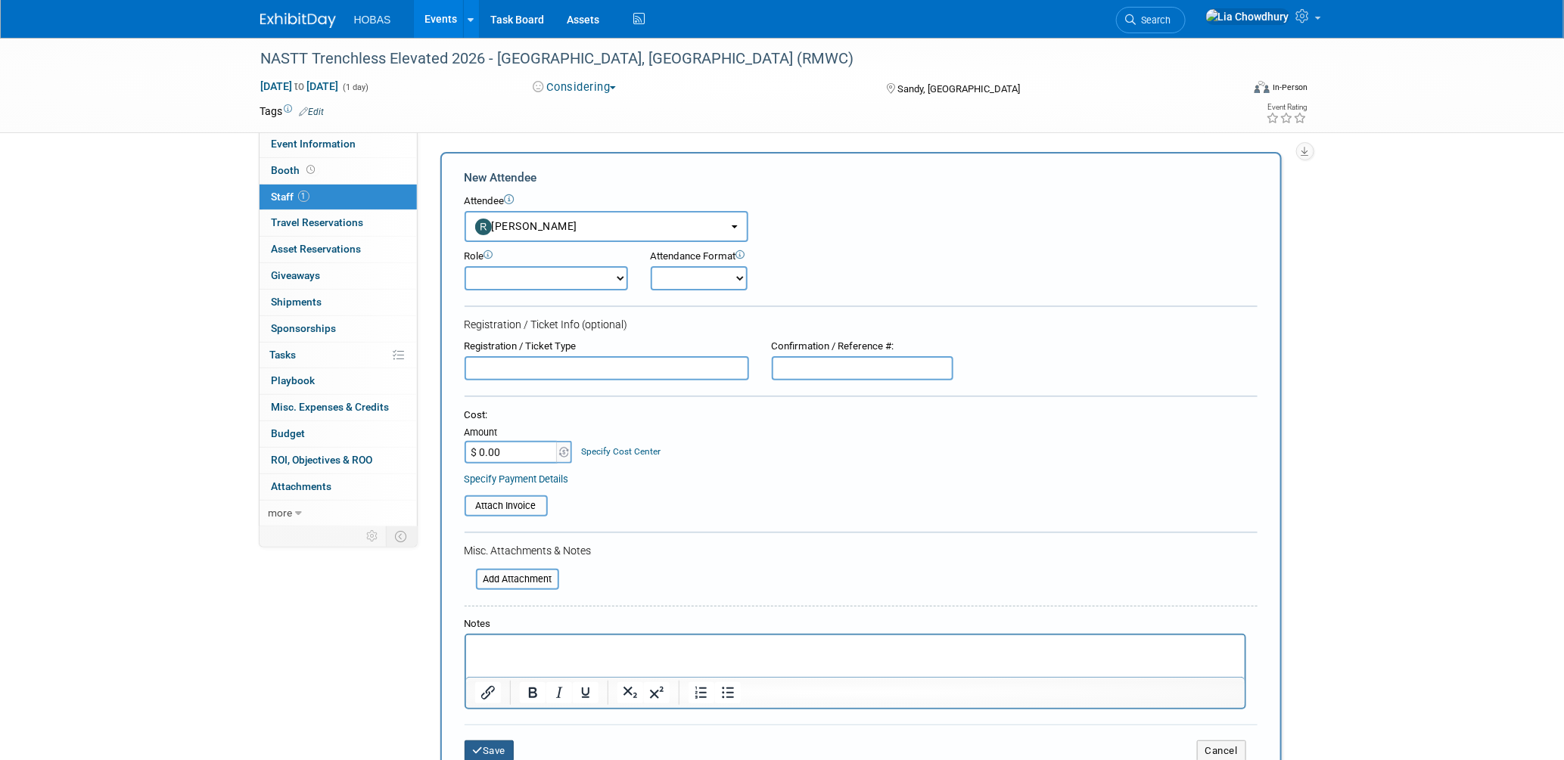
click at [490, 741] on button "Save" at bounding box center [490, 751] width 50 height 21
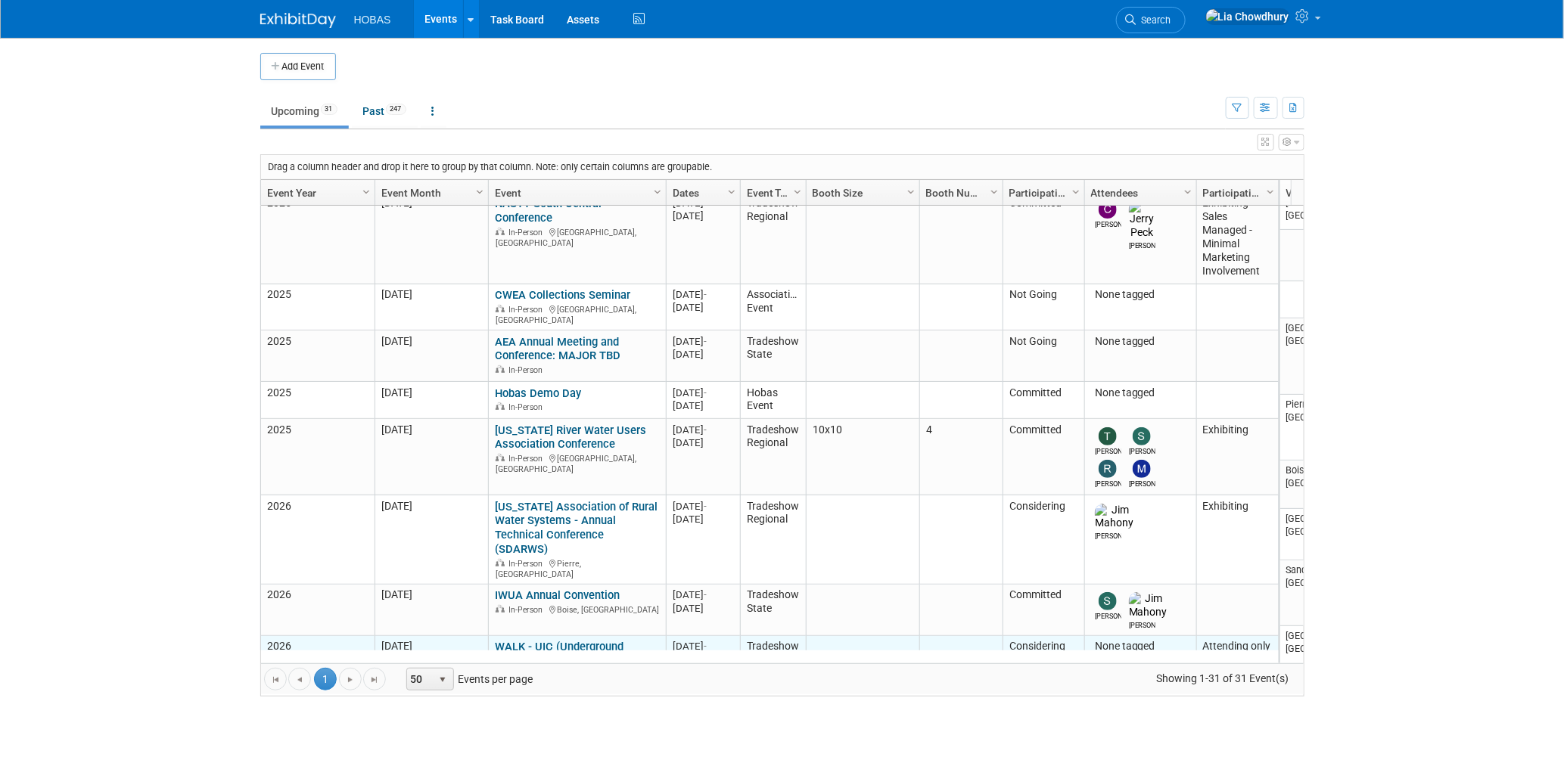
scroll to position [603, 0]
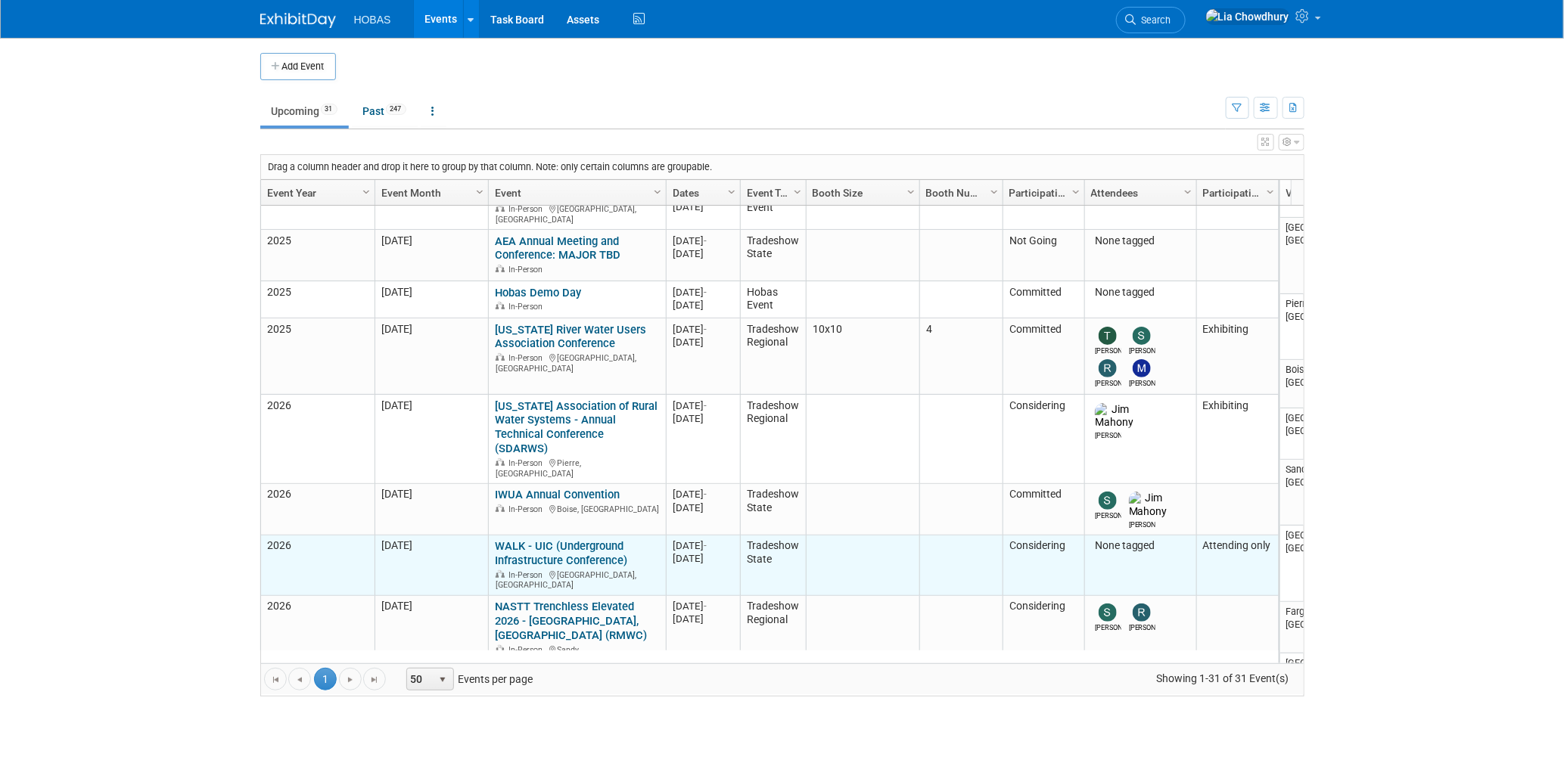
click at [552, 540] on link "WALK - UIC (Underground Infrastructure Conference)" at bounding box center [561, 554] width 132 height 28
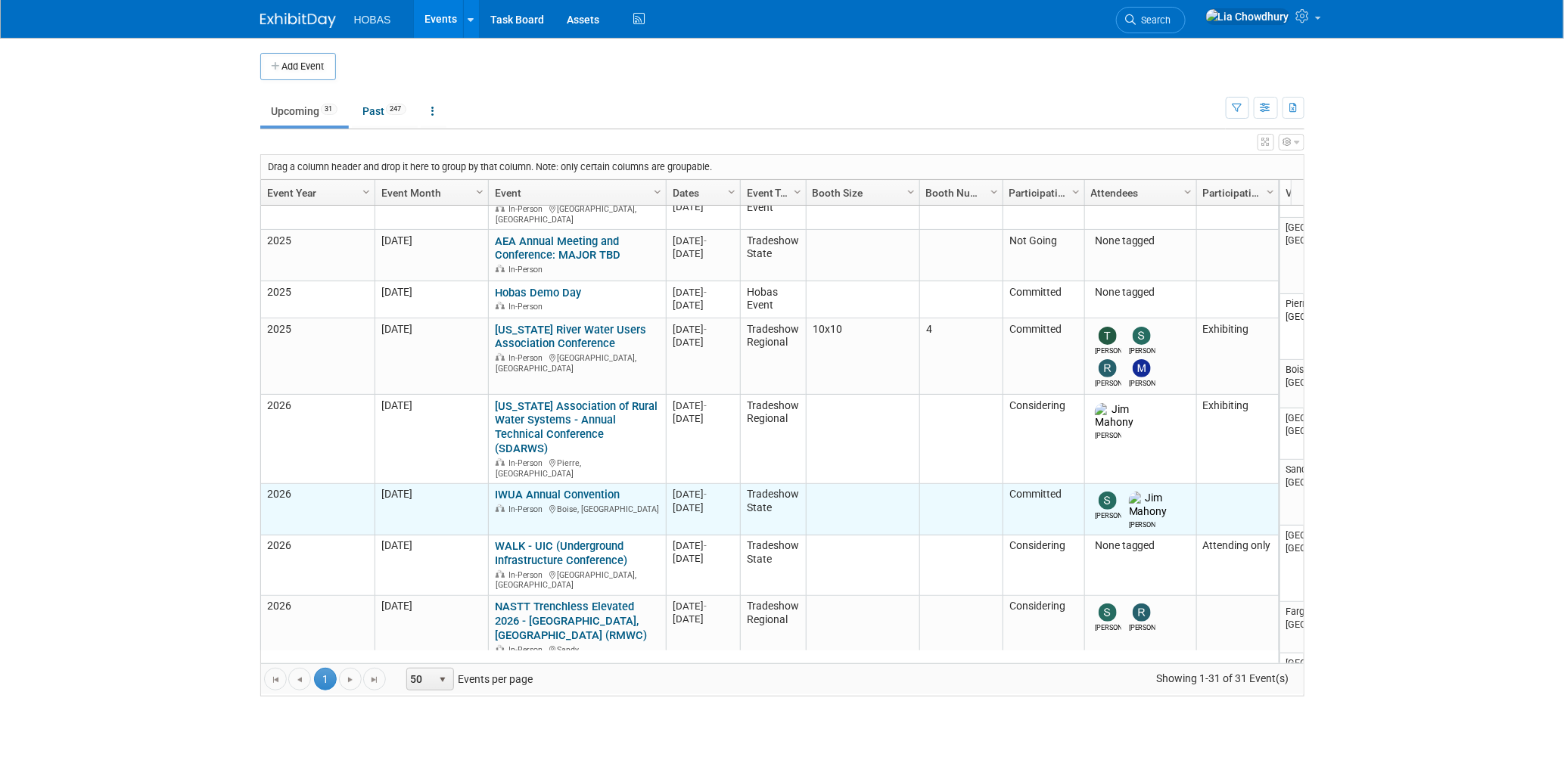
click at [544, 488] on link "IWUA Annual Convention" at bounding box center [557, 495] width 125 height 14
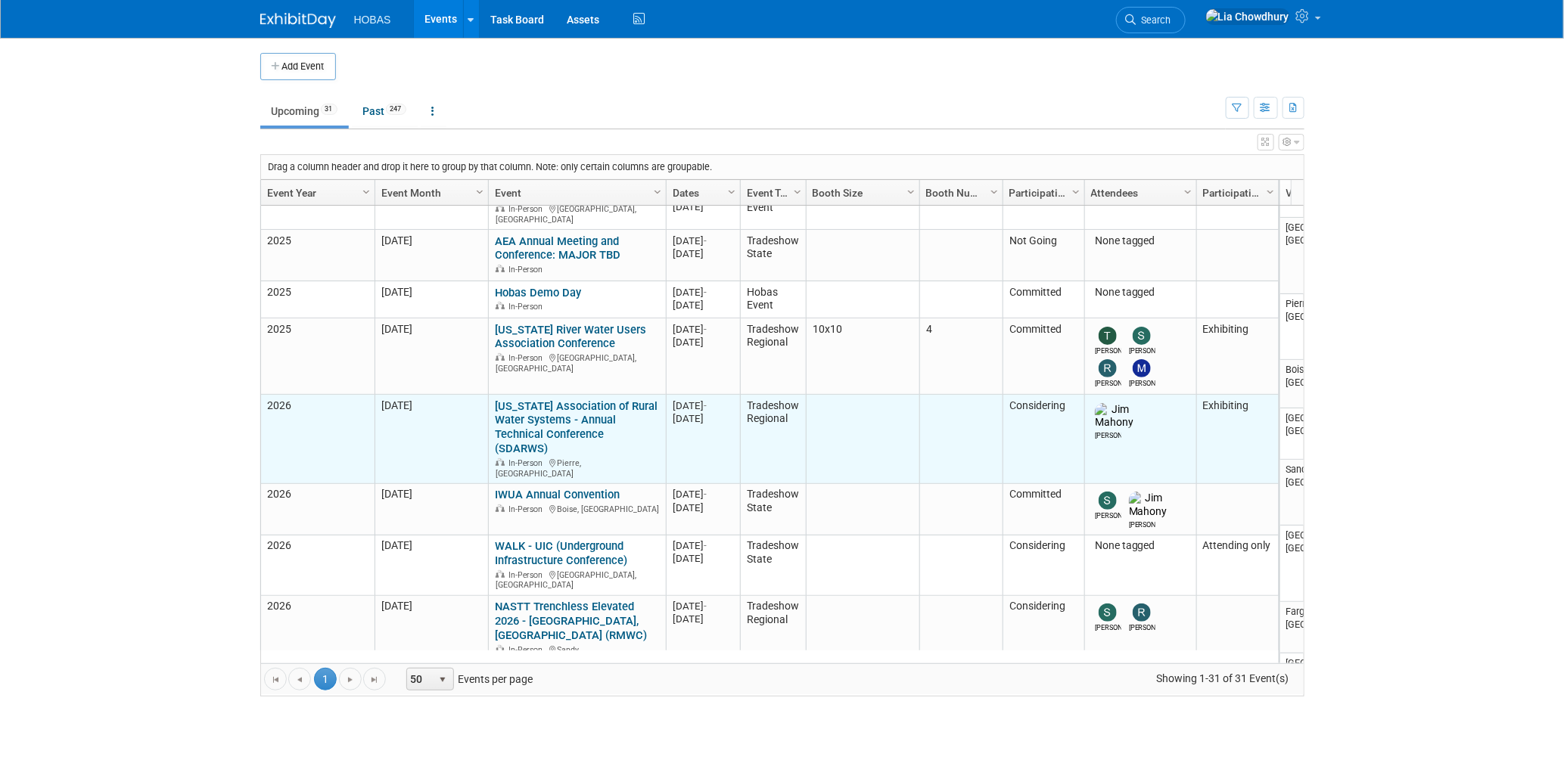
click at [534, 400] on link "[US_STATE] Association of Rural Water Systems - Annual Technical Conference (SD…" at bounding box center [576, 428] width 163 height 57
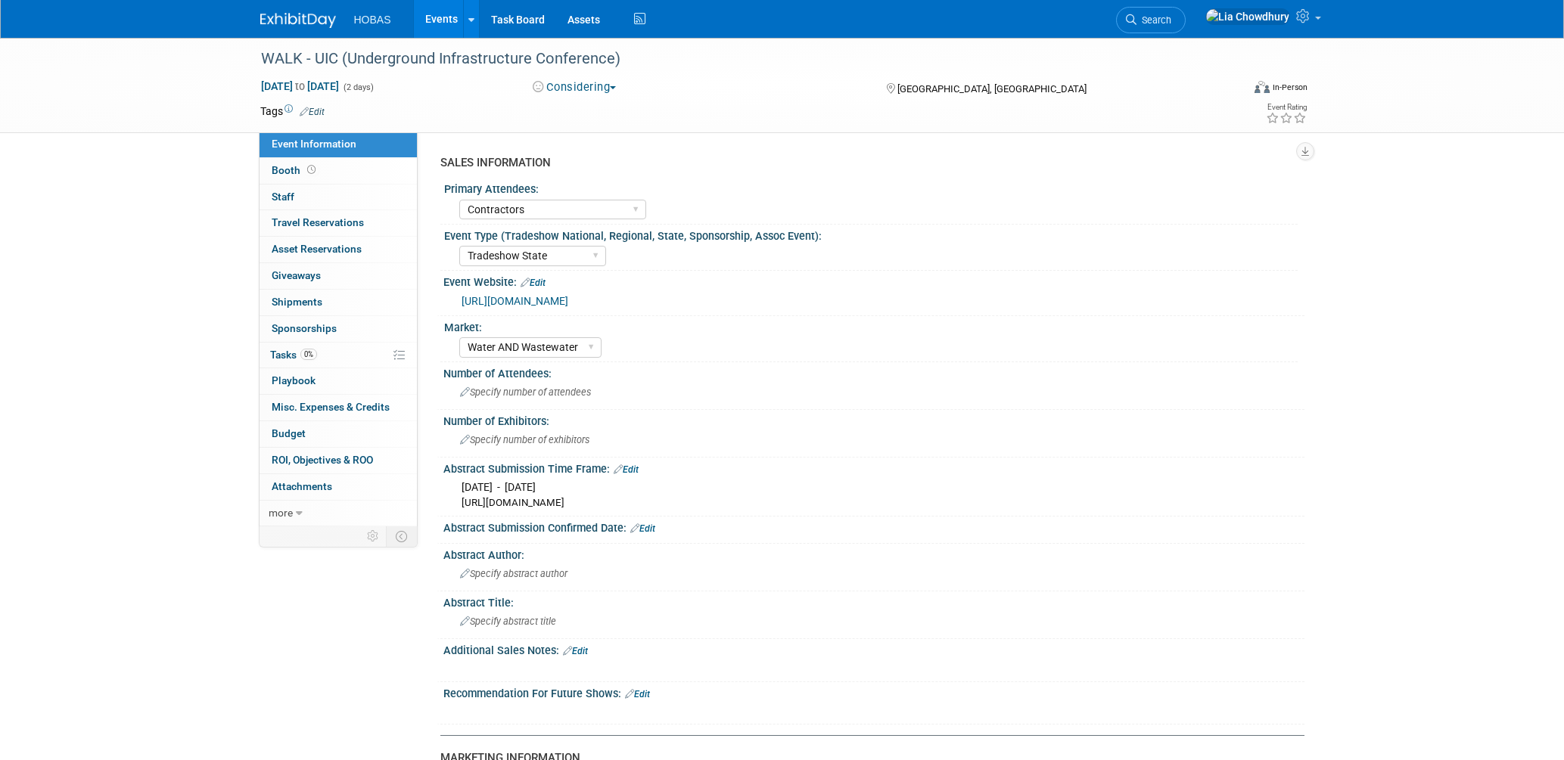
select select "Contractors"
select select "Tradeshow State"
select select "Water AND Wastewater"
select select "Attending only"
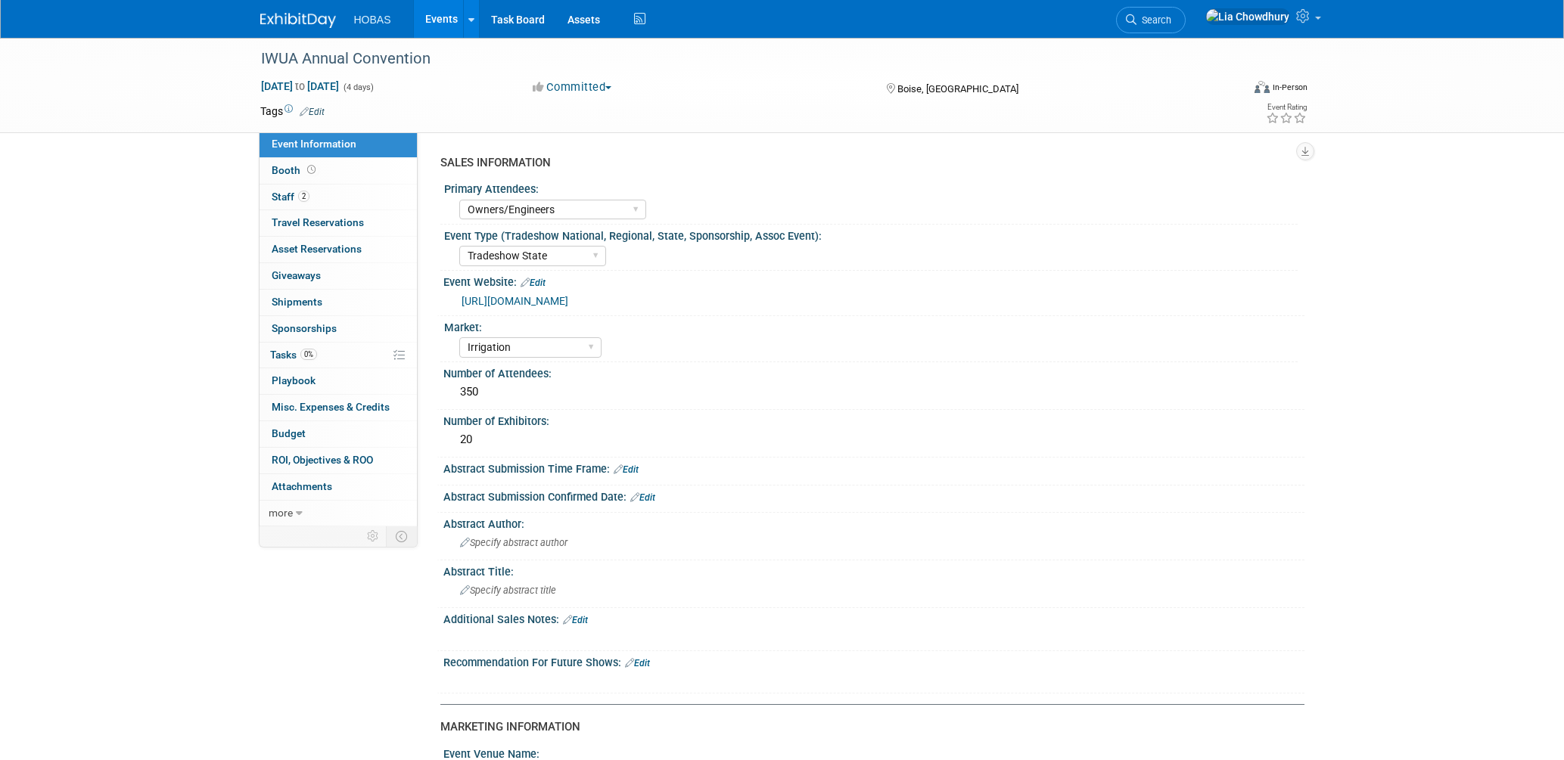
select select "Owners/Engineers"
select select "Tradeshow State"
select select "Irrigation"
click at [288, 191] on span "Staff 2" at bounding box center [291, 197] width 38 height 12
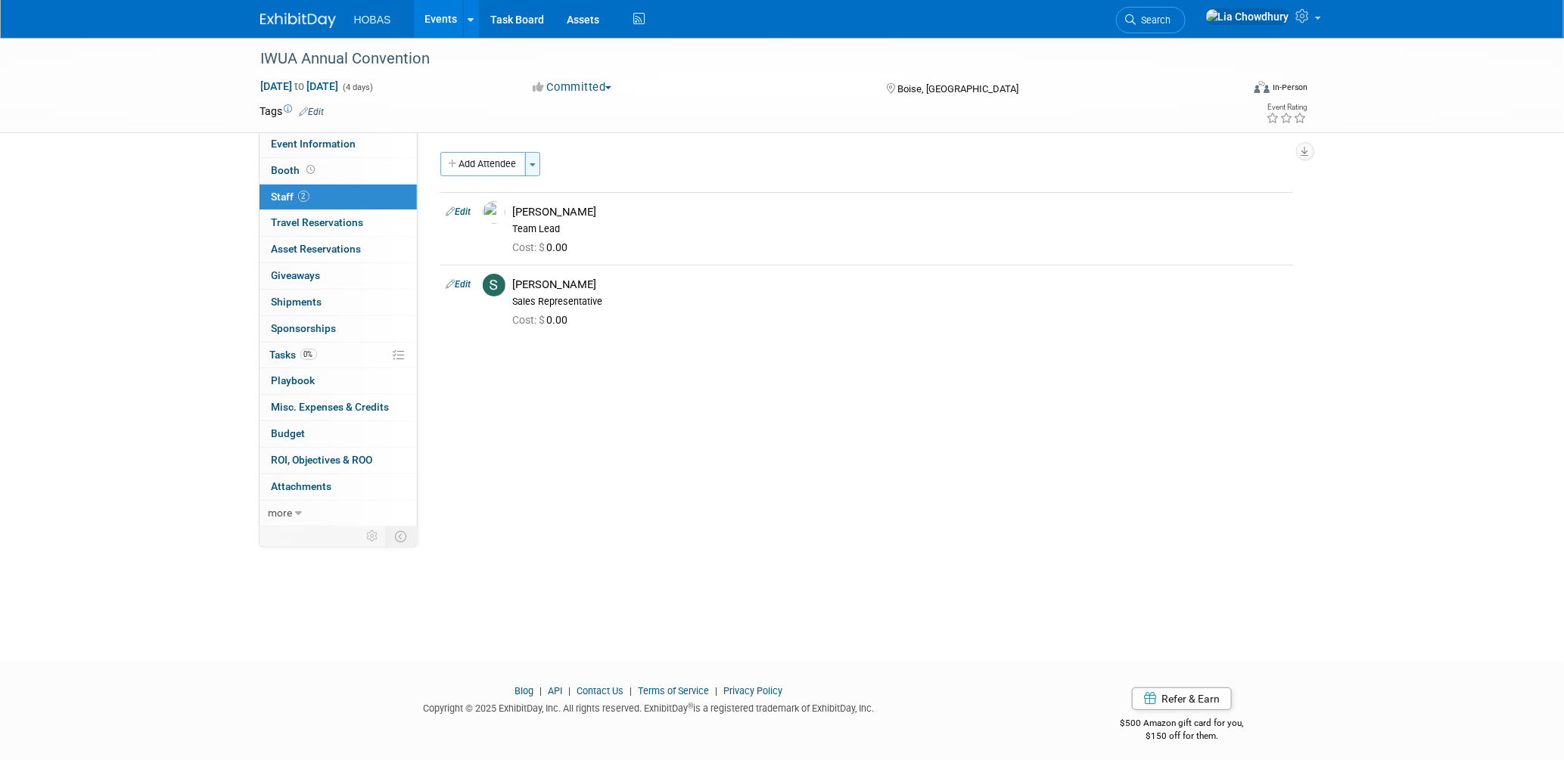
click at [534, 163] on span "button" at bounding box center [533, 164] width 6 height 3
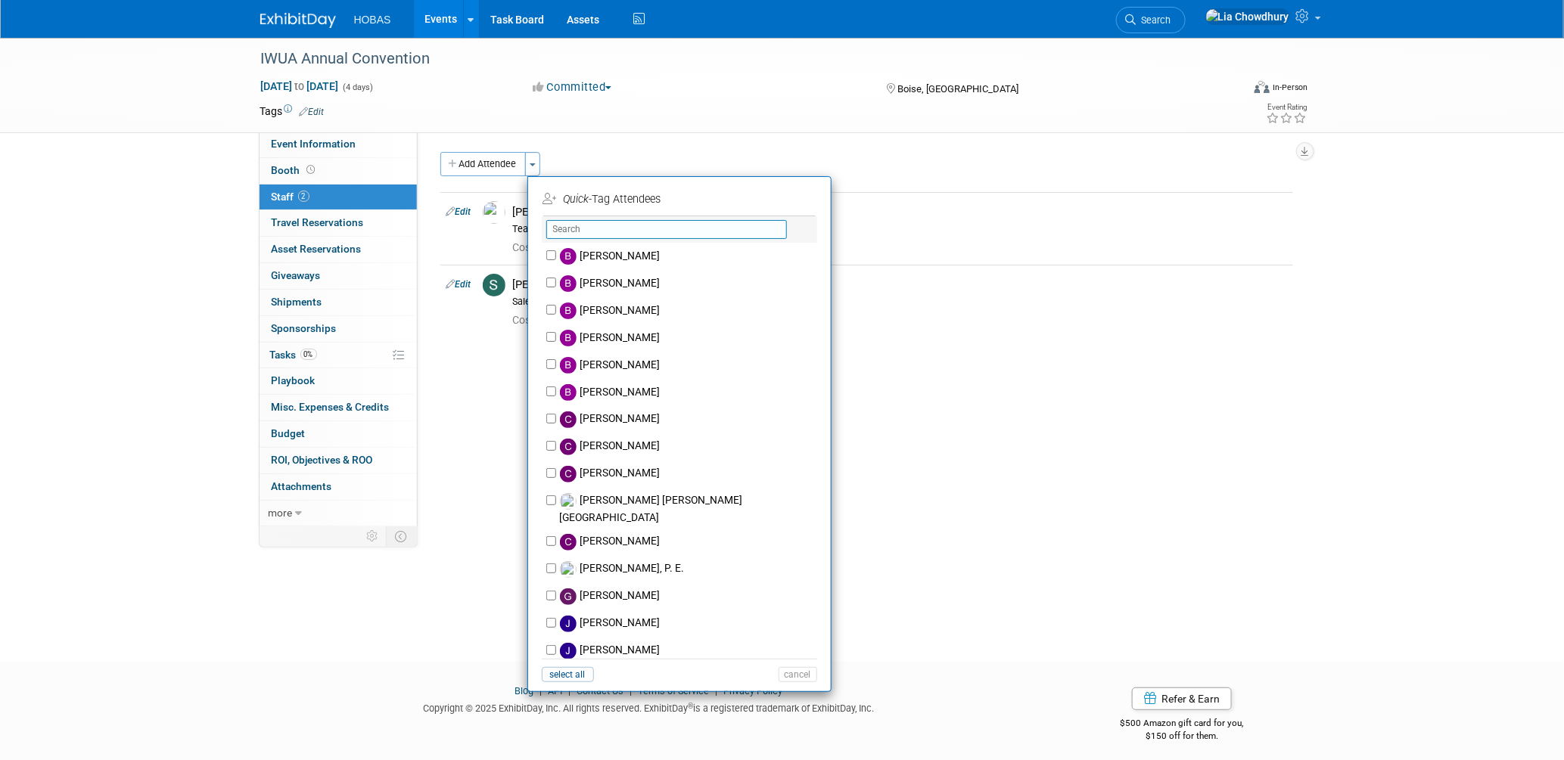
click at [586, 235] on input "text" at bounding box center [666, 229] width 241 height 19
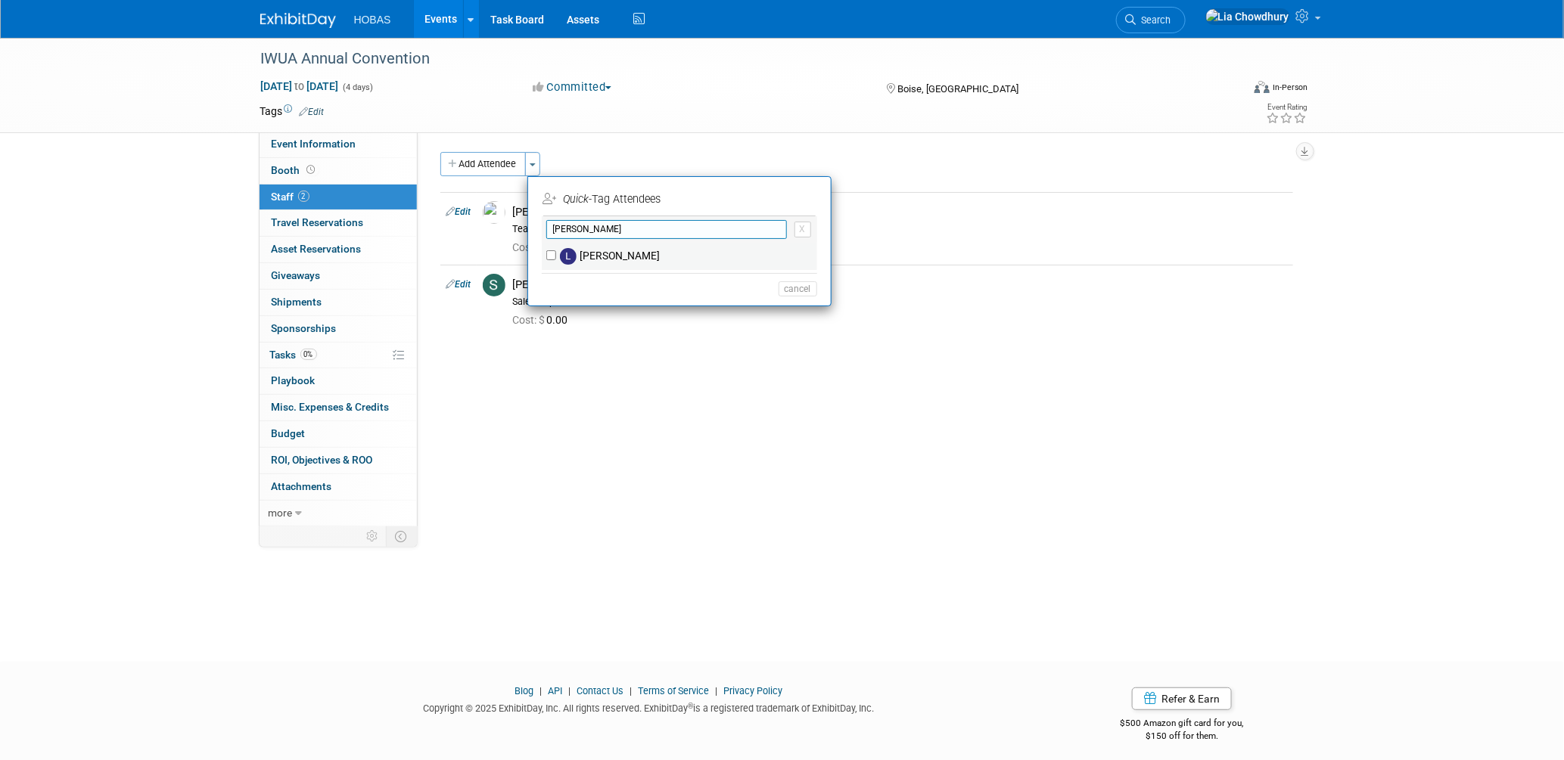
type input "lorett"
click at [596, 256] on label "Loretta Andersen" at bounding box center [689, 256] width 266 height 27
click at [556, 256] on input "Loretta Andersen" at bounding box center [551, 255] width 10 height 10
checkbox input "true"
click at [801, 198] on button "Apply" at bounding box center [793, 199] width 46 height 22
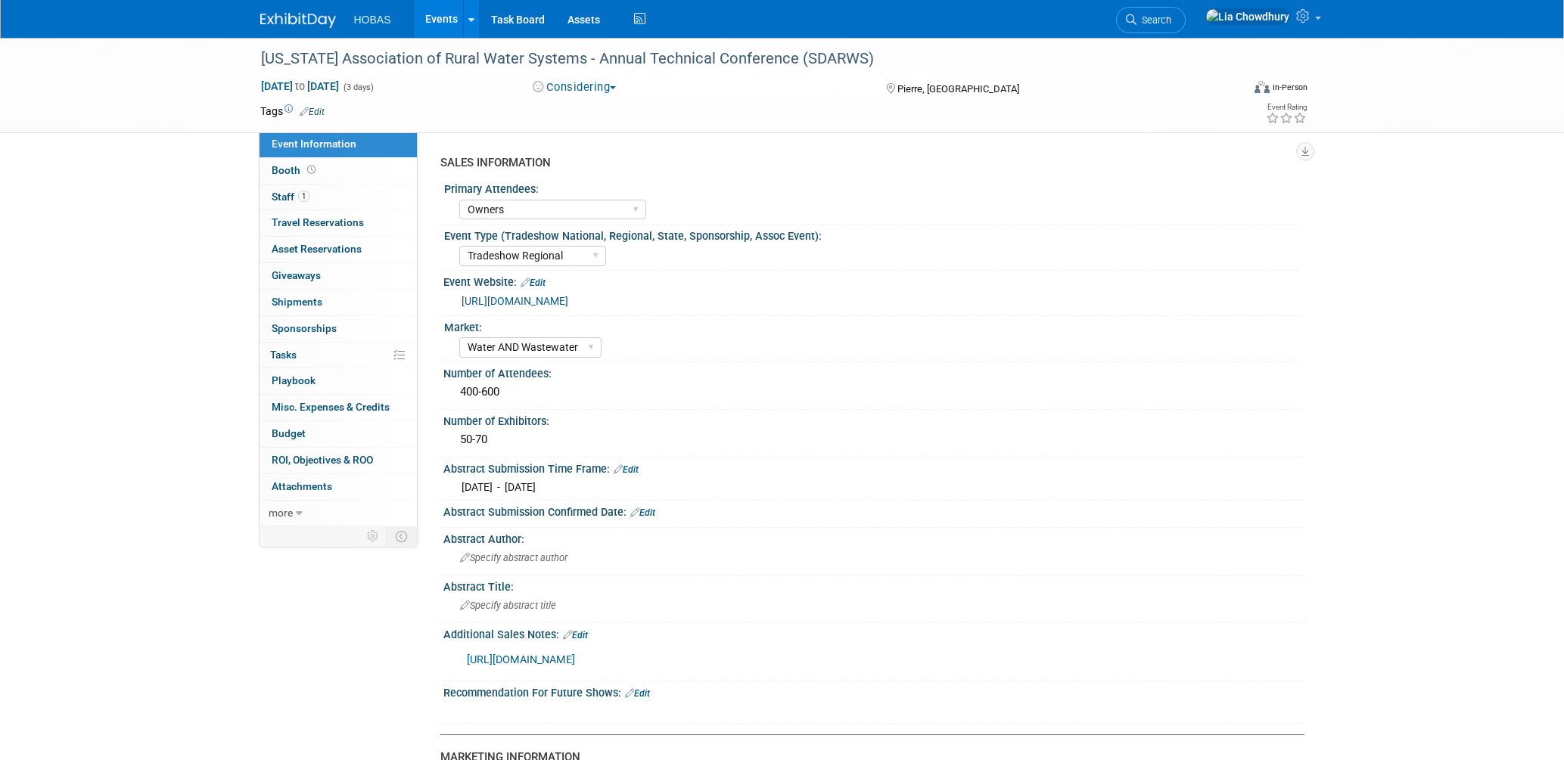
select select "Owners"
select select "Tradeshow Regional"
select select "Water AND Wastewater"
select select "Exhibiting"
click at [301, 191] on span "1" at bounding box center [303, 196] width 11 height 11
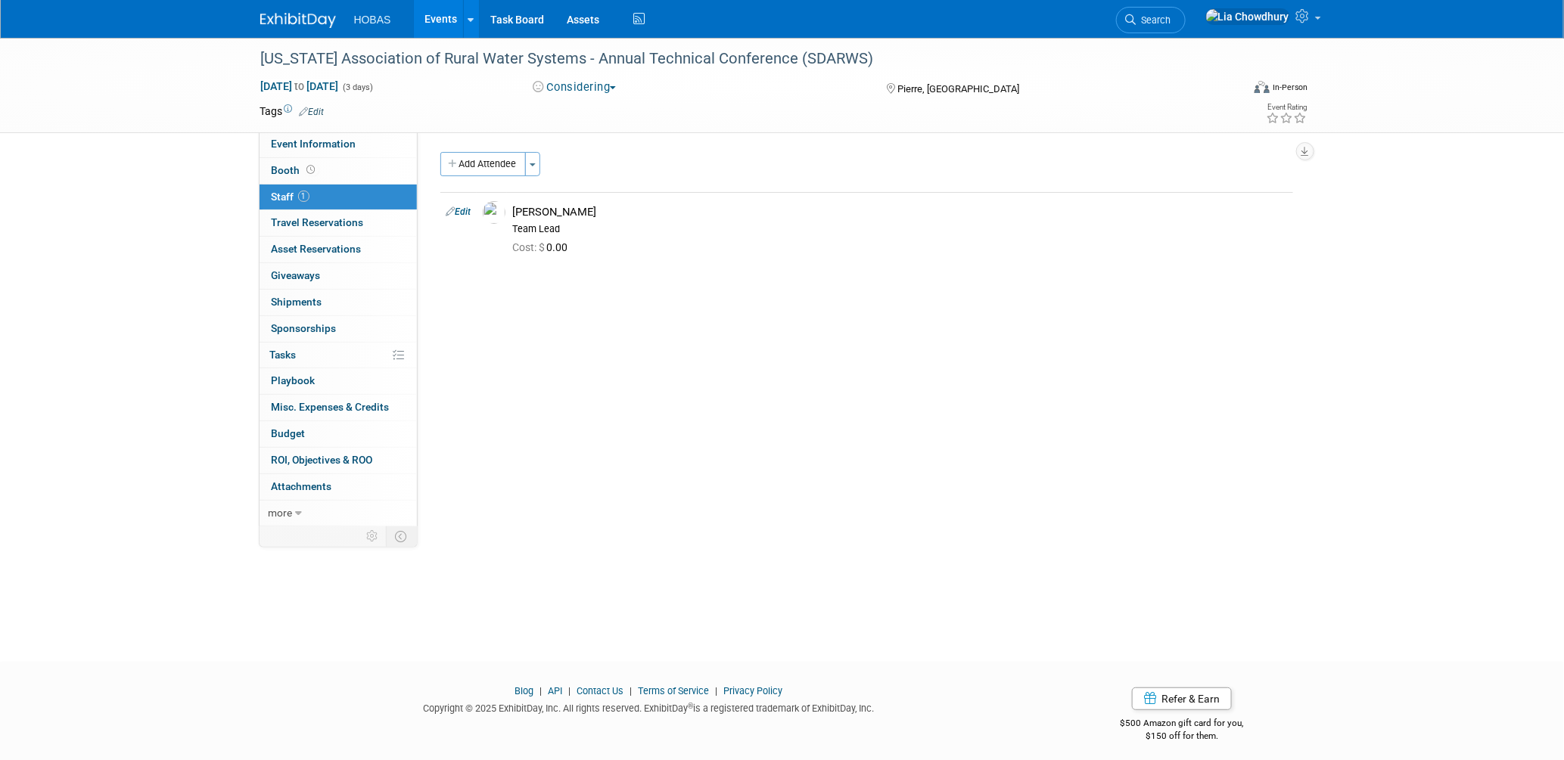
click at [543, 161] on div "Add Attendee Toggle Dropdown Quick -Tag Attendees Apply" at bounding box center [866, 164] width 853 height 24
click at [484, 162] on button "Add Attendee" at bounding box center [483, 164] width 86 height 24
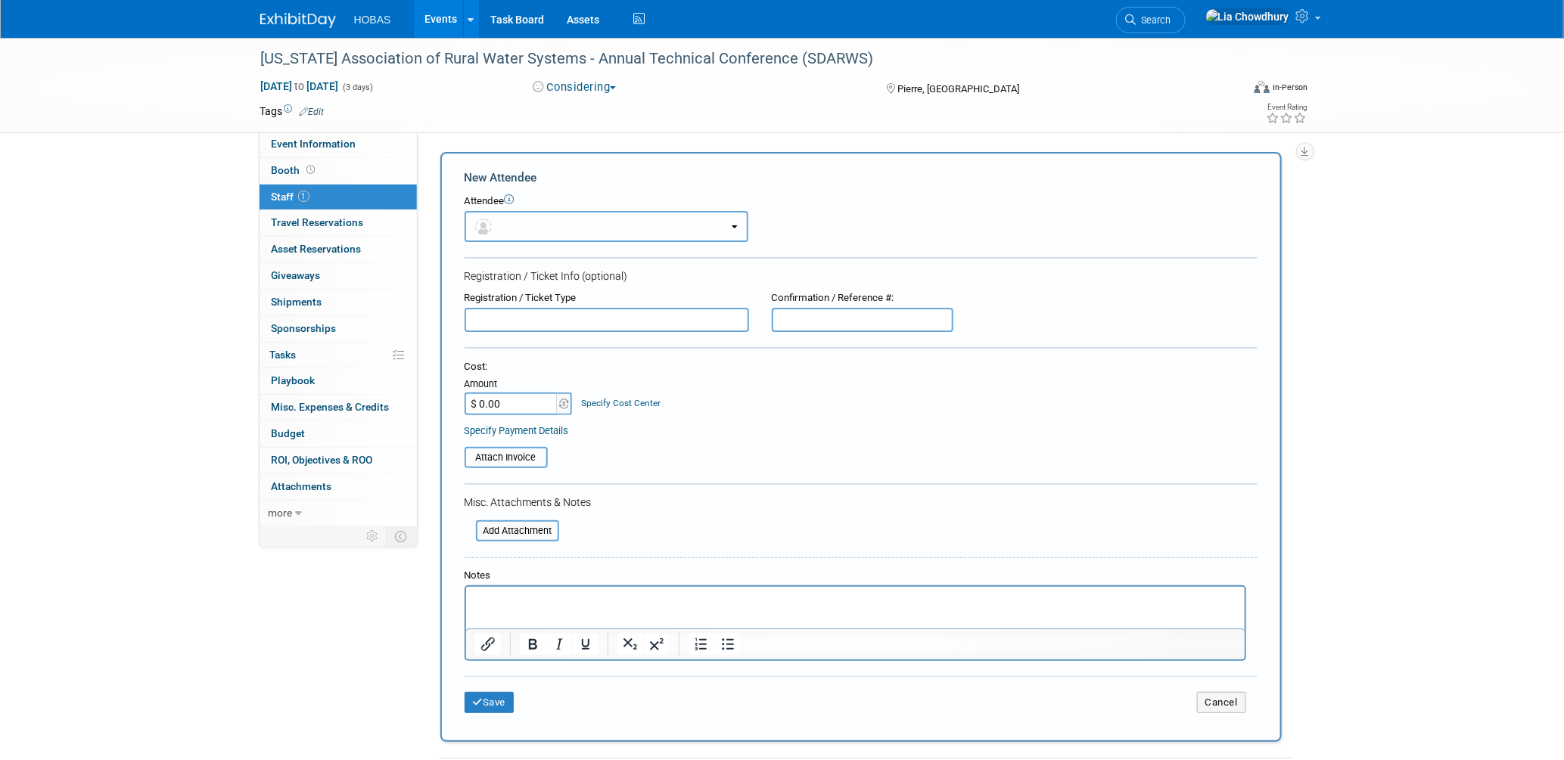
click at [498, 220] on button "button" at bounding box center [607, 226] width 284 height 31
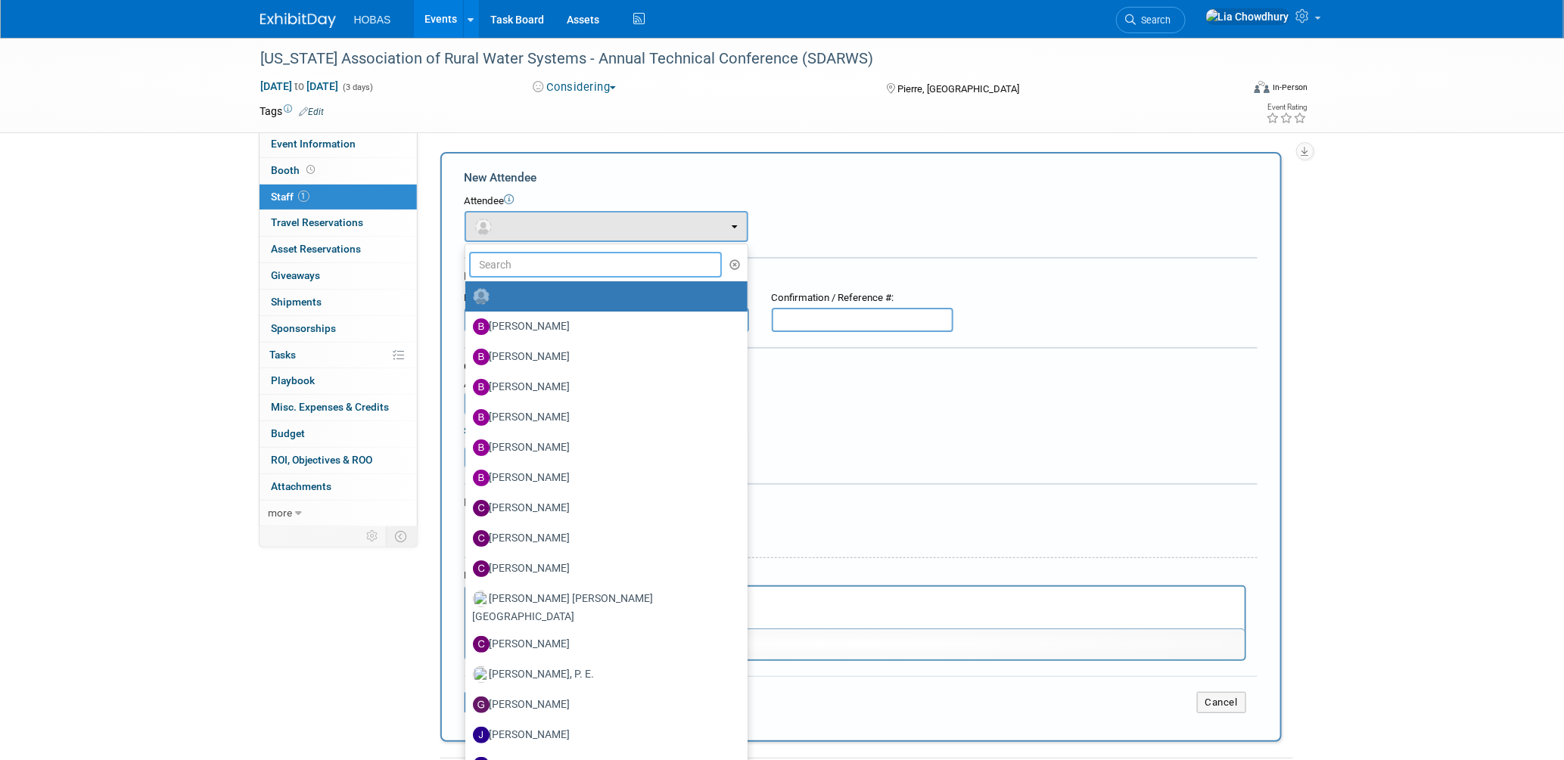
click at [523, 260] on input "text" at bounding box center [595, 265] width 253 height 26
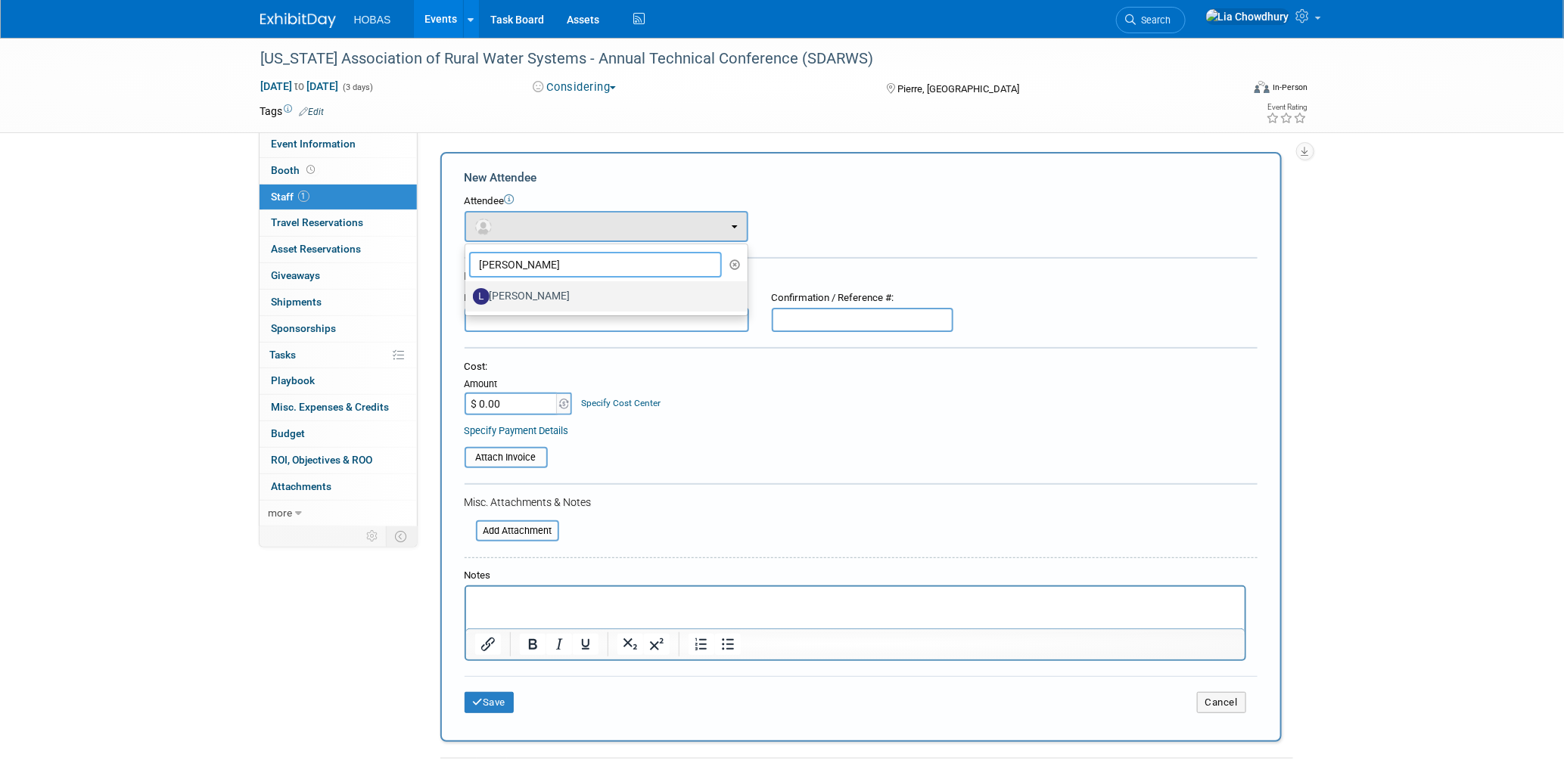
type input "loretta"
click at [502, 288] on label "Loretta Andersen" at bounding box center [603, 297] width 260 height 24
click at [468, 290] on input "Loretta Andersen" at bounding box center [463, 295] width 10 height 10
select select "8323dd20-8cc1-4446-99fe-e4cc3ca2251e"
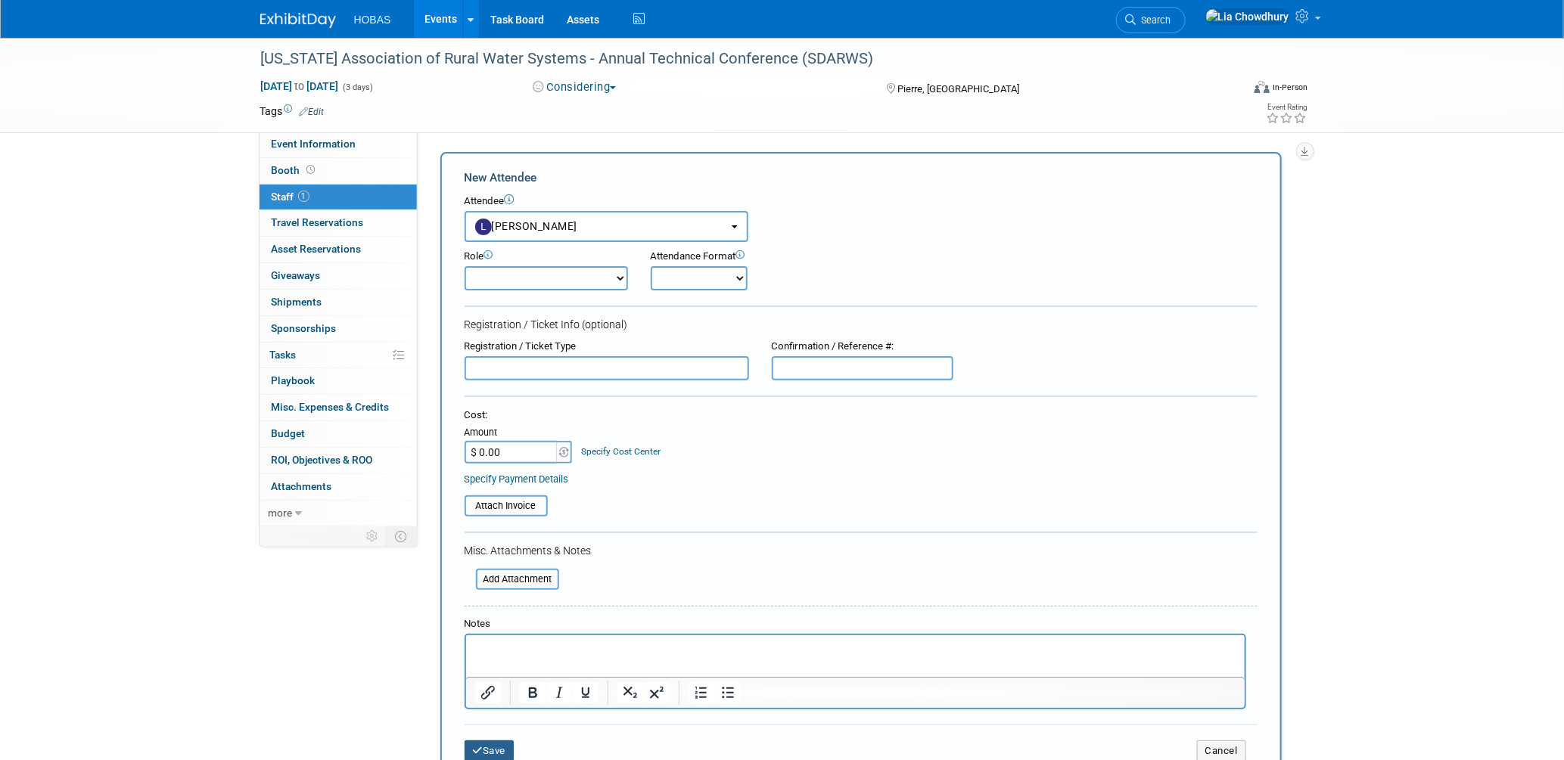
click at [498, 741] on button "Save" at bounding box center [490, 751] width 50 height 21
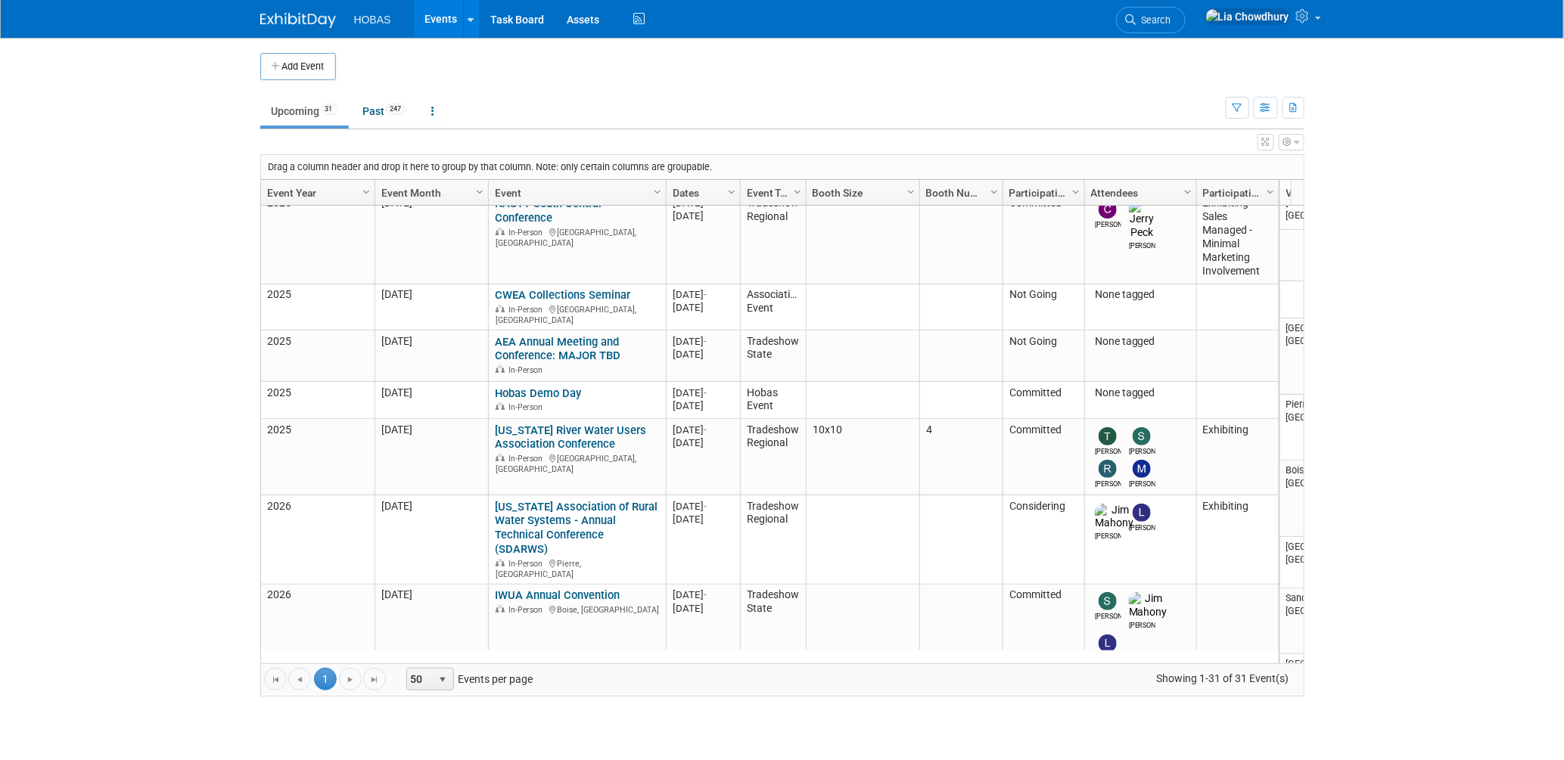
scroll to position [704, 0]
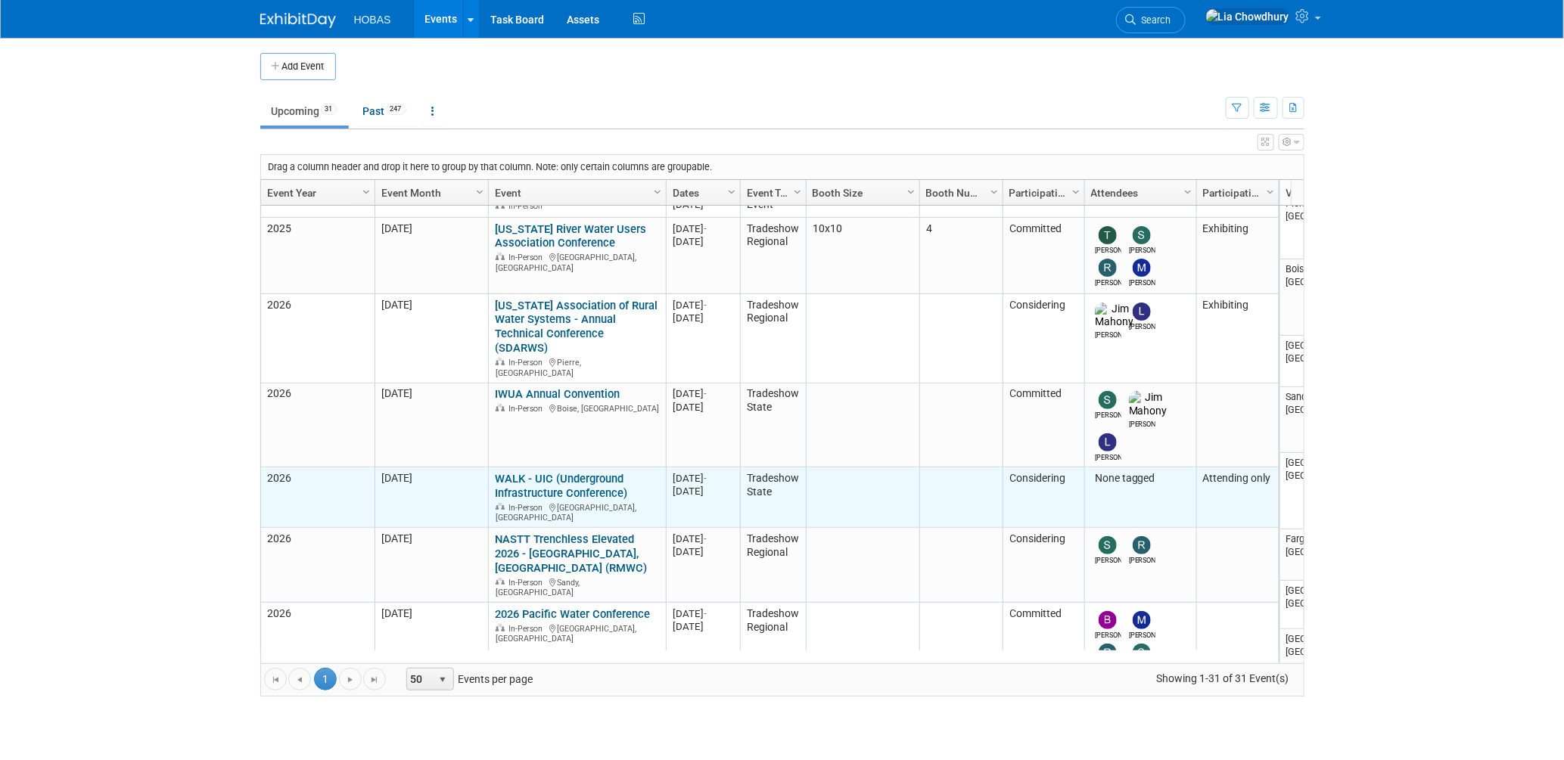
click at [544, 472] on link "WALK - UIC (Underground Infrastructure Conference)" at bounding box center [561, 486] width 132 height 28
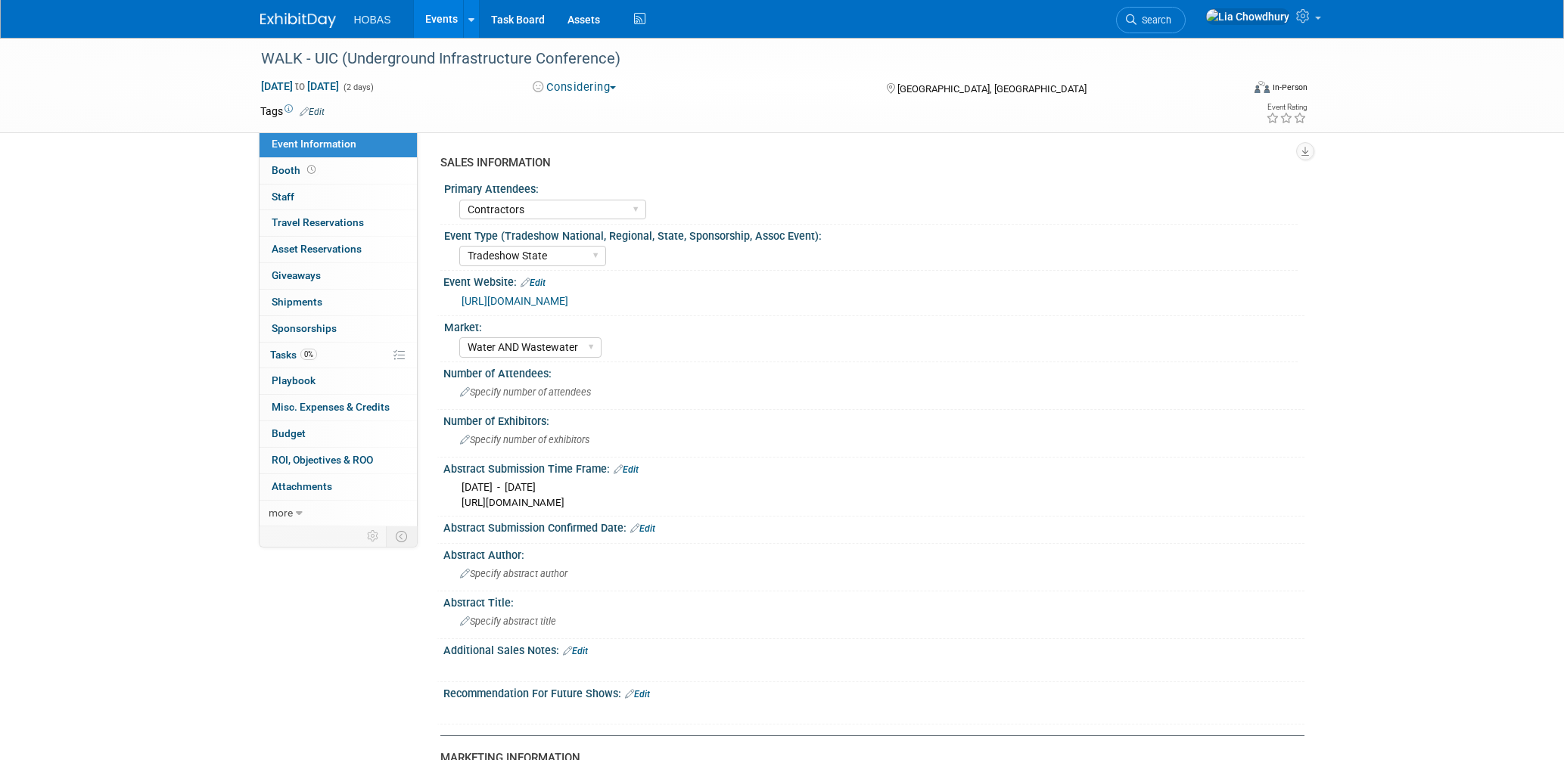
select select "Contractors"
select select "Tradeshow State"
select select "Water AND Wastewater"
select select "Attending only"
click at [288, 194] on span "Staff 0" at bounding box center [283, 197] width 23 height 12
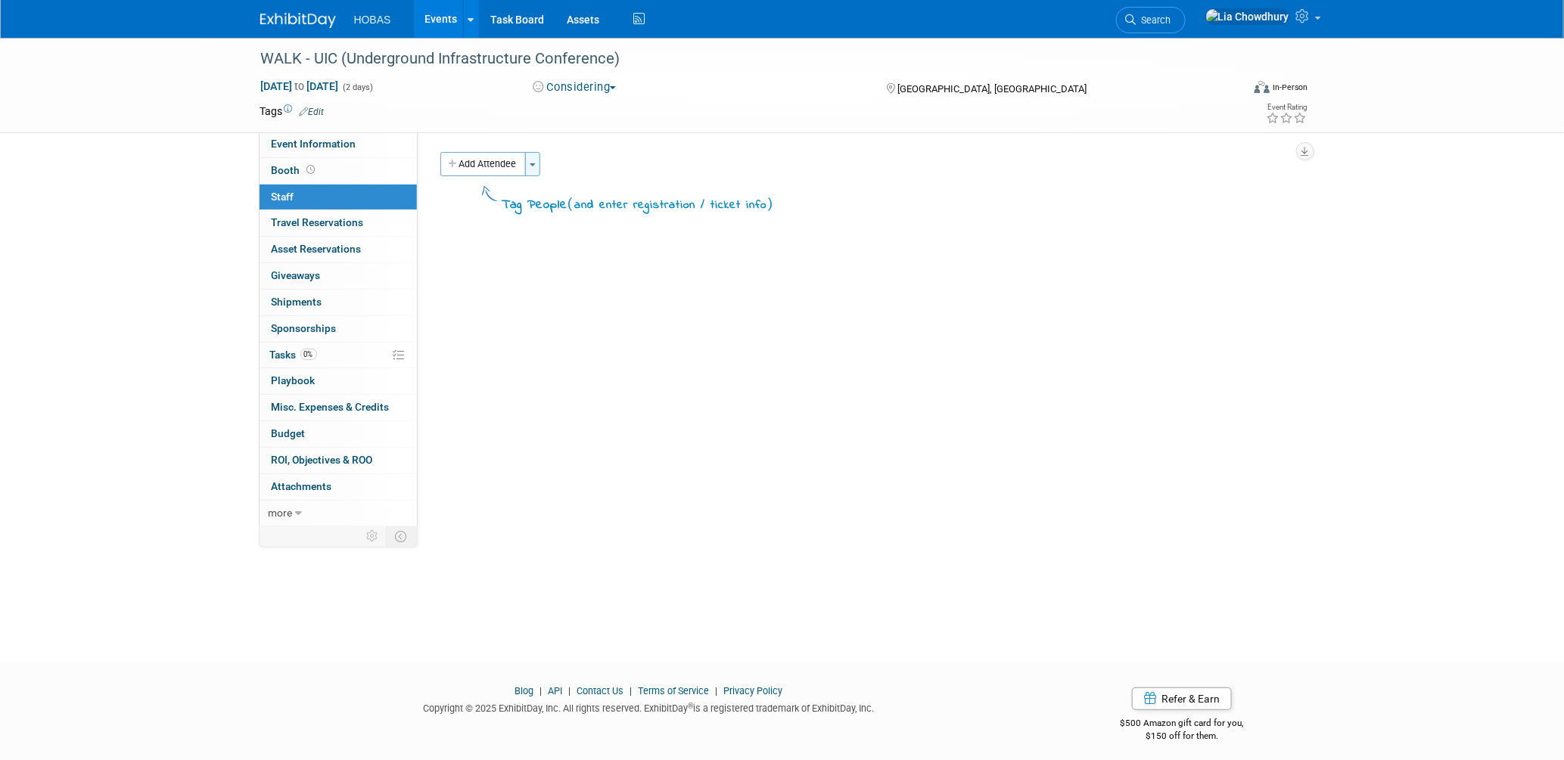
click at [538, 162] on button "Toggle Dropdown" at bounding box center [532, 164] width 15 height 24
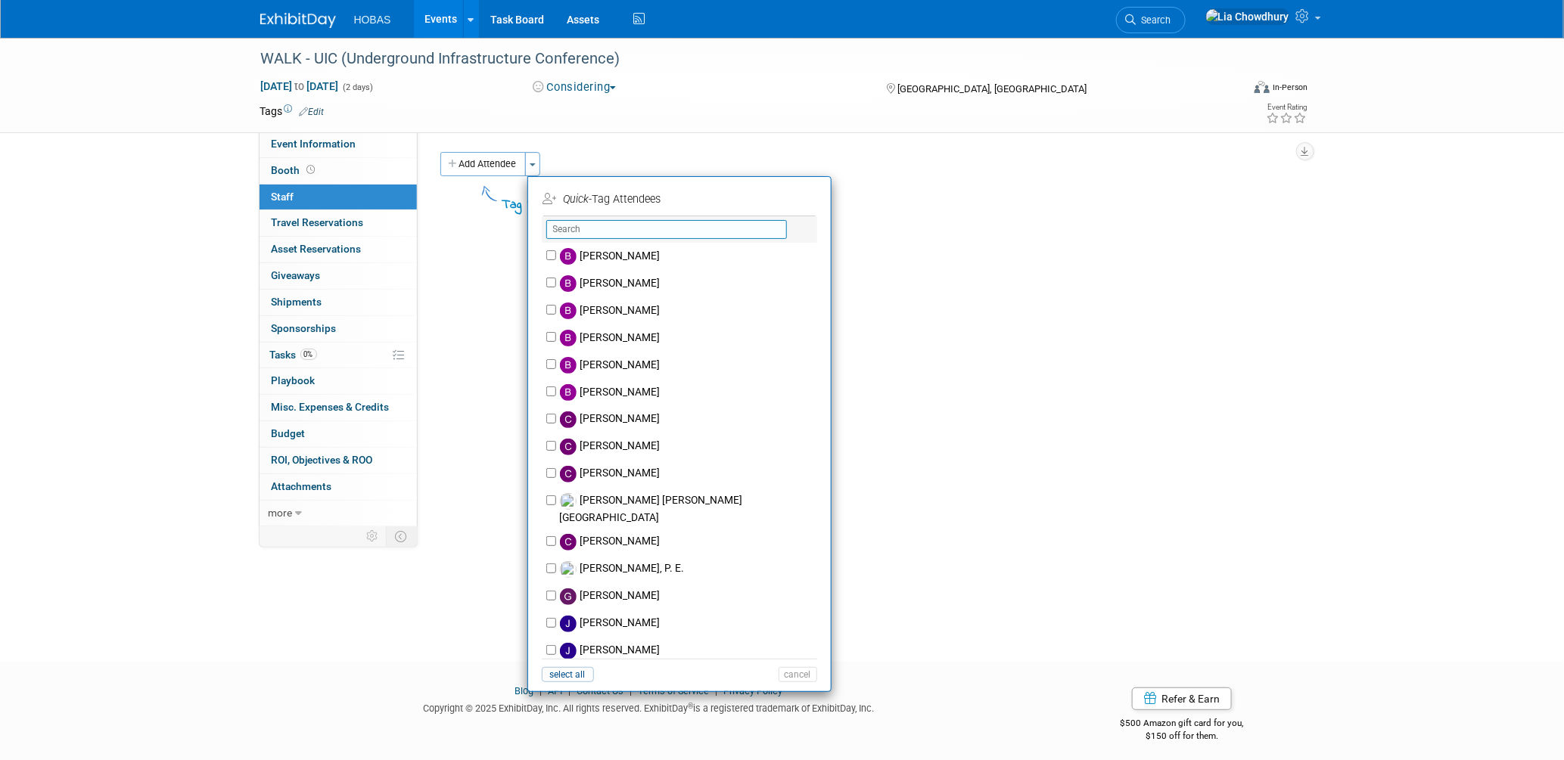
click at [618, 229] on input "text" at bounding box center [666, 229] width 241 height 19
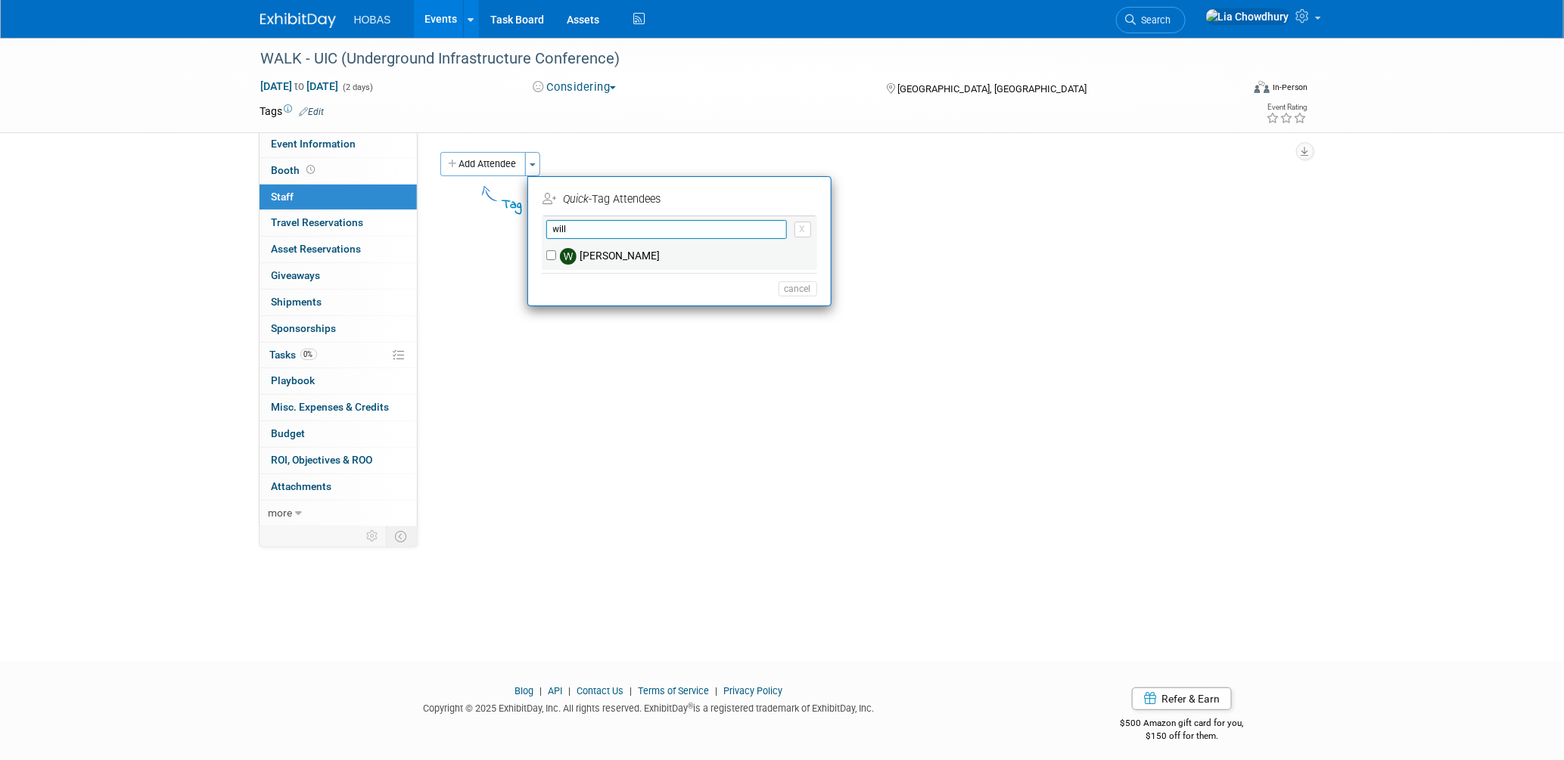
type input "will"
click at [639, 258] on label "Will Stafford" at bounding box center [689, 256] width 266 height 27
click at [556, 258] on input "Will Stafford" at bounding box center [551, 255] width 10 height 10
checkbox input "true"
click at [792, 208] on button "Apply" at bounding box center [793, 199] width 46 height 22
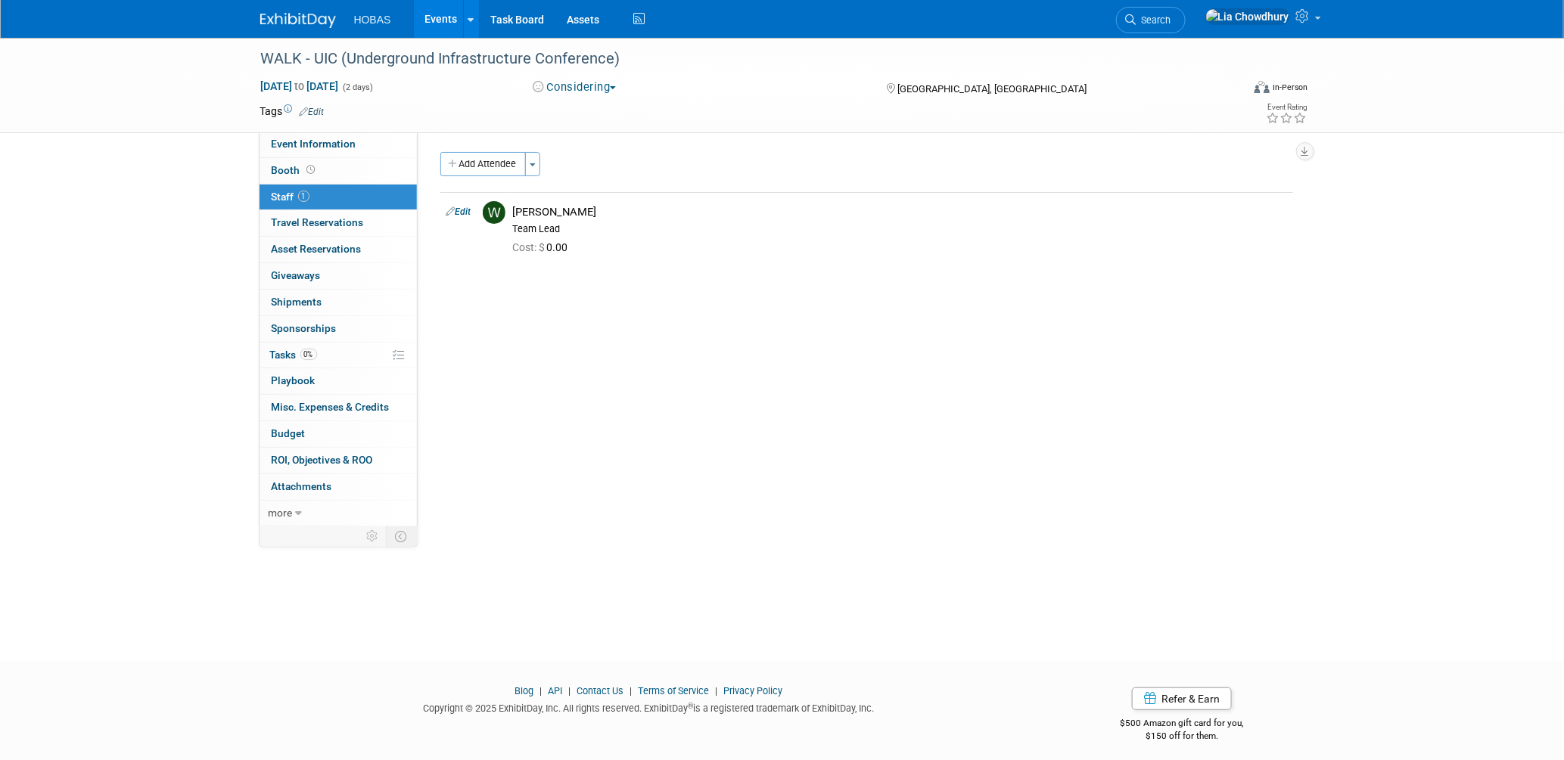
click at [428, 22] on link "Events" at bounding box center [441, 19] width 55 height 38
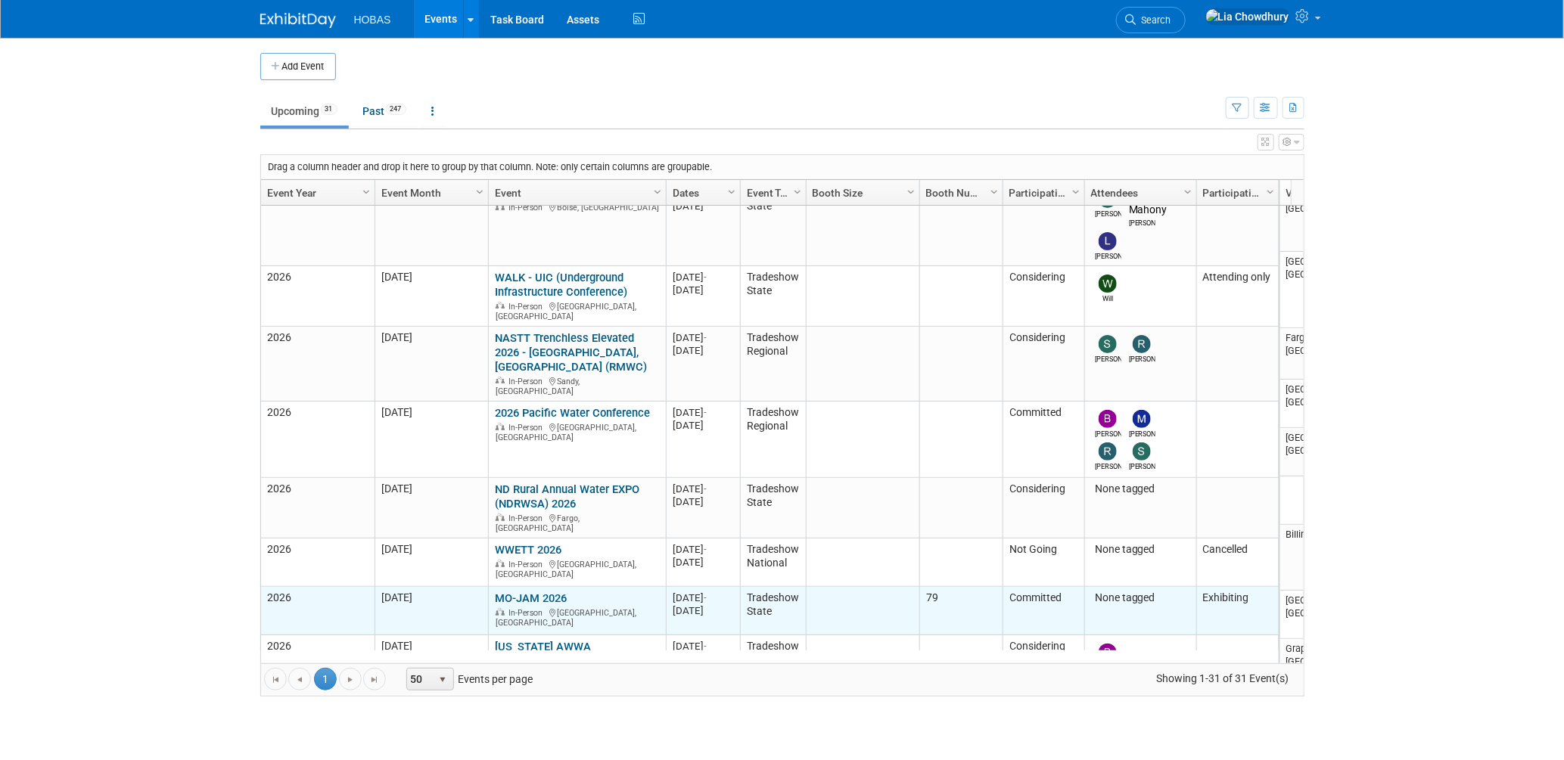
scroll to position [804, 0]
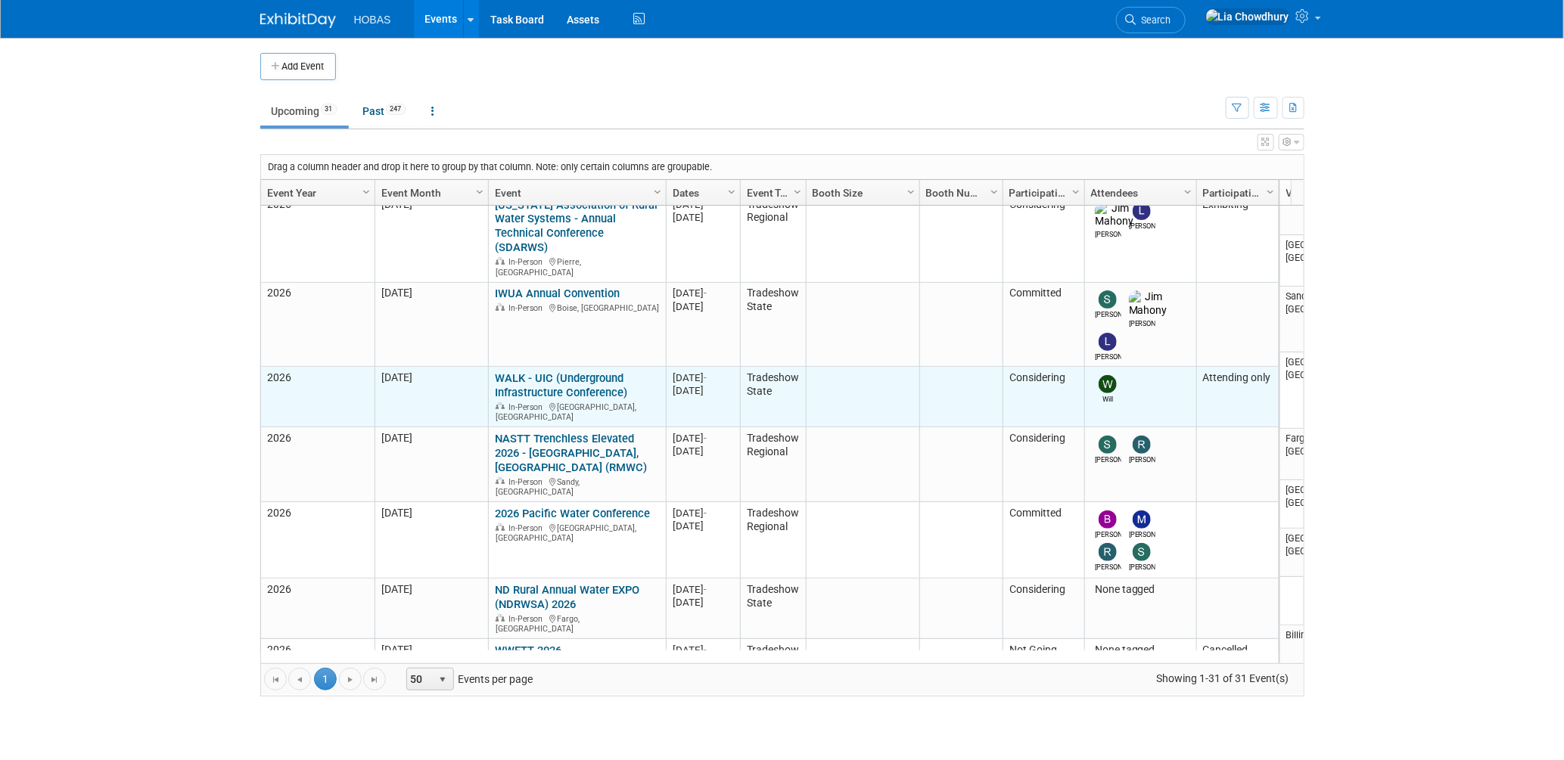
click at [569, 372] on link "WALK - UIC (Underground Infrastructure Conference)" at bounding box center [561, 386] width 132 height 28
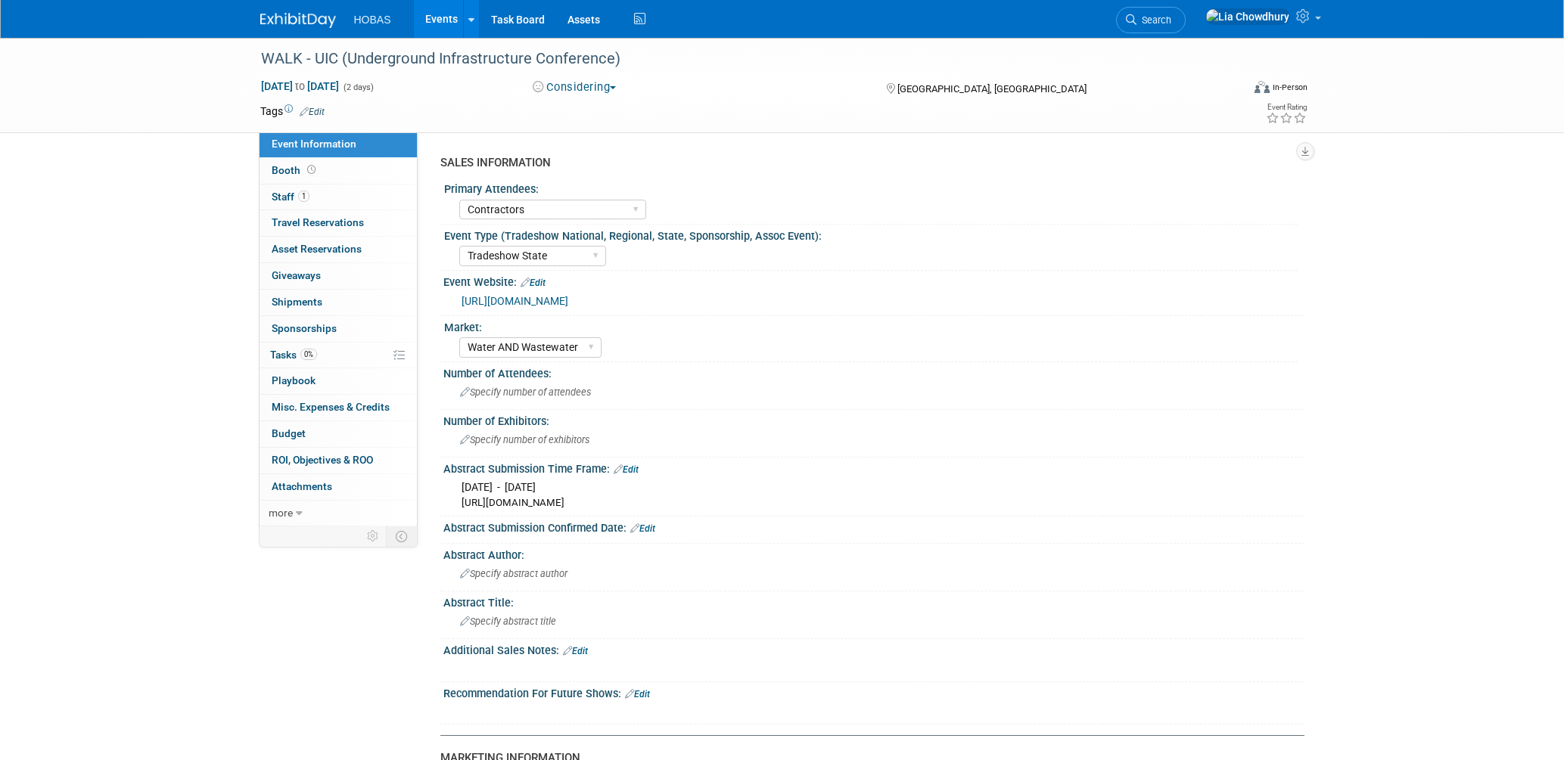
select select "Contractors"
select select "Tradeshow State"
select select "Water AND Wastewater"
select select "Attending only"
click at [299, 191] on span "1" at bounding box center [303, 196] width 11 height 11
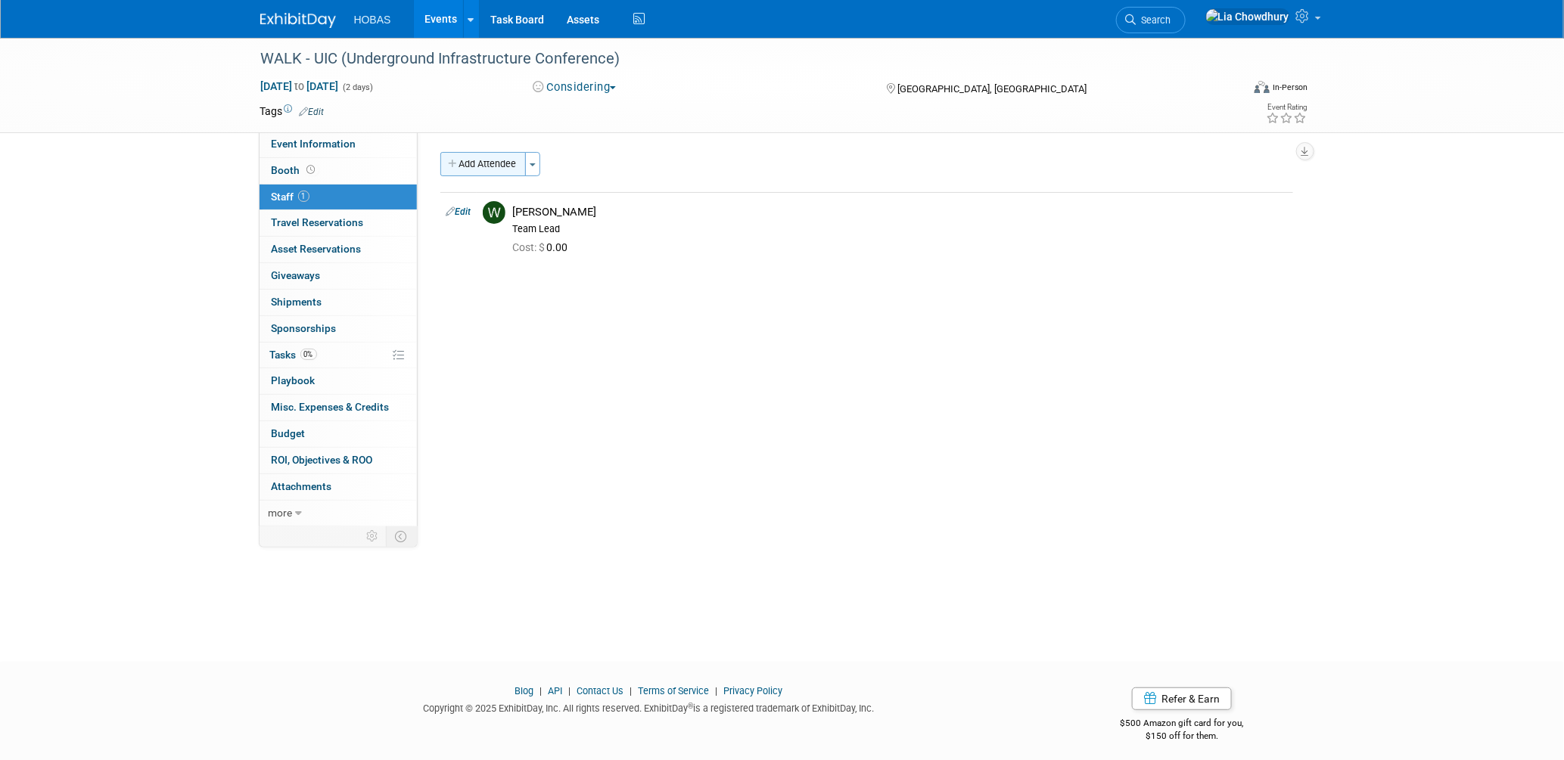
click at [521, 160] on button "Add Attendee" at bounding box center [483, 164] width 86 height 24
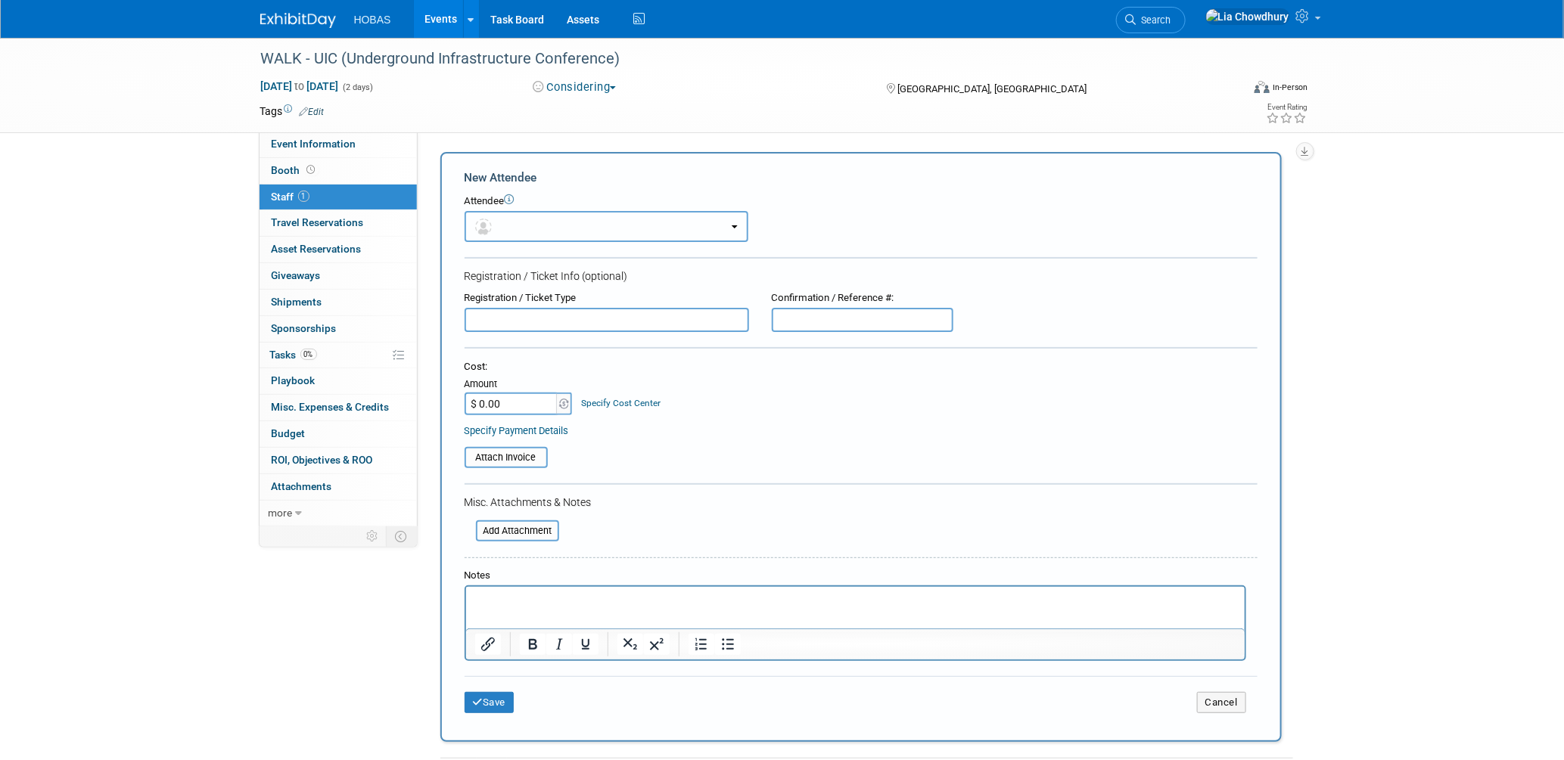
click at [547, 222] on button "button" at bounding box center [607, 226] width 284 height 31
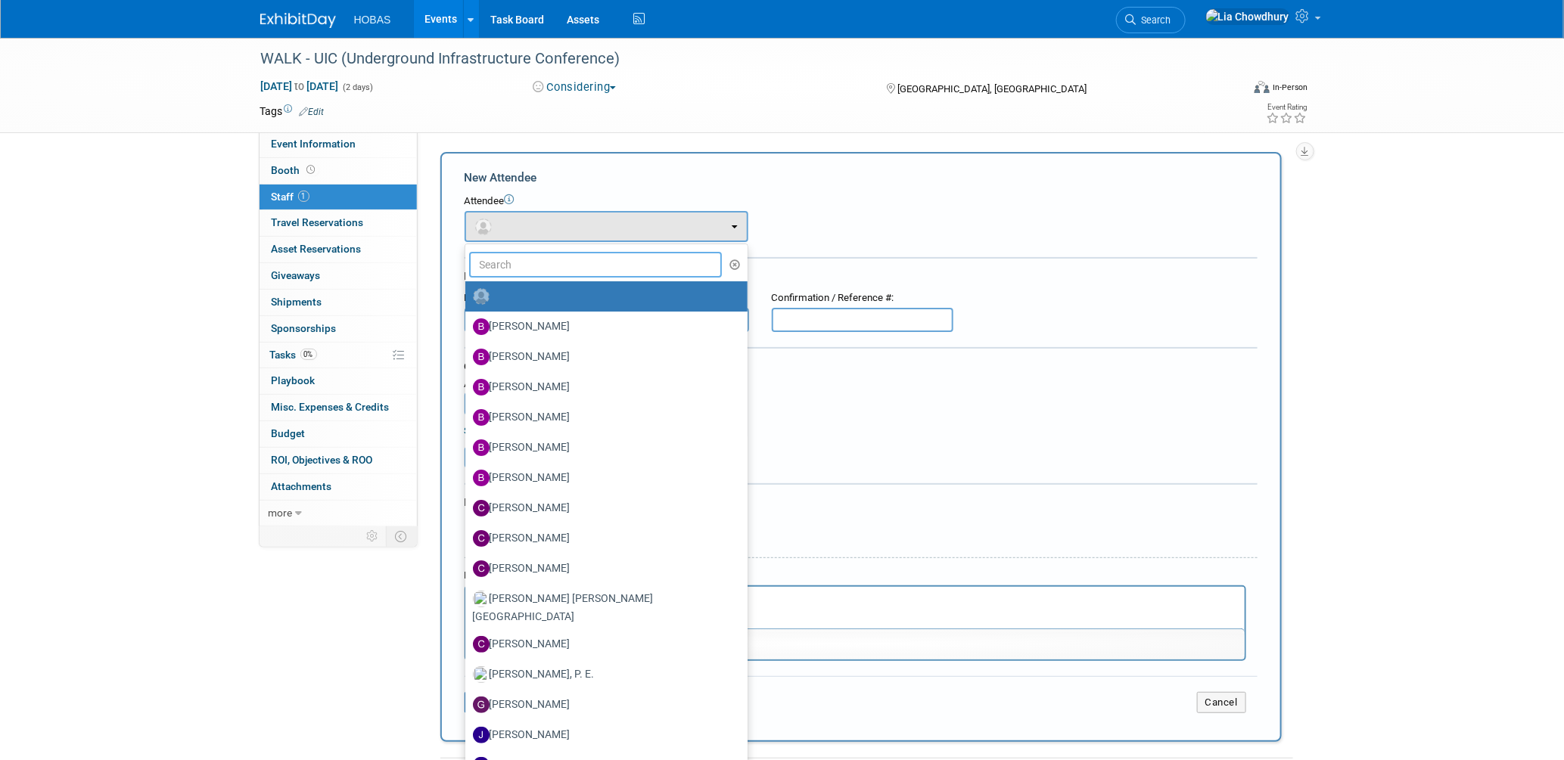
click at [541, 260] on input "text" at bounding box center [595, 265] width 253 height 26
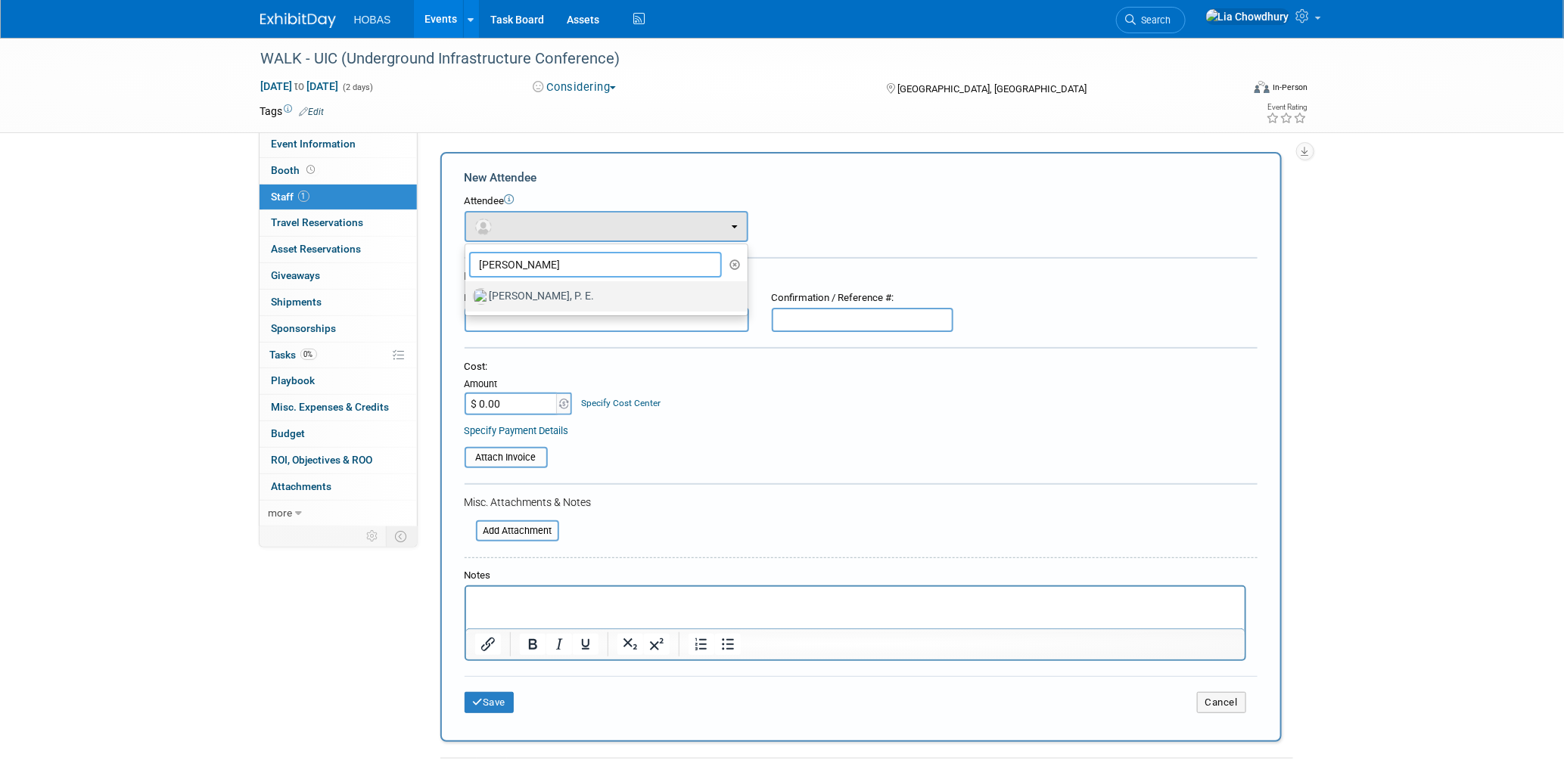
type input "gabriel"
click at [571, 288] on label "Gabriel Castelblanco, P. E." at bounding box center [603, 297] width 260 height 24
click at [468, 290] on input "Gabriel Castelblanco, P. E." at bounding box center [463, 295] width 10 height 10
select select "627787be-1f56-4dfd-930e-9977cb2777d2"
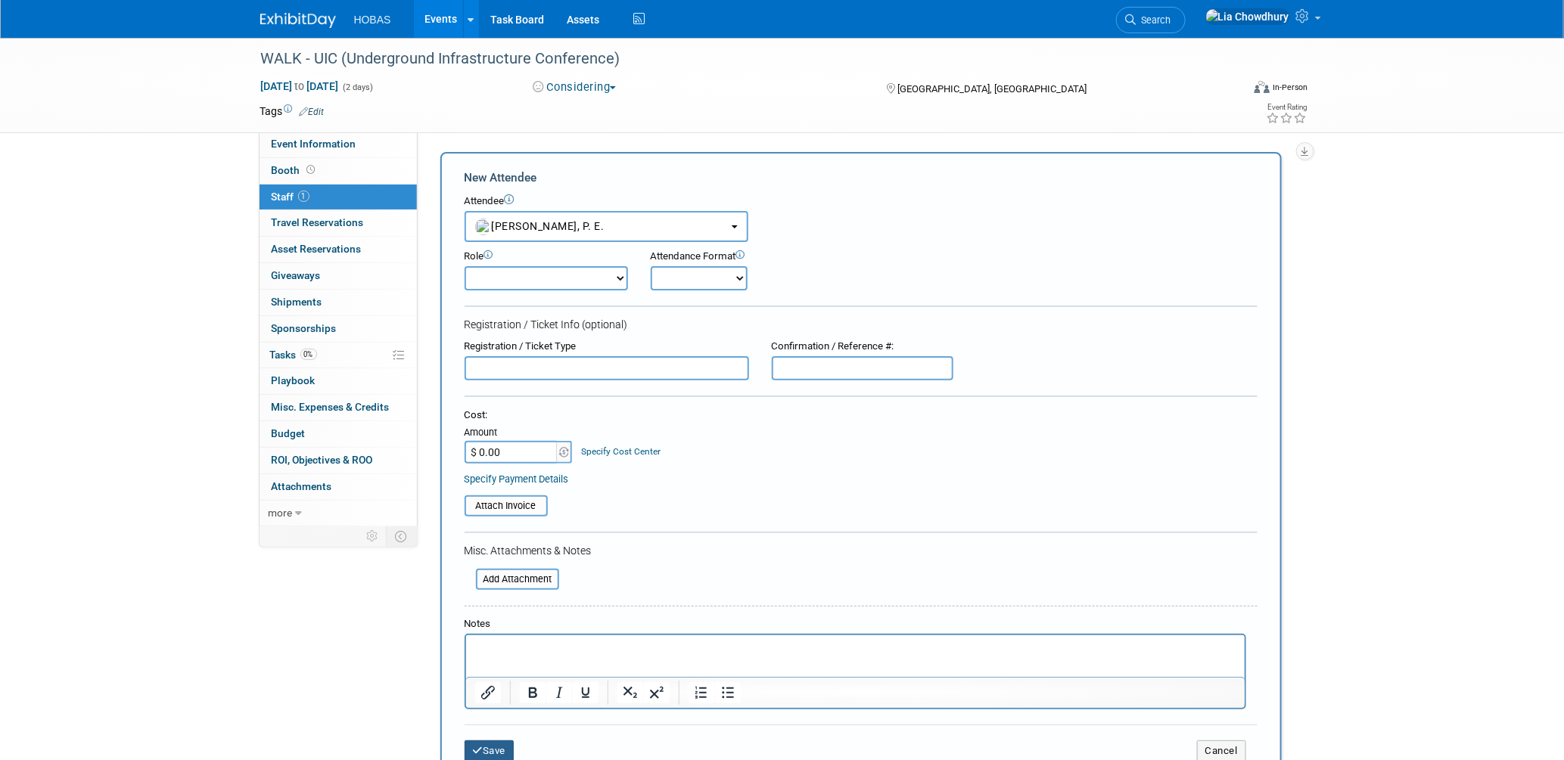
click at [486, 741] on button "Save" at bounding box center [490, 751] width 50 height 21
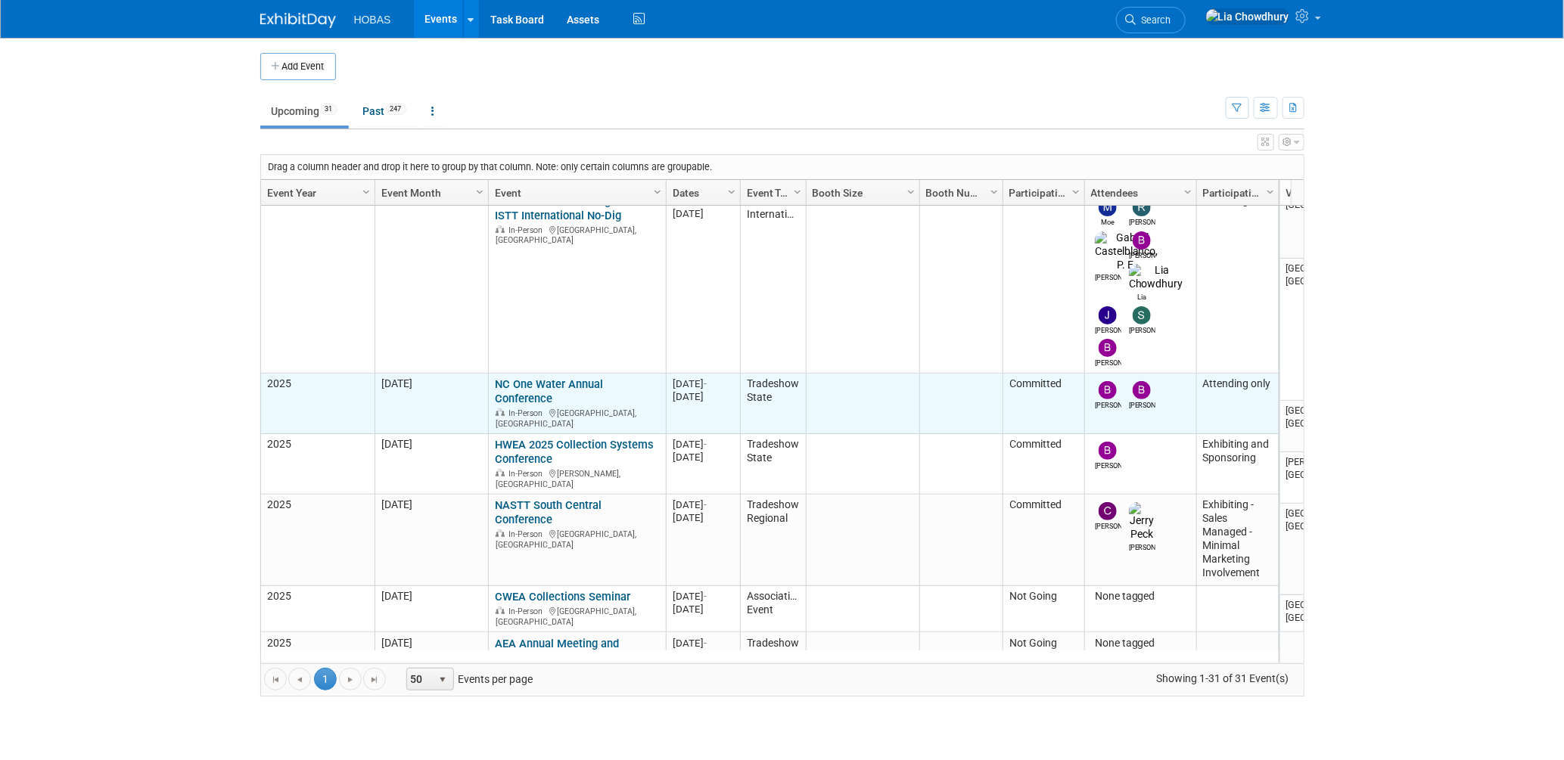
scroll to position [100, 0]
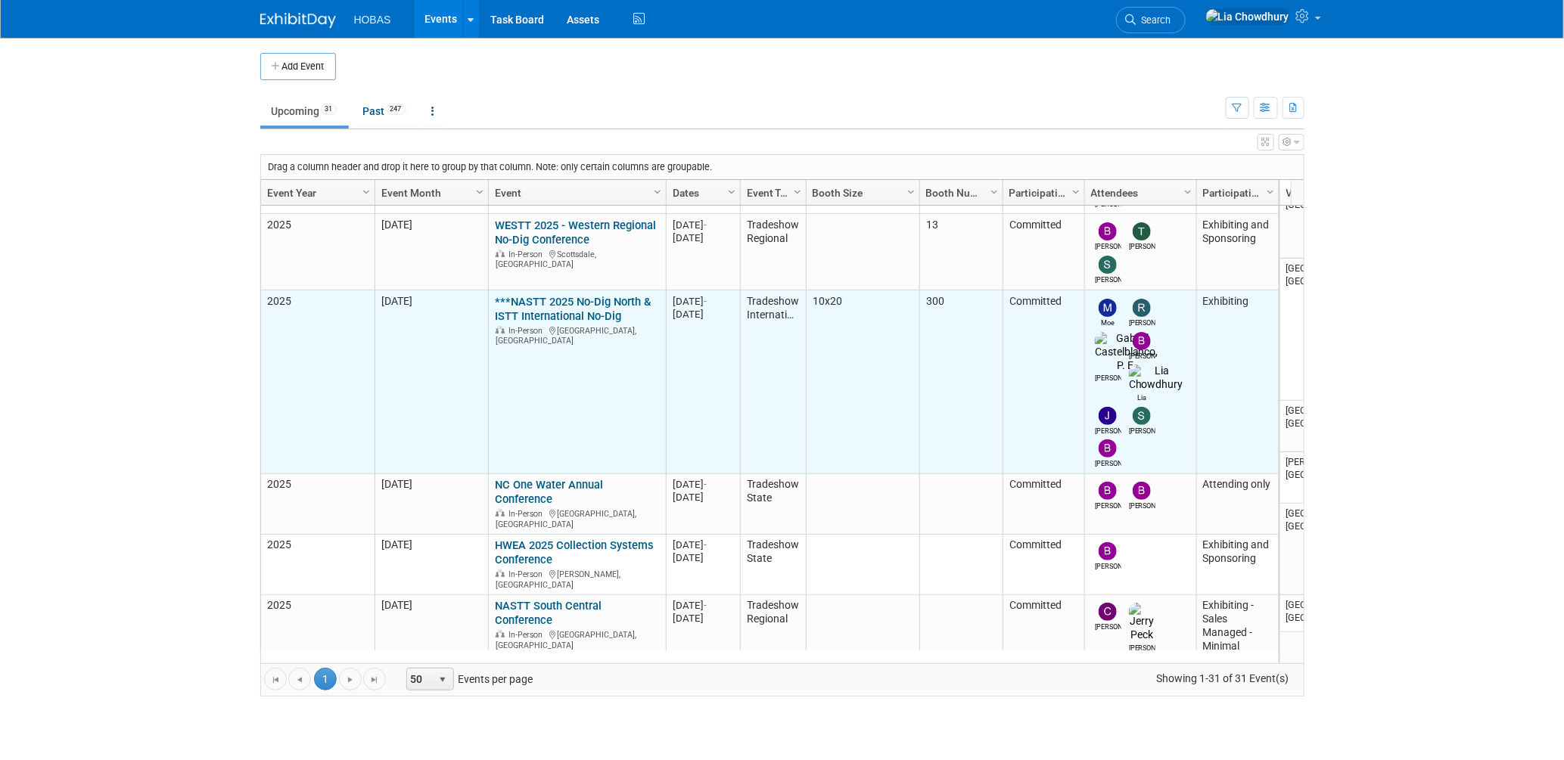
click at [526, 295] on link "***NASTT 2025 No-Dig North & ISTT International No-Dig" at bounding box center [573, 309] width 156 height 28
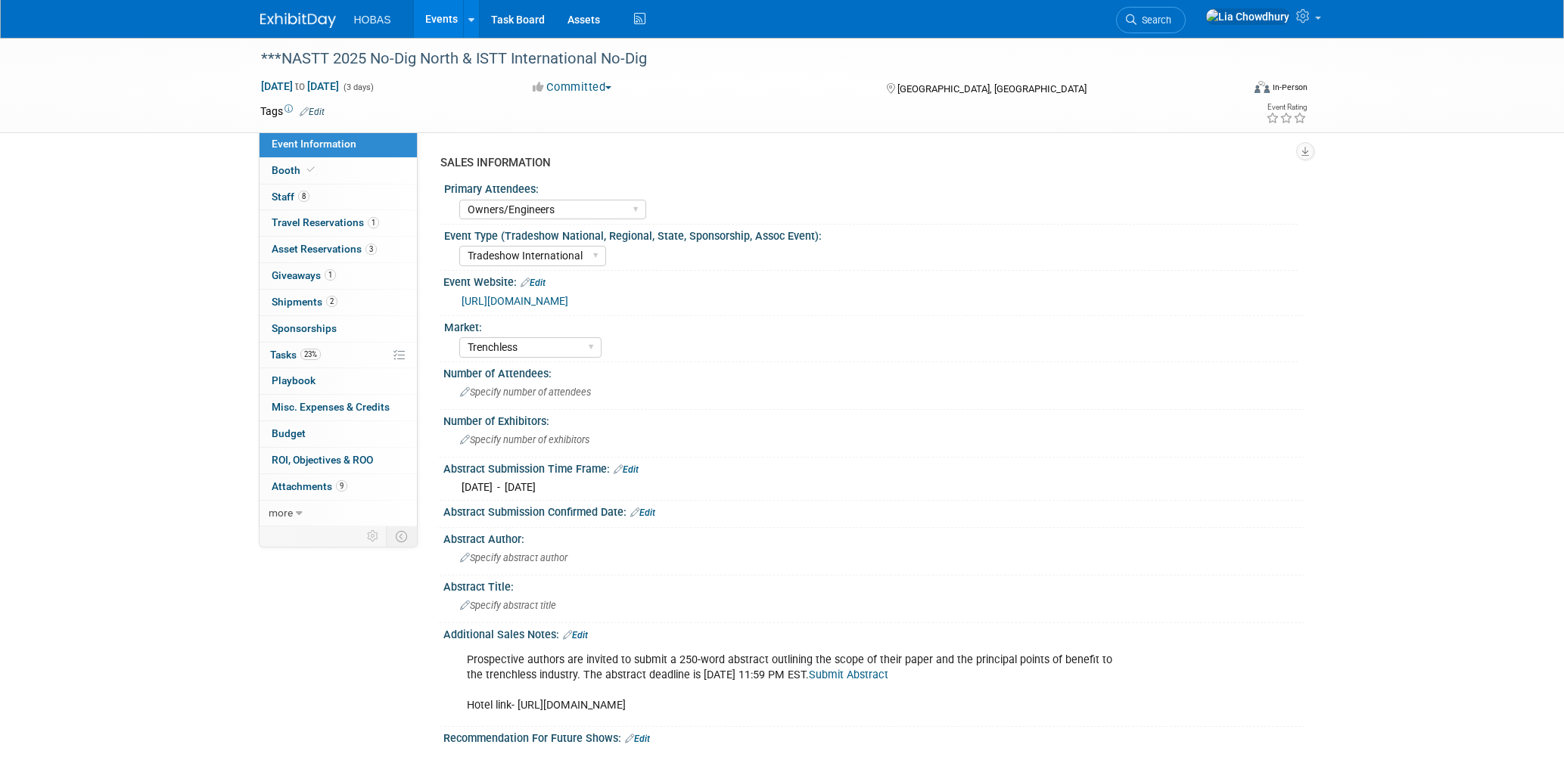
select select "Owners/Engineers"
select select "Tradeshow International"
select select "Trenchless"
select select "Exhibiting"
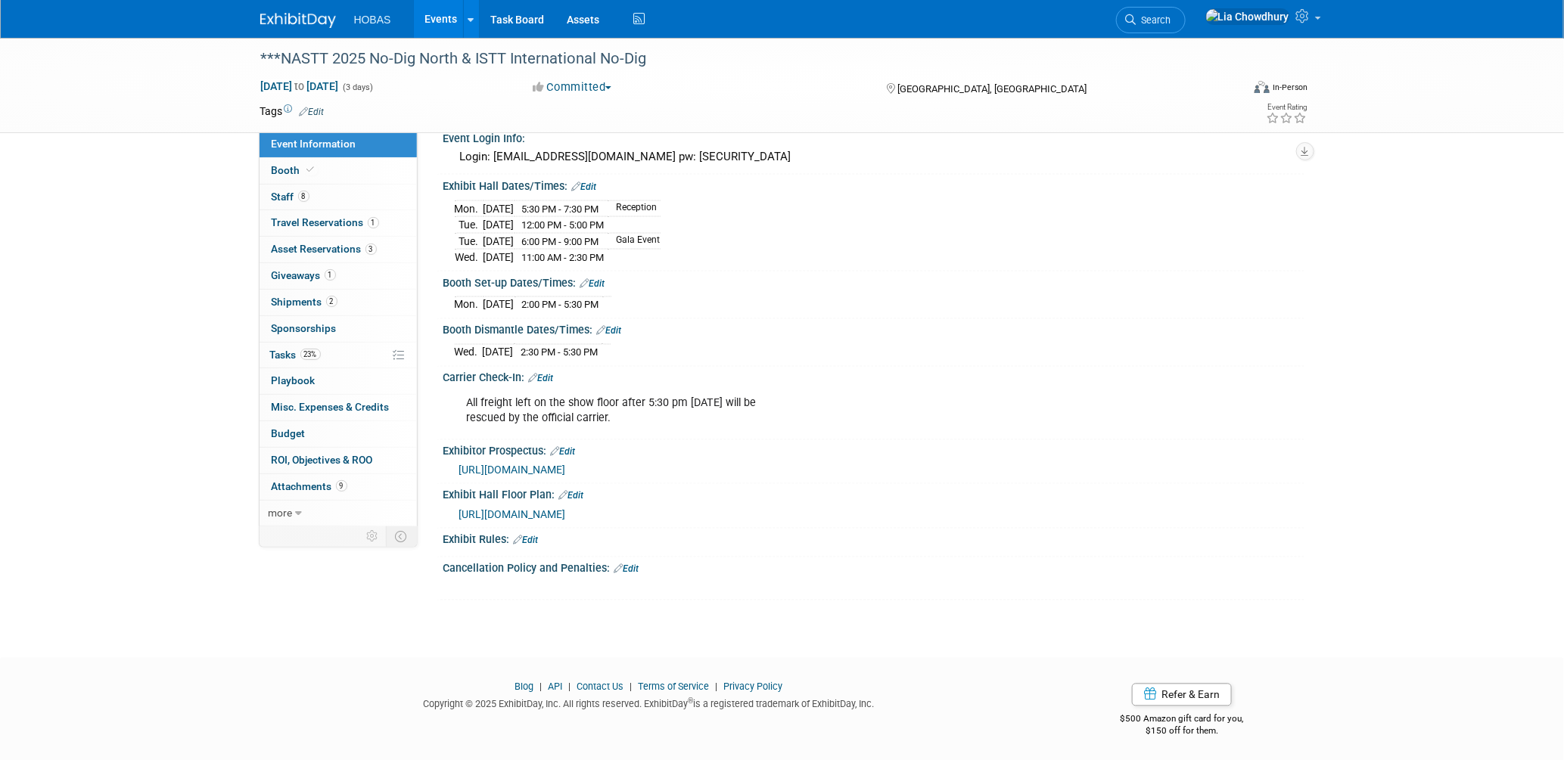
scroll to position [1157, 0]
click at [286, 140] on span "Event Information" at bounding box center [314, 144] width 85 height 12
select select "Owners/Engineers"
select select "Tradeshow International"
select select "Trenchless"
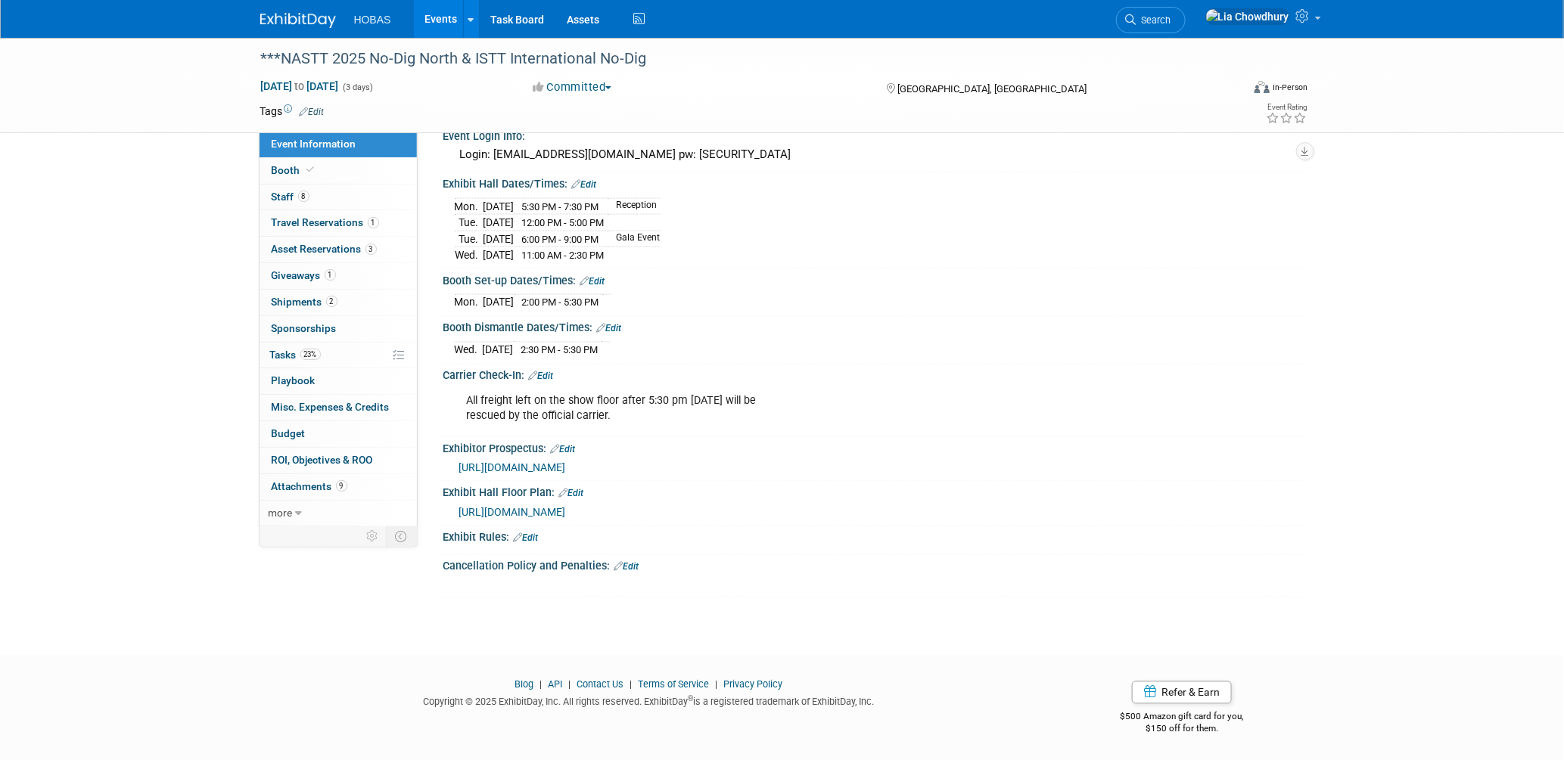
select select "Exhibiting"
click at [566, 513] on span "https://s2.goeshow.com/nastt/north/2025/exhibitor_exhibit_map.cfm" at bounding box center [512, 513] width 107 height 12
click at [304, 190] on link "8 Staff 8" at bounding box center [338, 198] width 157 height 26
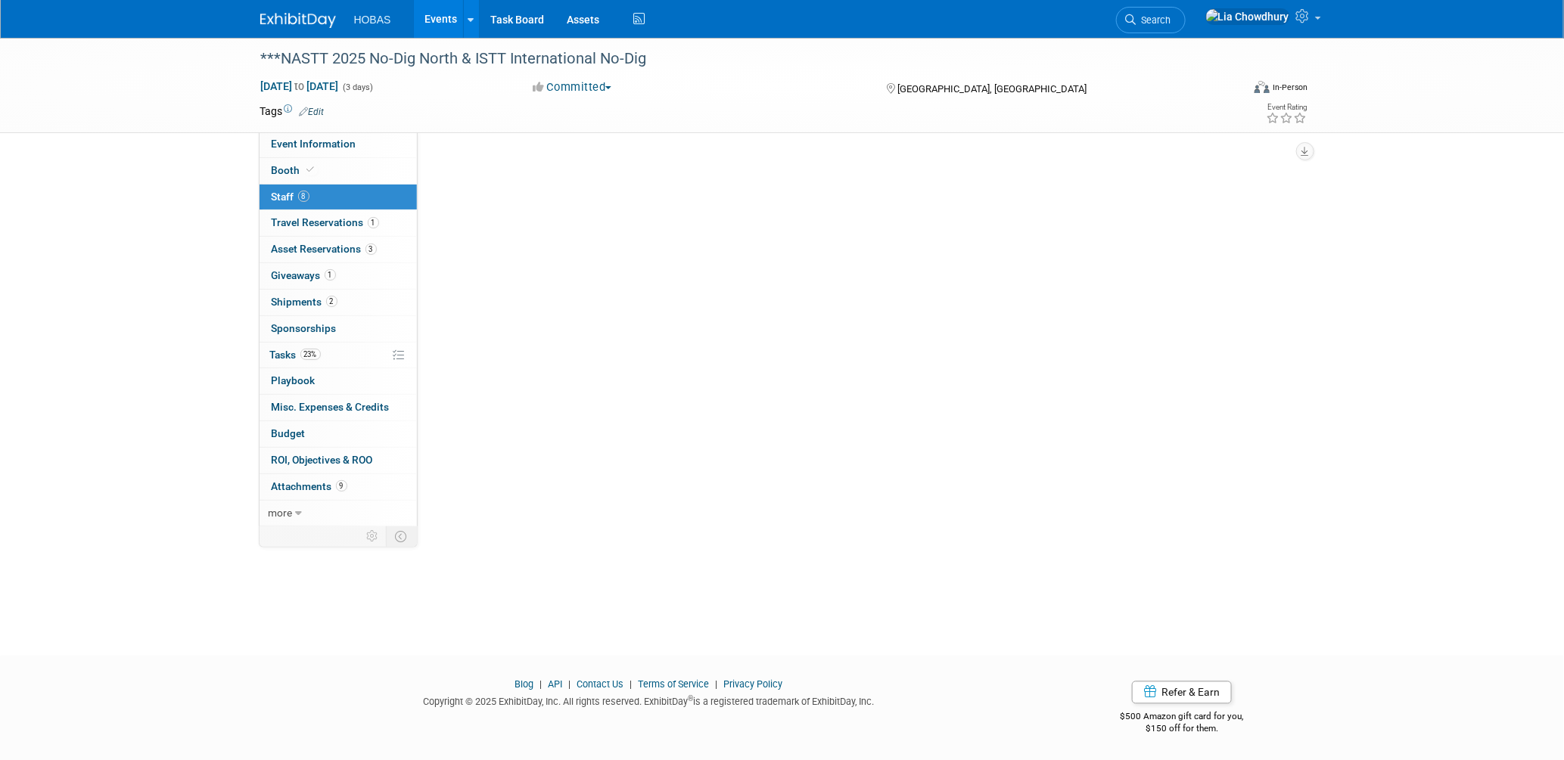
scroll to position [0, 0]
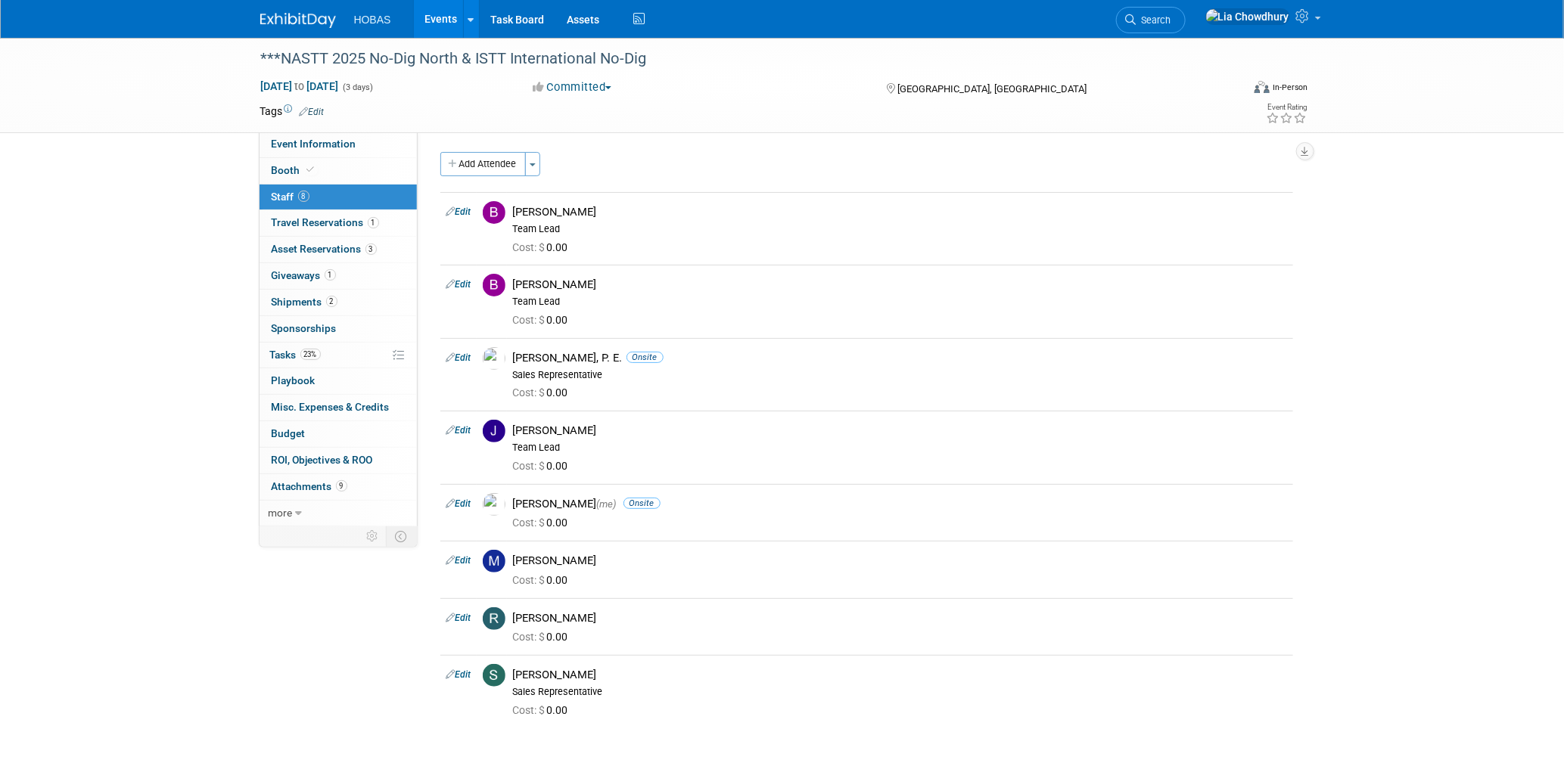
click at [456, 16] on link "Events" at bounding box center [441, 19] width 55 height 38
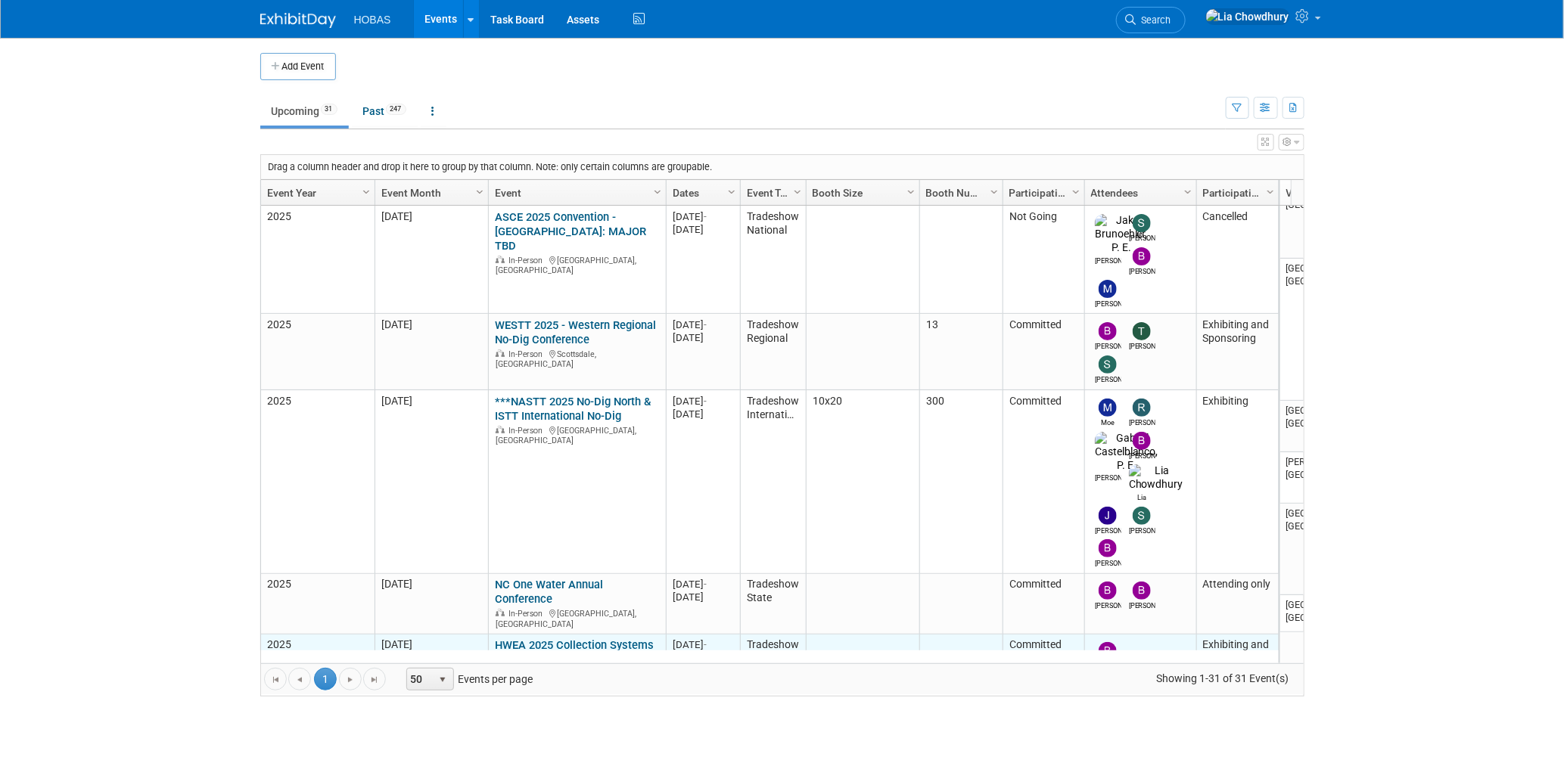
scroll to position [100, 0]
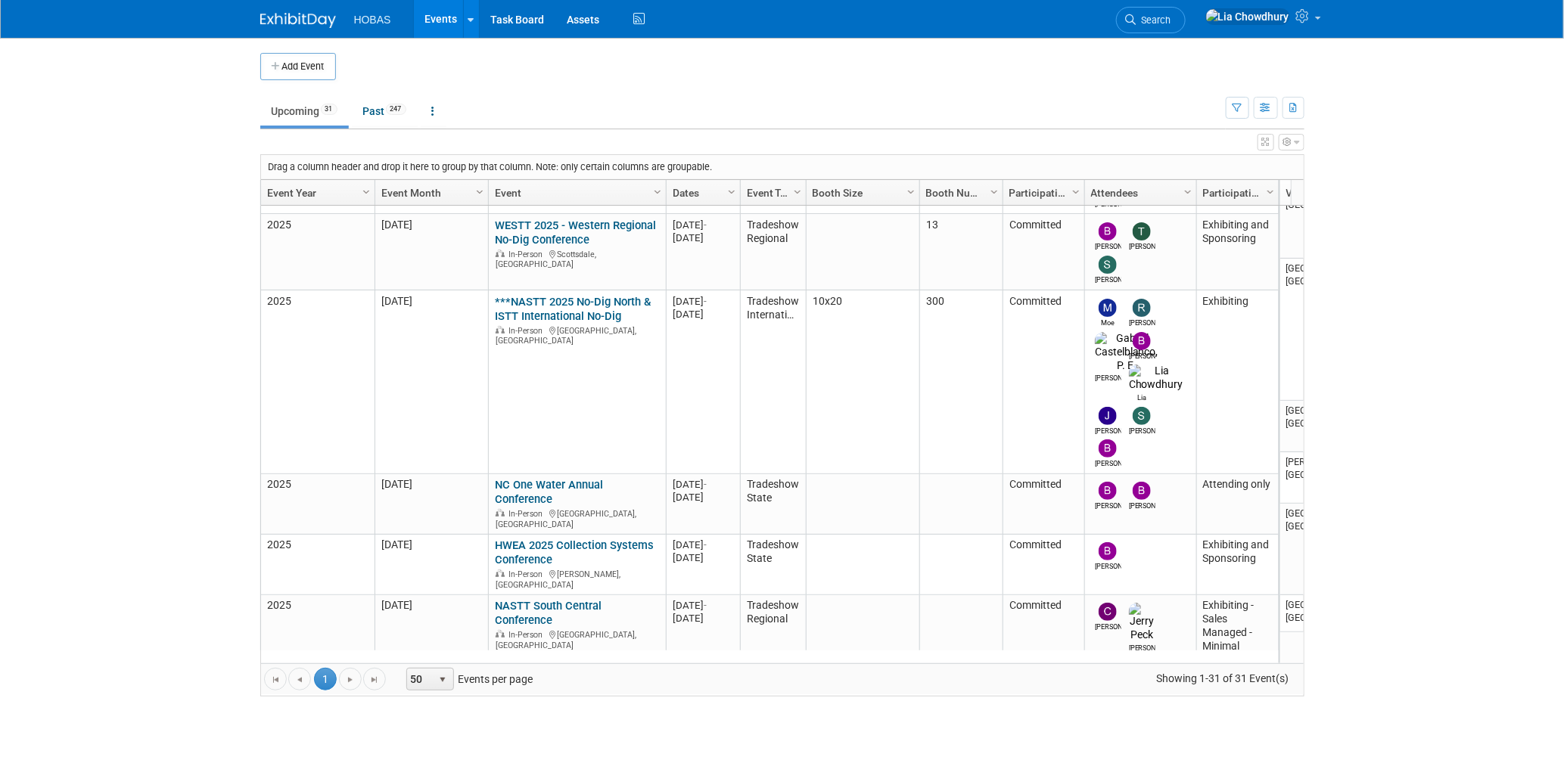
click at [424, 18] on link "Events" at bounding box center [441, 19] width 55 height 38
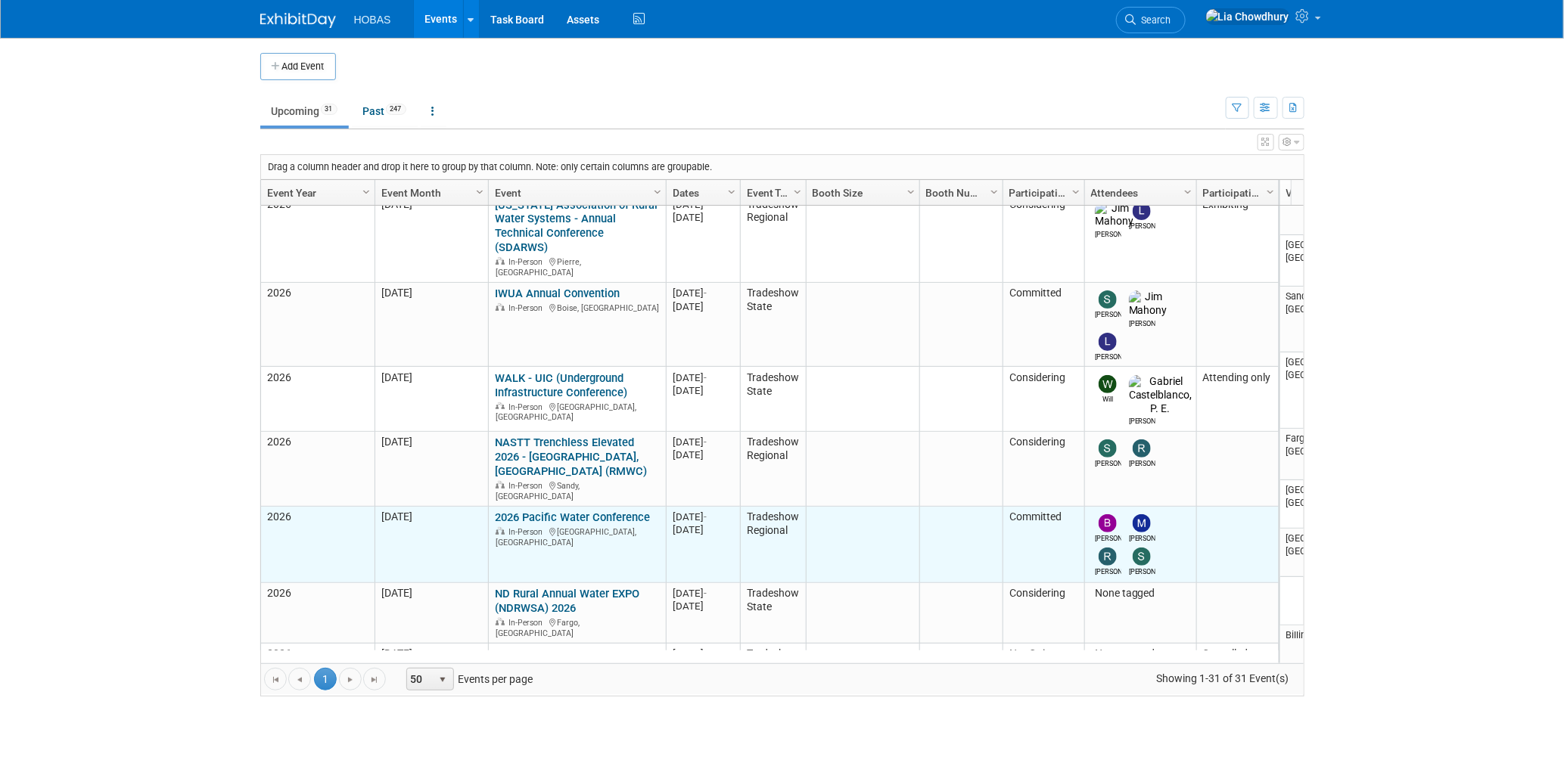
scroll to position [905, 0]
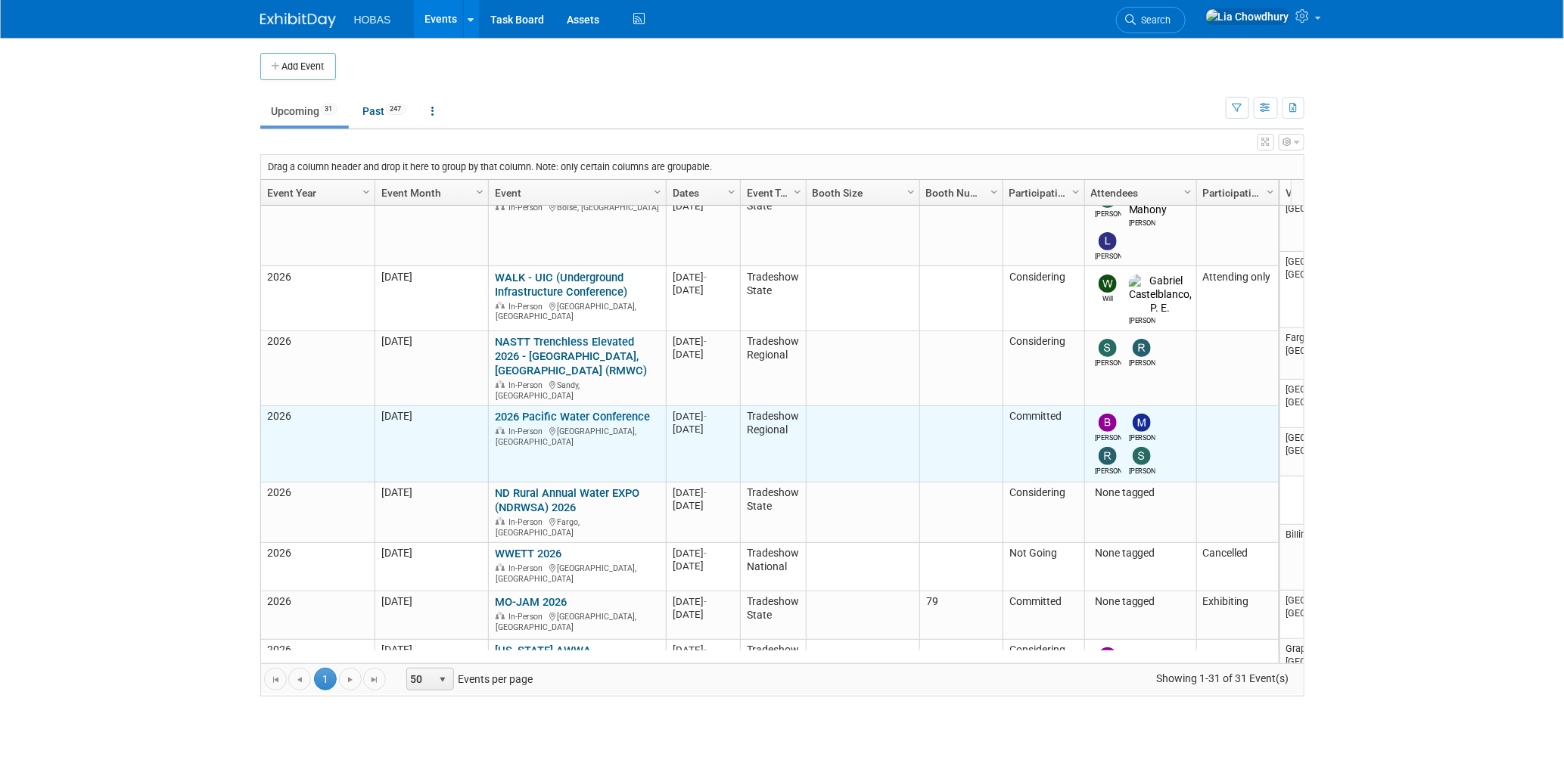
click at [627, 410] on link "2026 Pacific Water Conference" at bounding box center [572, 417] width 155 height 14
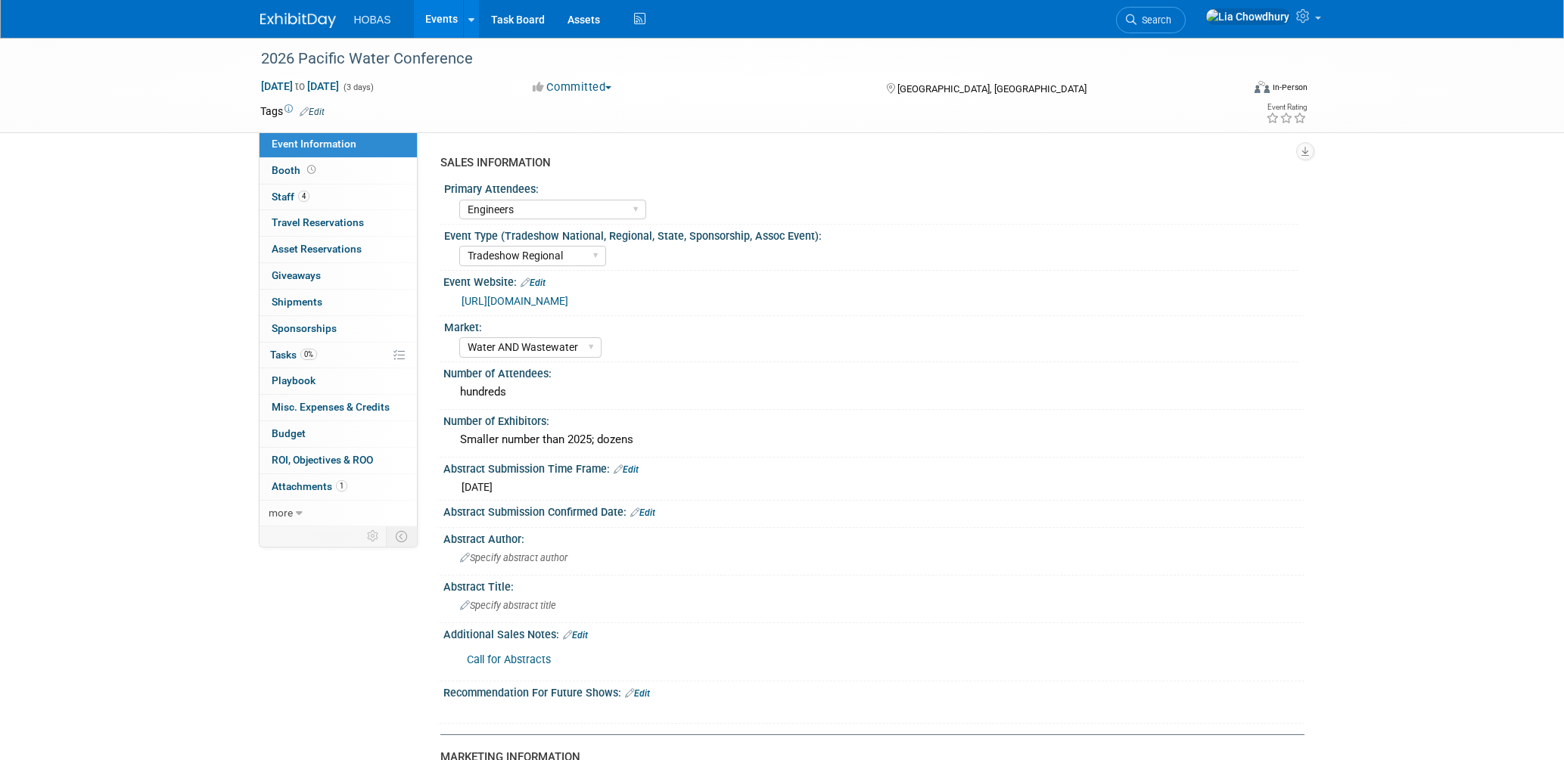
select select "Engineers"
select select "Tradeshow Regional"
select select "Water AND Wastewater"
click at [306, 189] on link "4 Staff 4" at bounding box center [338, 198] width 157 height 26
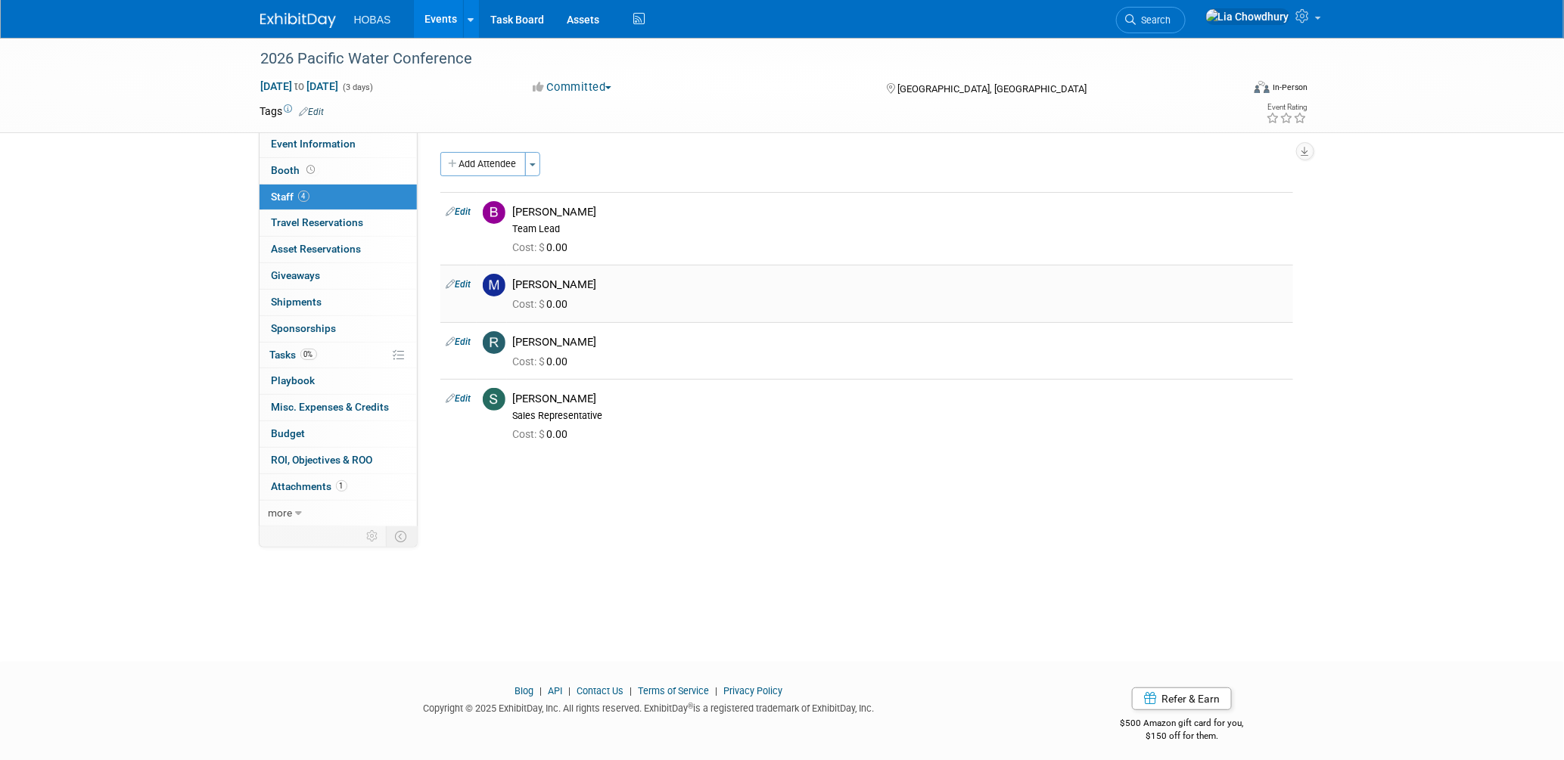
click at [467, 285] on link "Edit" at bounding box center [458, 284] width 25 height 11
select select "48ea6882-31d5-4f85-8e43-60edfe367408"
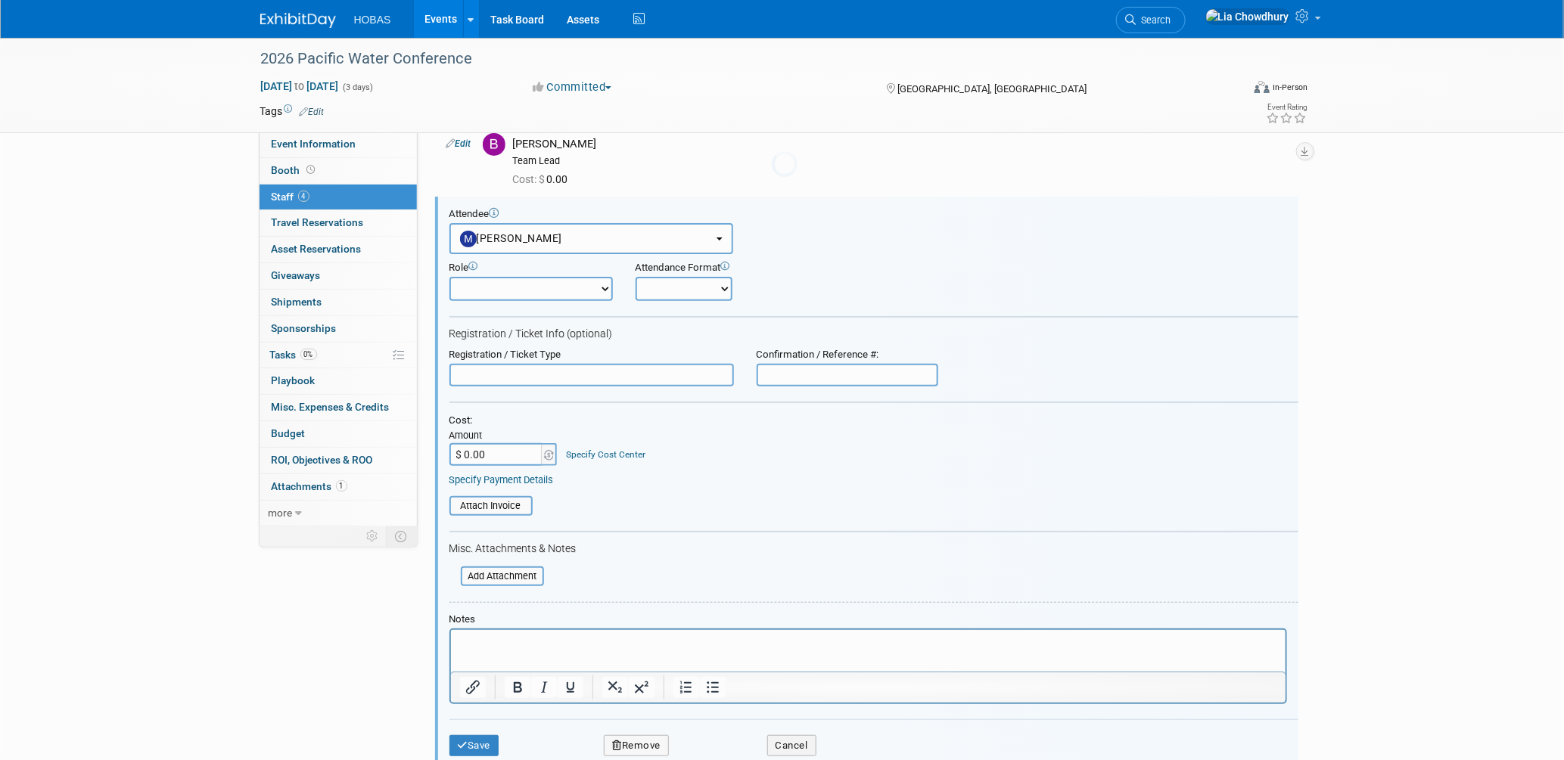
scroll to position [94, 0]
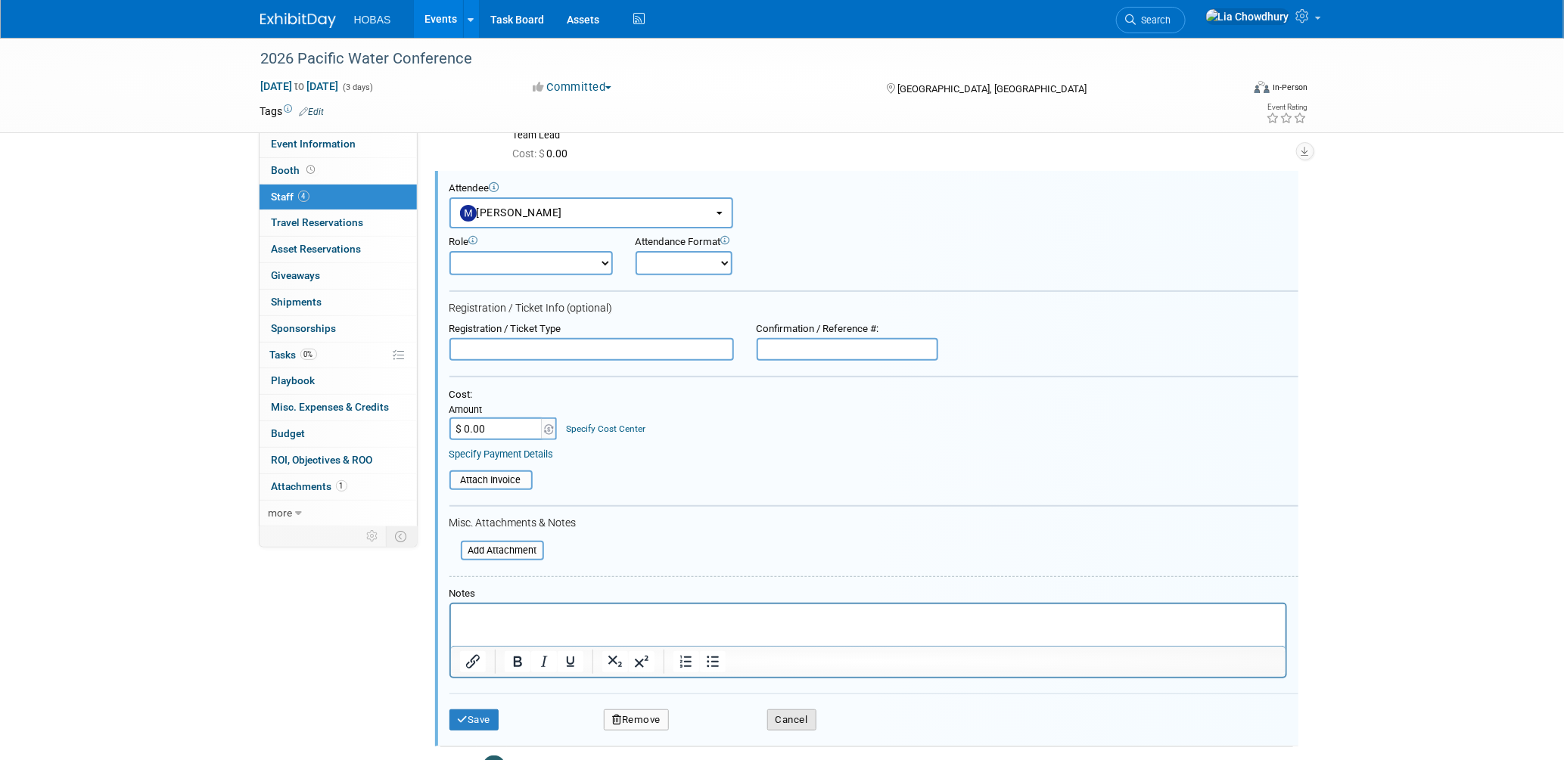
click at [787, 714] on button "Cancel" at bounding box center [791, 720] width 49 height 21
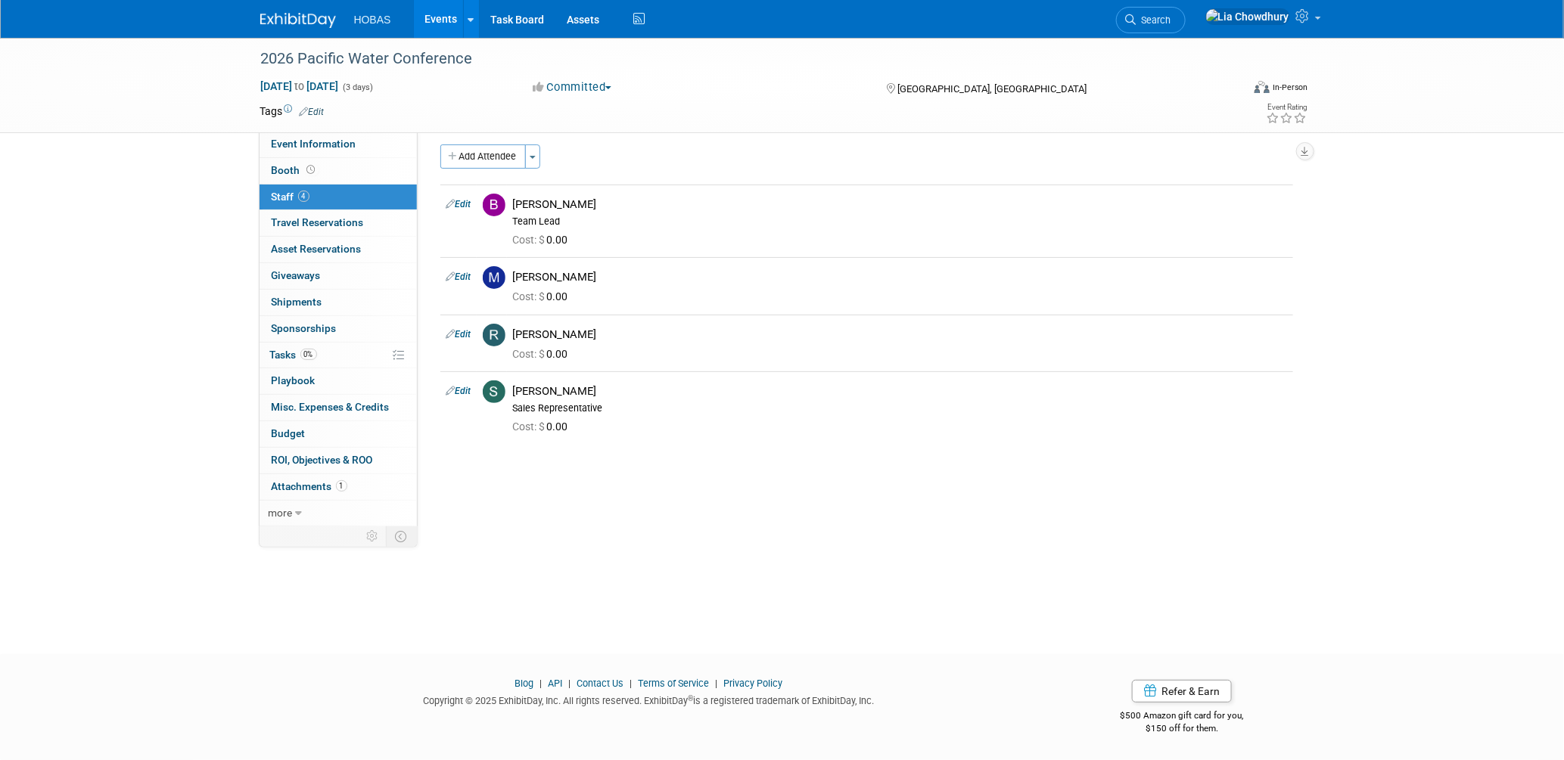
scroll to position [7, 0]
click at [294, 512] on link "more" at bounding box center [338, 514] width 157 height 26
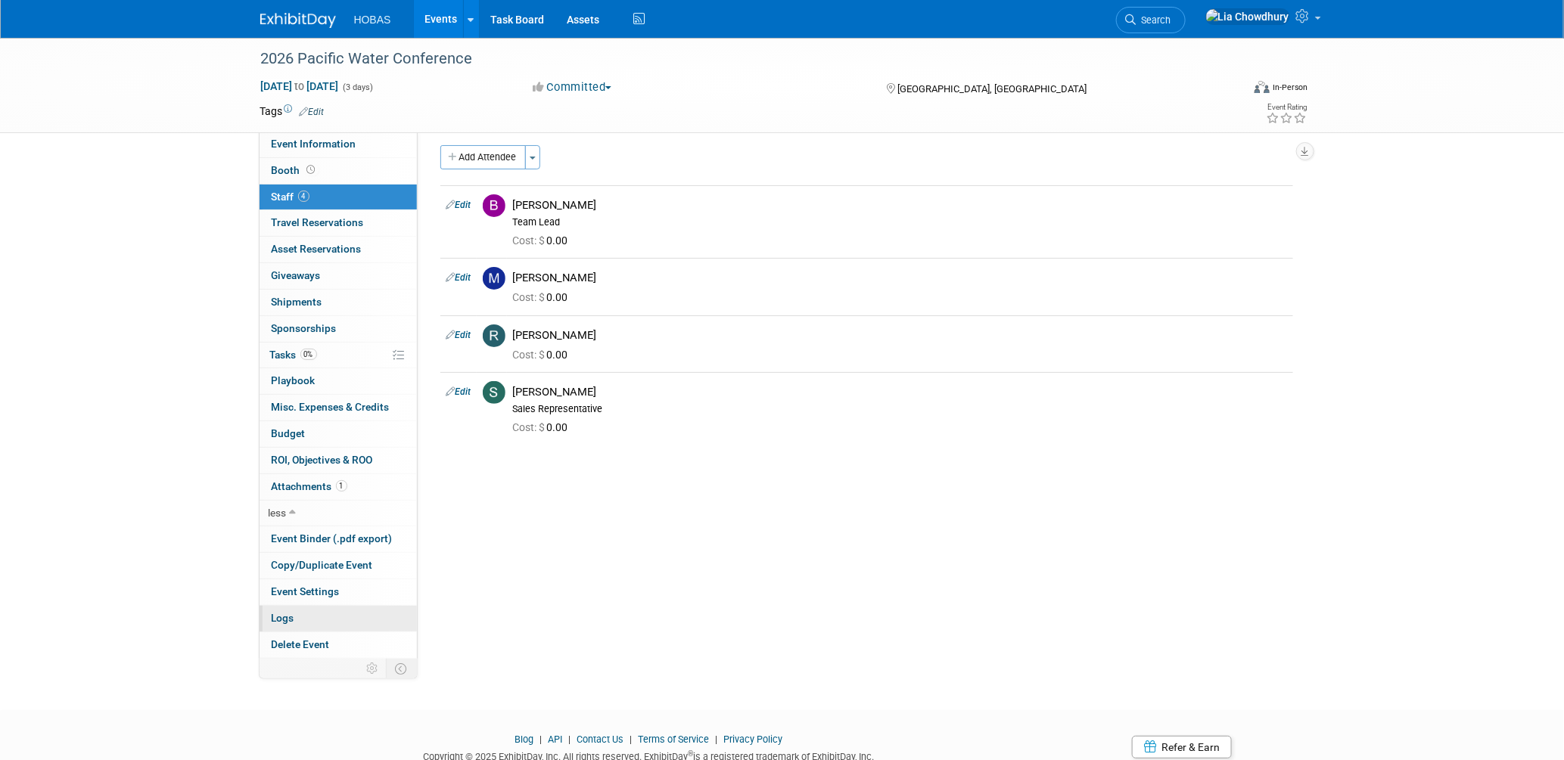
click at [315, 618] on link "Logs" at bounding box center [338, 619] width 157 height 26
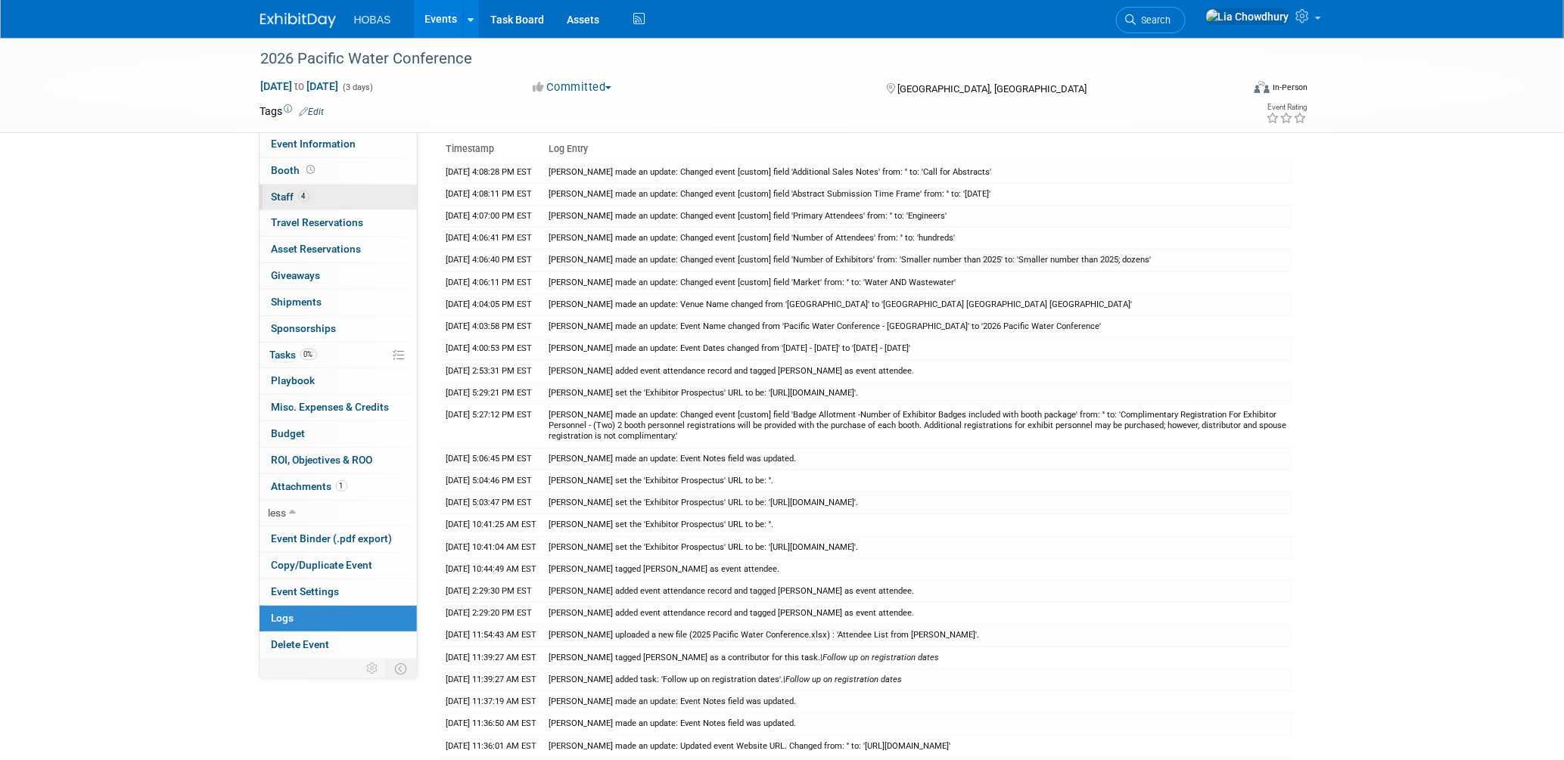
scroll to position [0, 0]
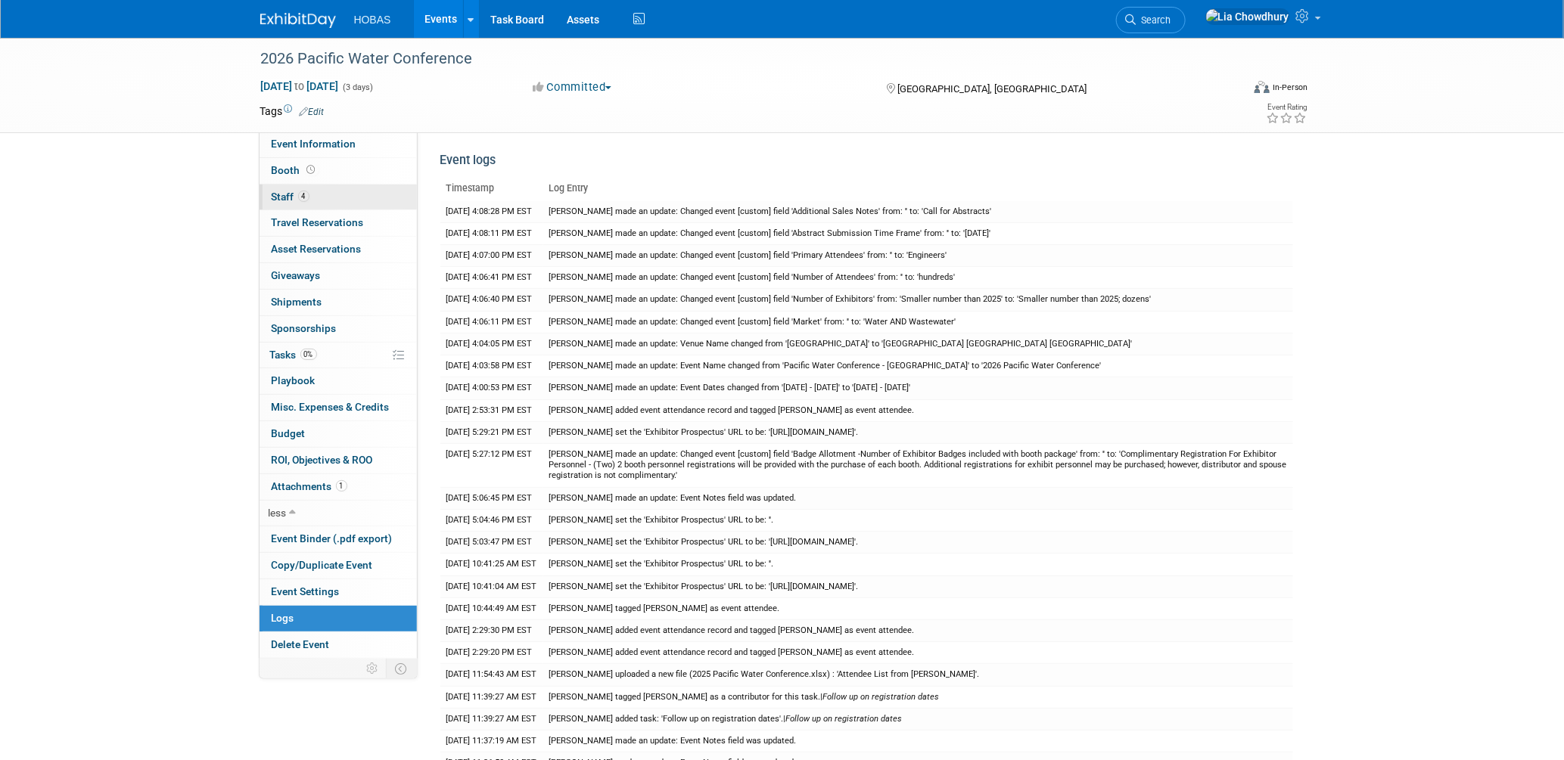
click at [303, 191] on span "4" at bounding box center [303, 196] width 11 height 11
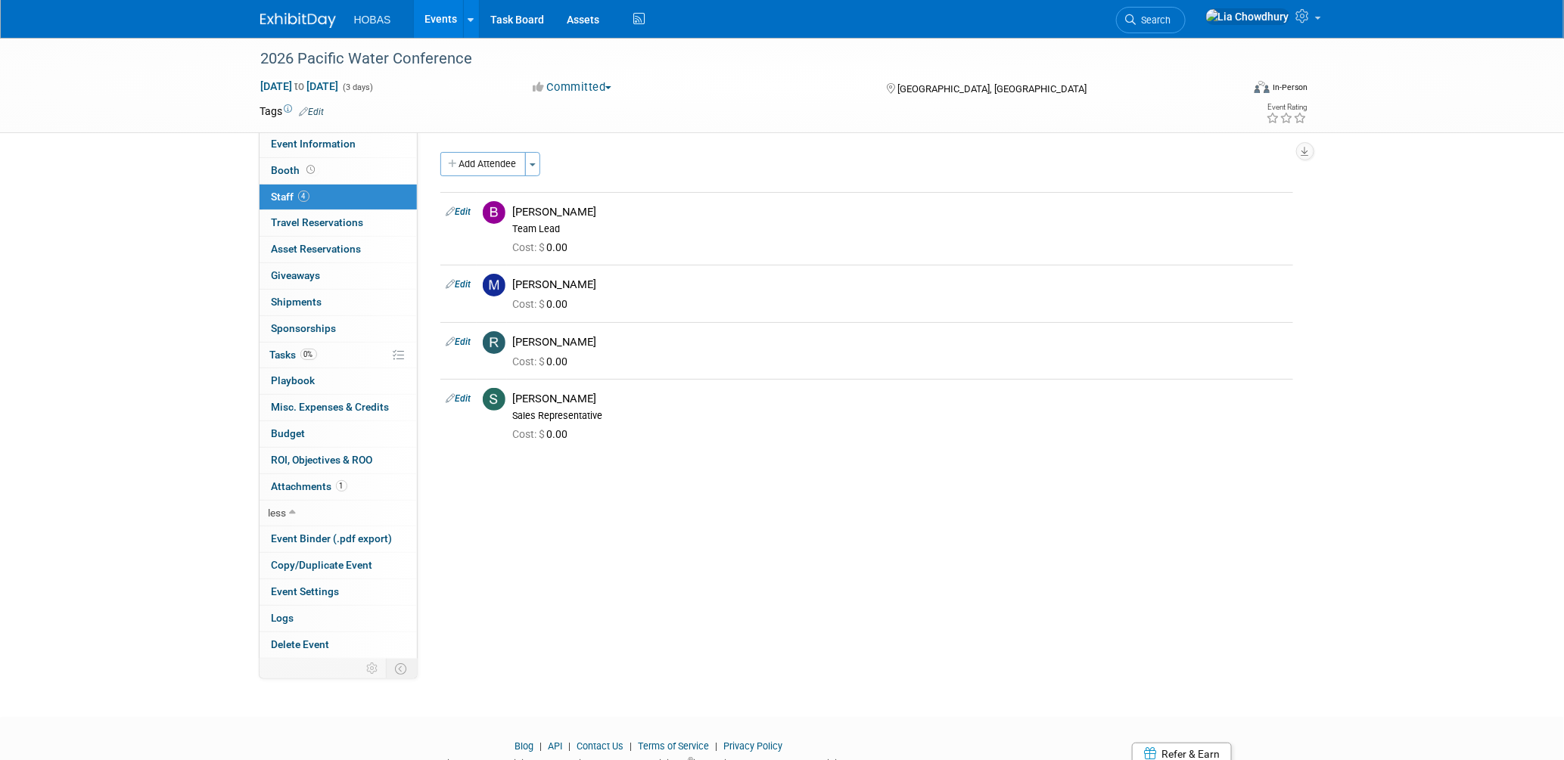
click at [449, 22] on link "Events" at bounding box center [441, 19] width 55 height 38
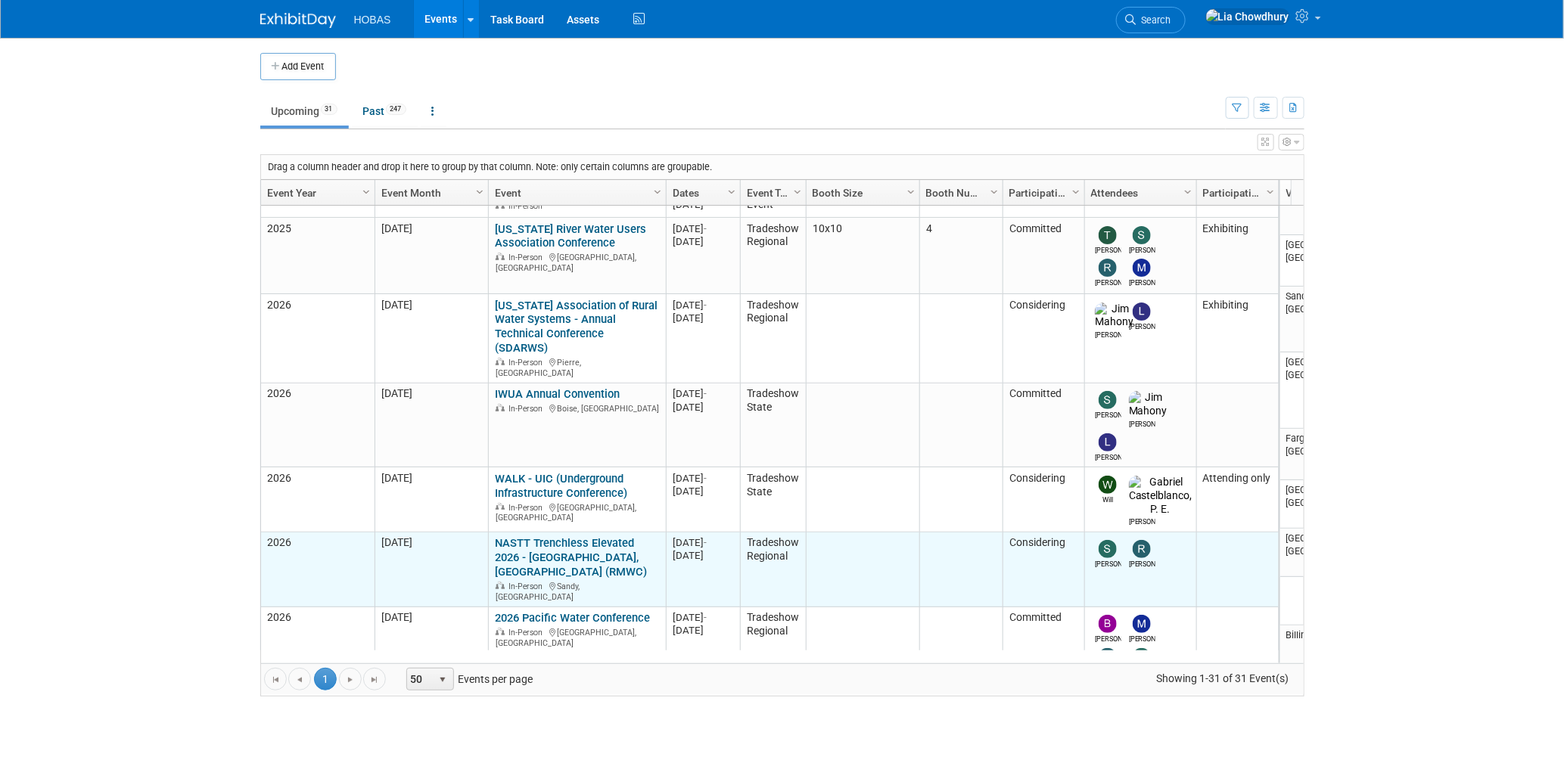
scroll to position [804, 0]
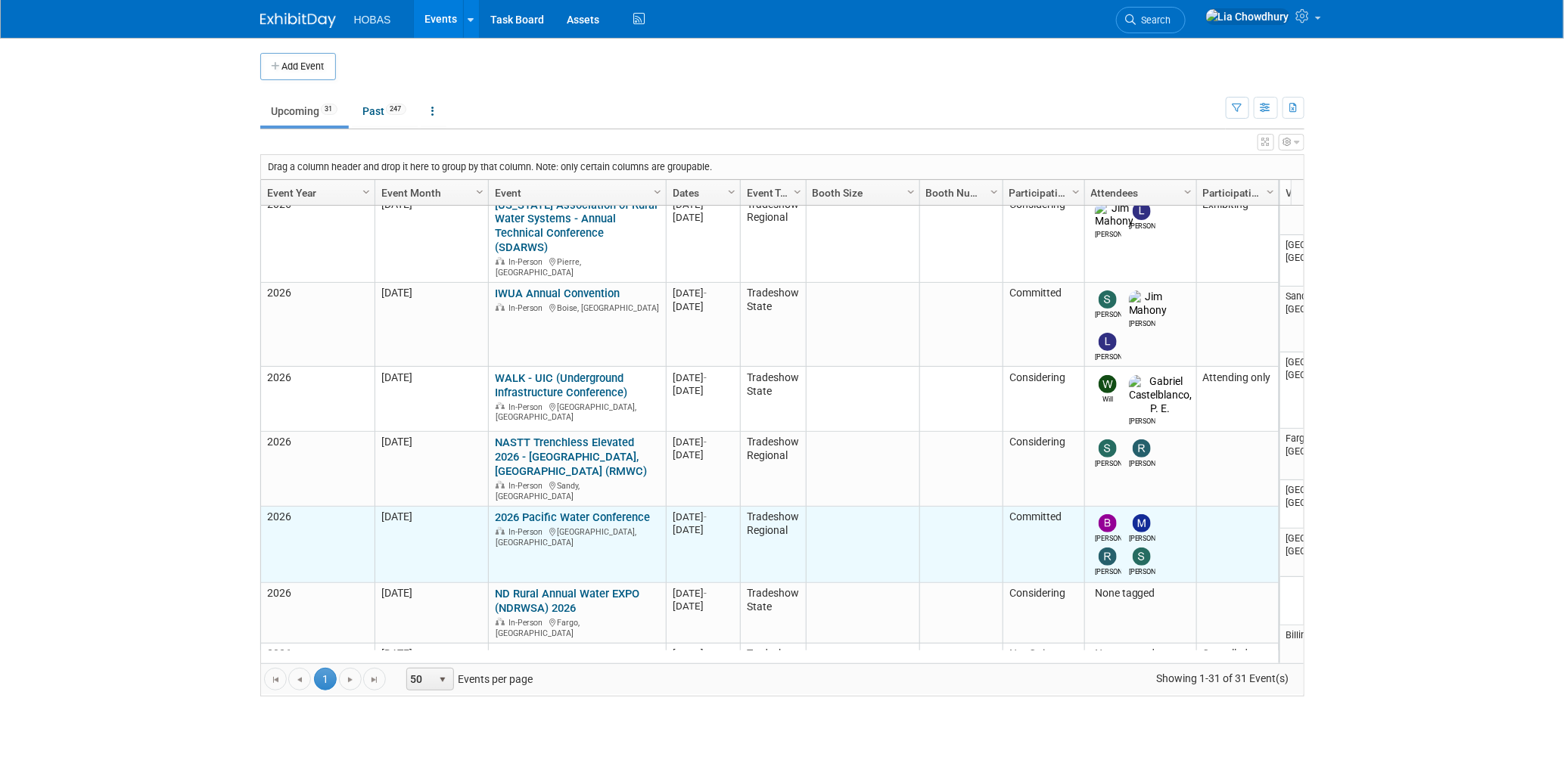
click at [552, 507] on td "2026 Pacific Water Conference 2026 Pacific Water Conference In-Person Honolulu,…" at bounding box center [577, 545] width 178 height 76
click at [553, 511] on link "2026 Pacific Water Conference" at bounding box center [572, 518] width 155 height 14
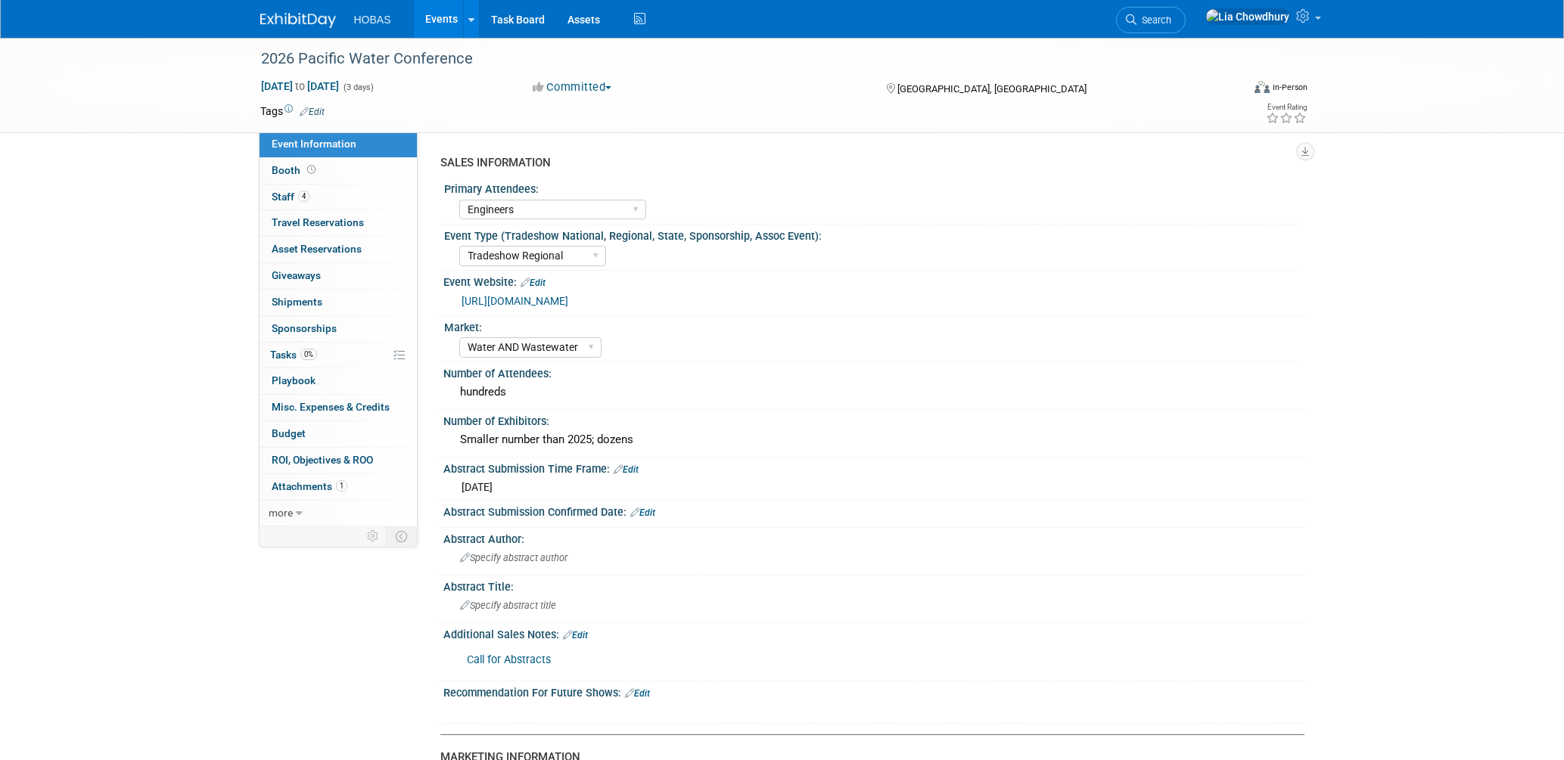
select select "Engineers"
select select "Tradeshow Regional"
select select "Water AND Wastewater"
click at [289, 188] on link "4 Staff 4" at bounding box center [338, 198] width 157 height 26
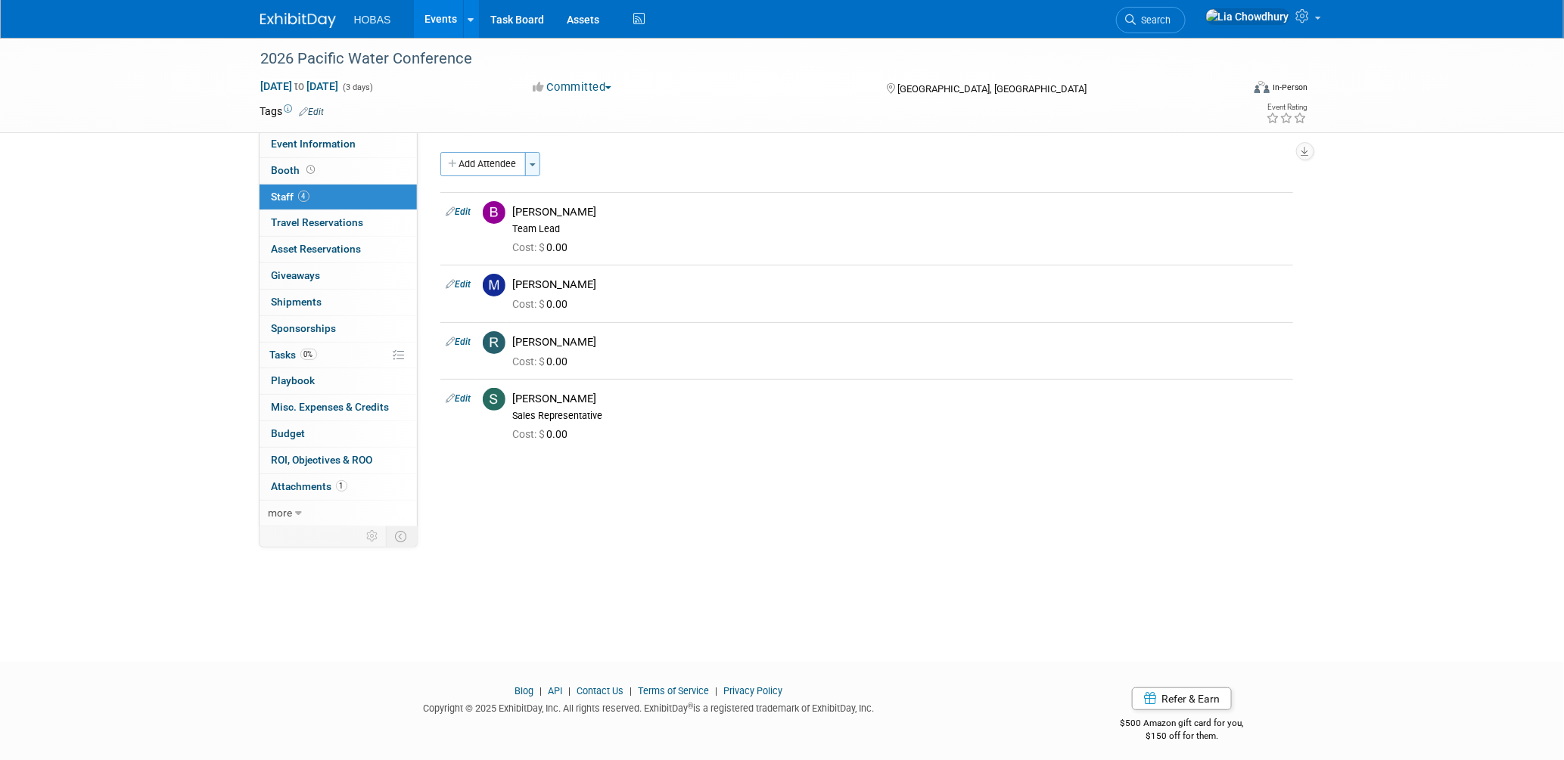
click at [534, 169] on button "Toggle Dropdown" at bounding box center [532, 164] width 15 height 24
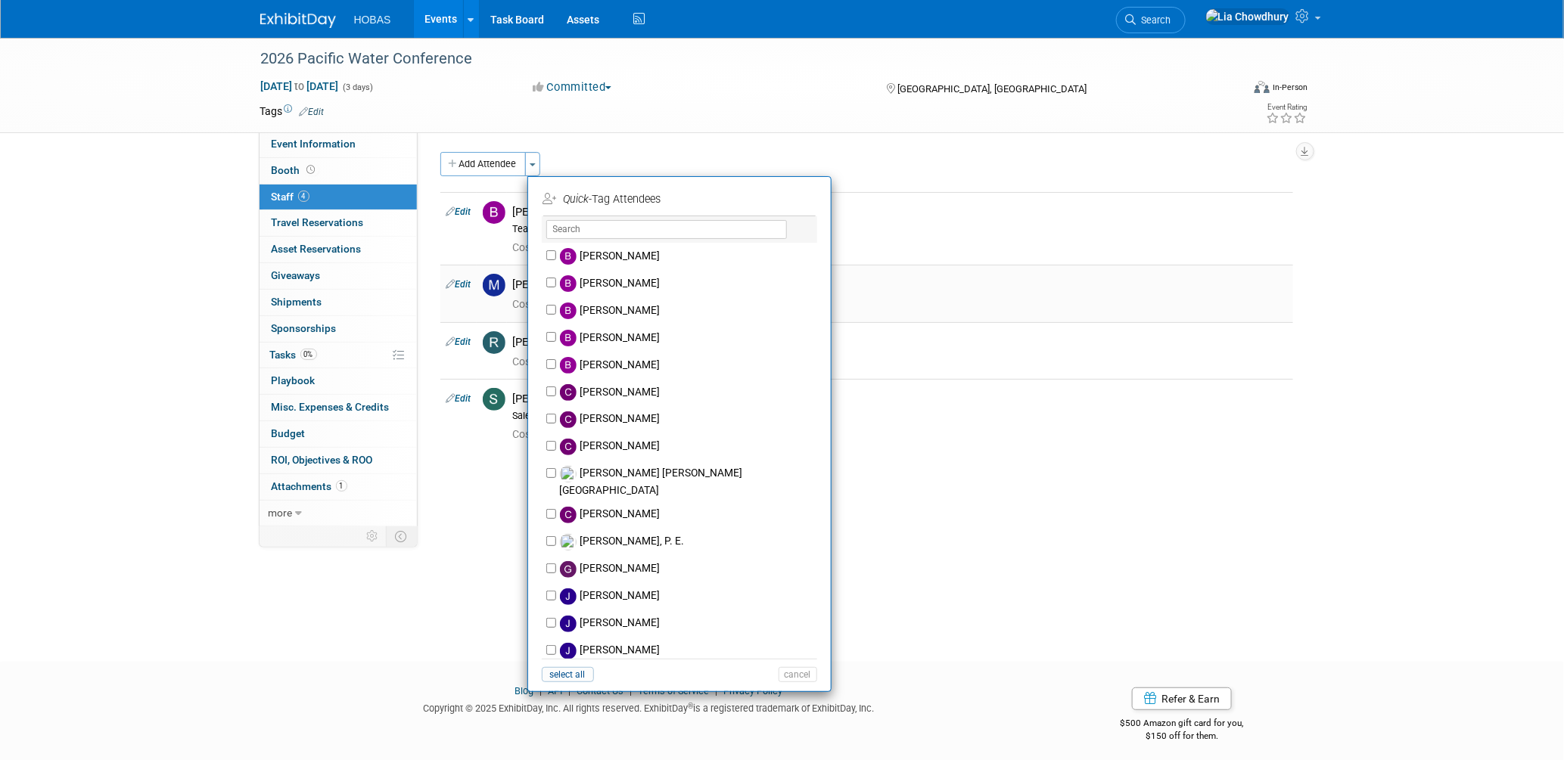
click at [459, 275] on td "Edit" at bounding box center [458, 293] width 36 height 57
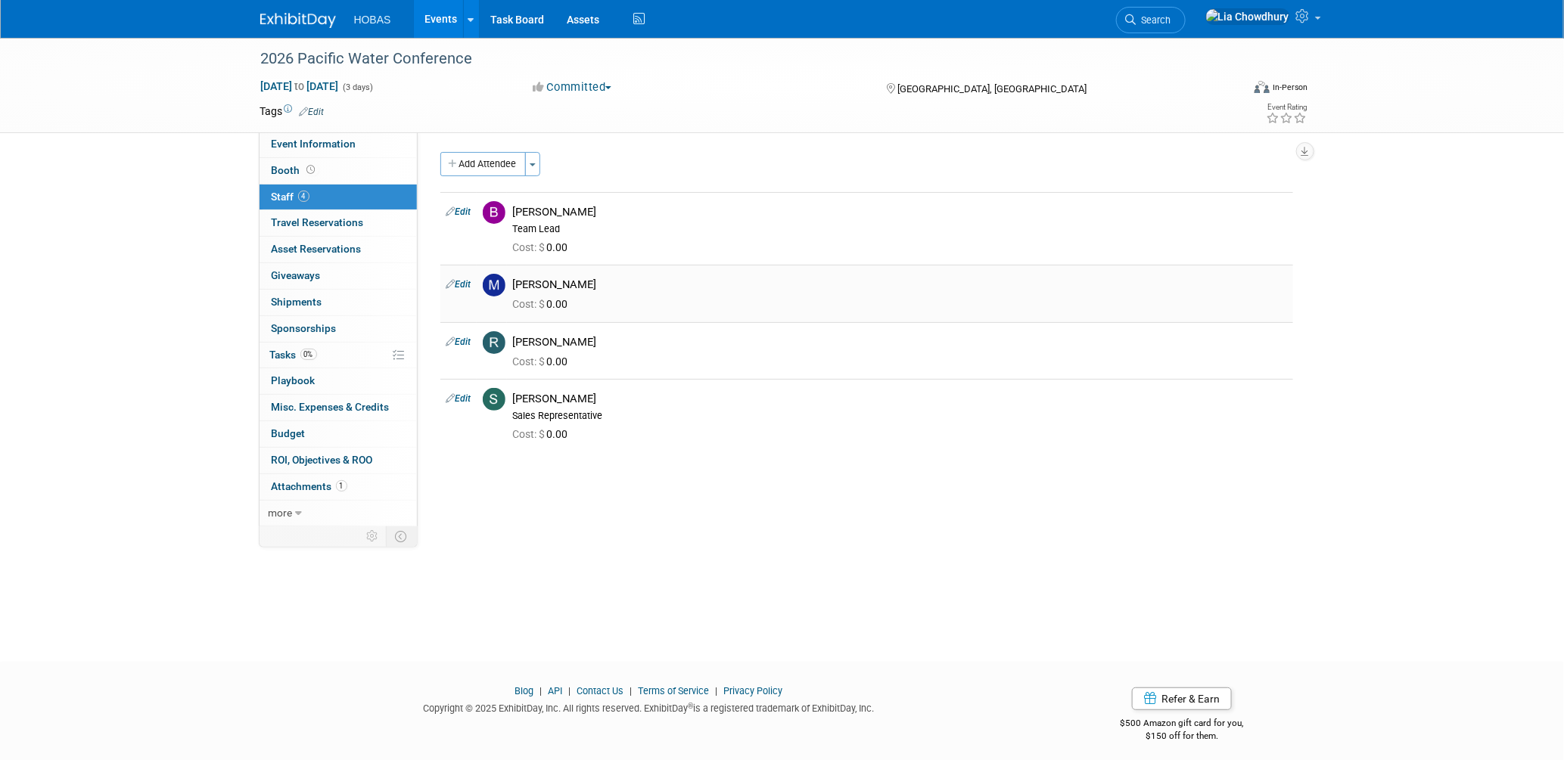
click at [465, 285] on link "Edit" at bounding box center [458, 284] width 25 height 11
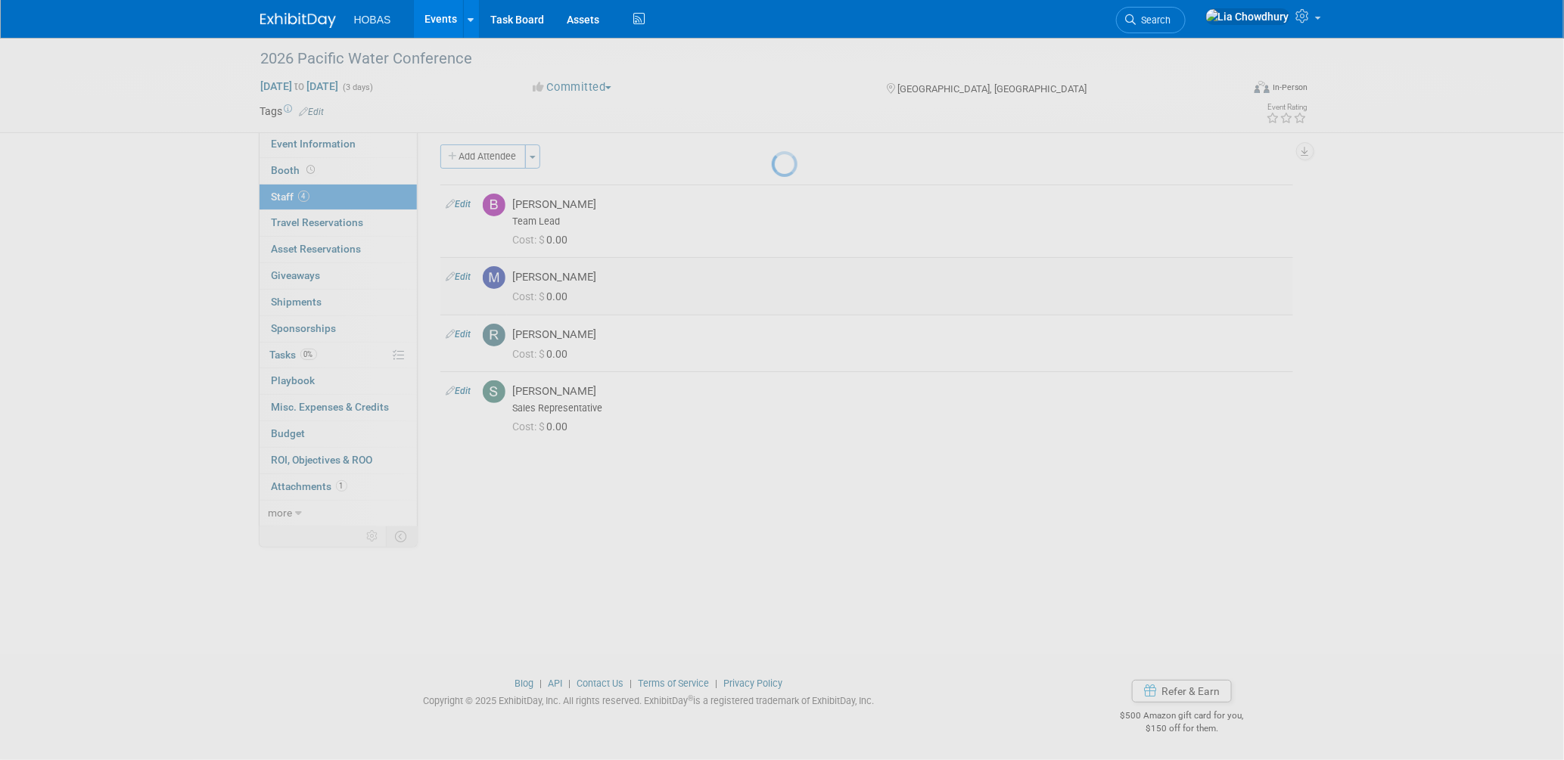
select select "48ea6882-31d5-4f85-8e43-60edfe367408"
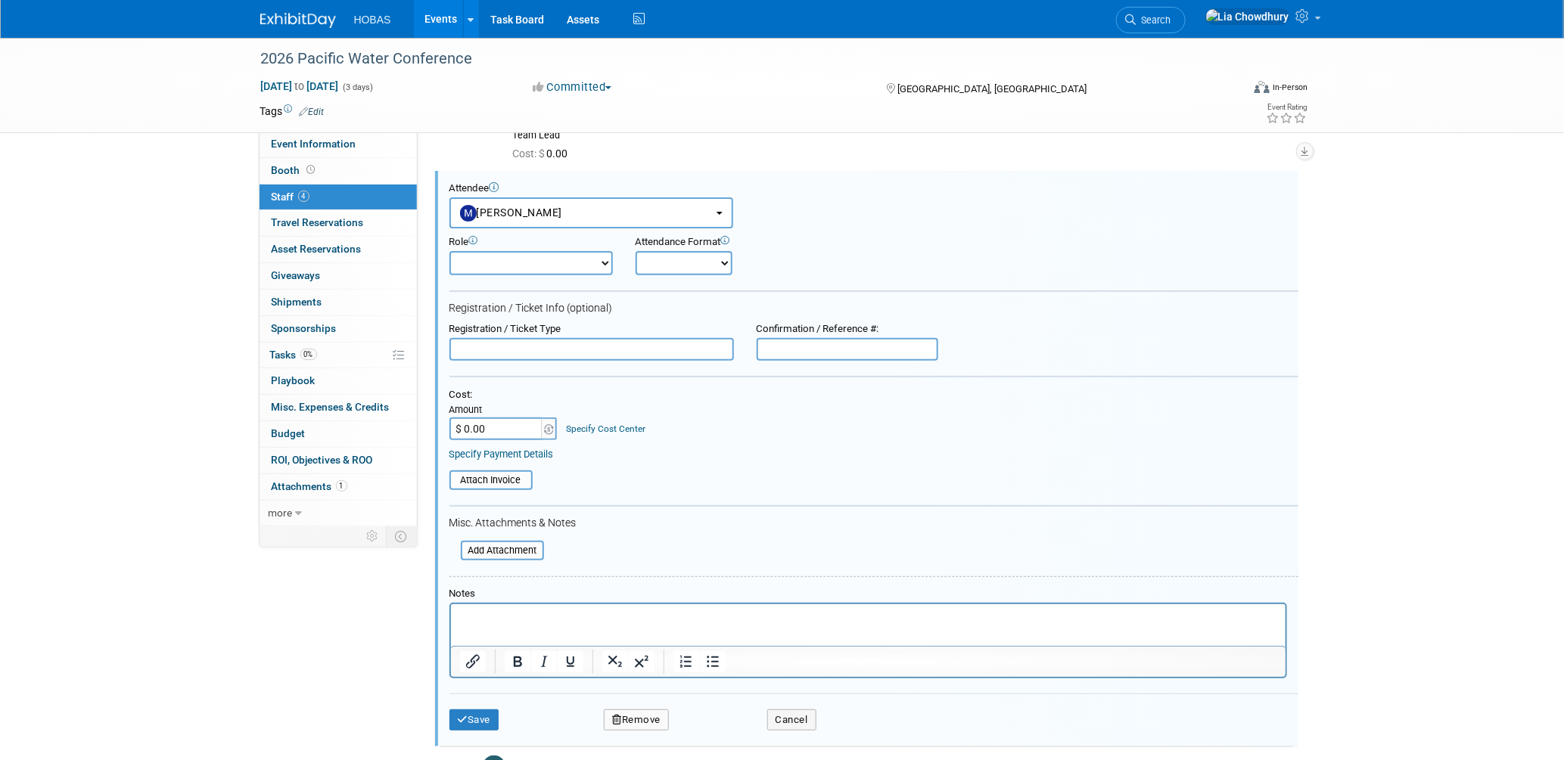
click at [631, 710] on button "Remove" at bounding box center [636, 720] width 65 height 21
click at [726, 721] on link "Yes" at bounding box center [719, 722] width 44 height 24
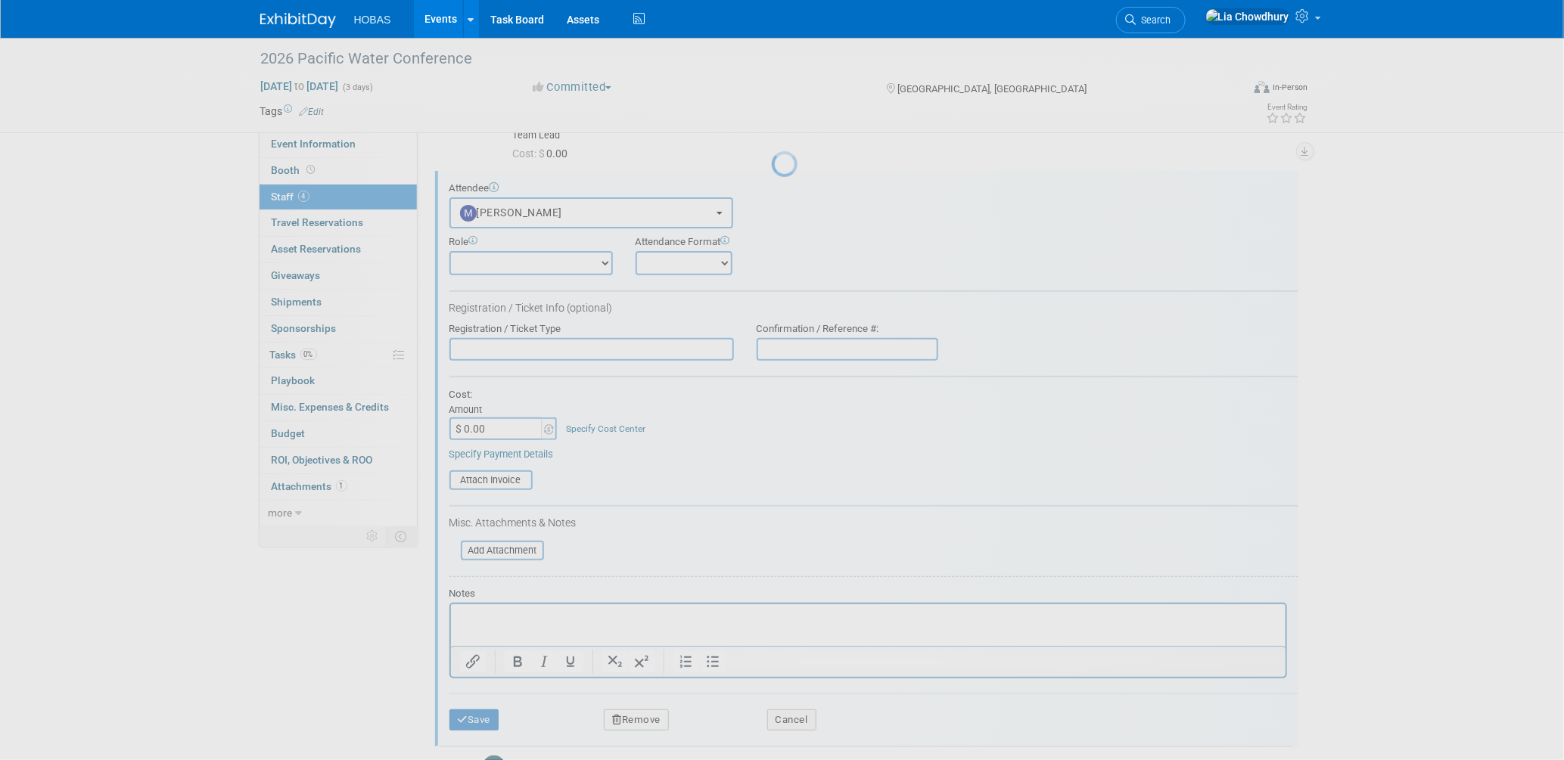
scroll to position [7, 0]
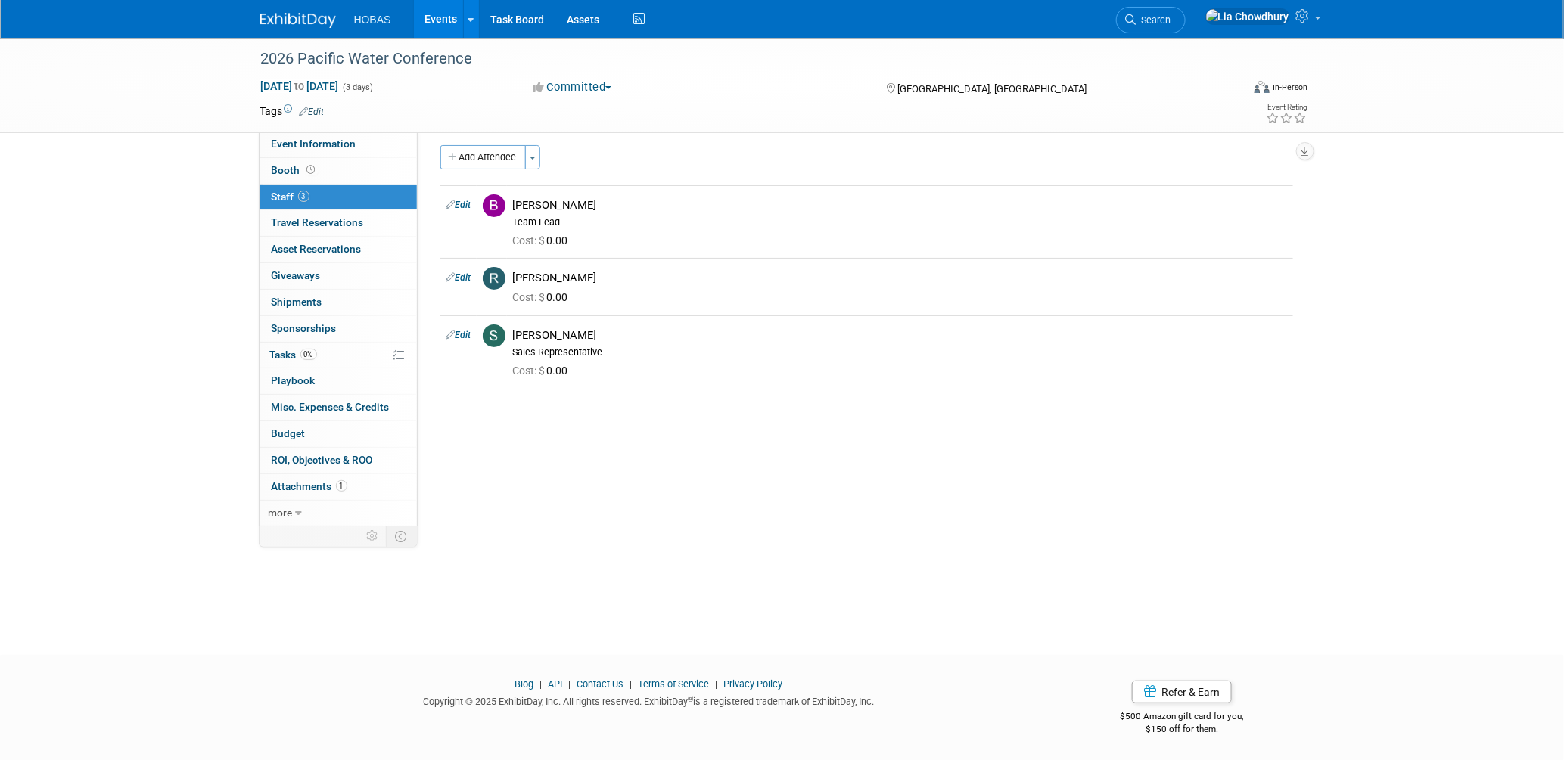
click at [425, 25] on link "Events" at bounding box center [441, 19] width 55 height 38
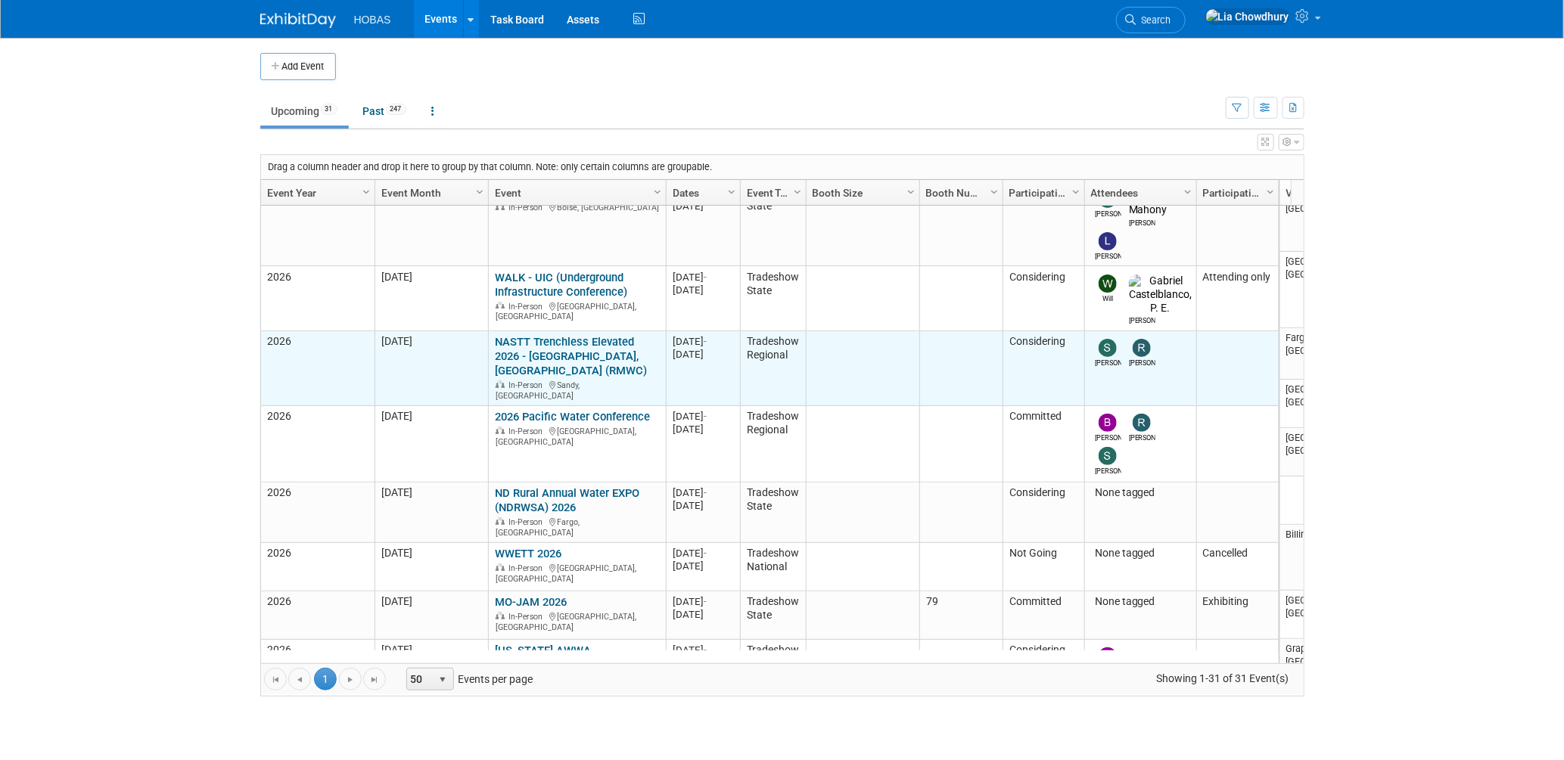
scroll to position [1106, 0]
